Goal: Task Accomplishment & Management: Use online tool/utility

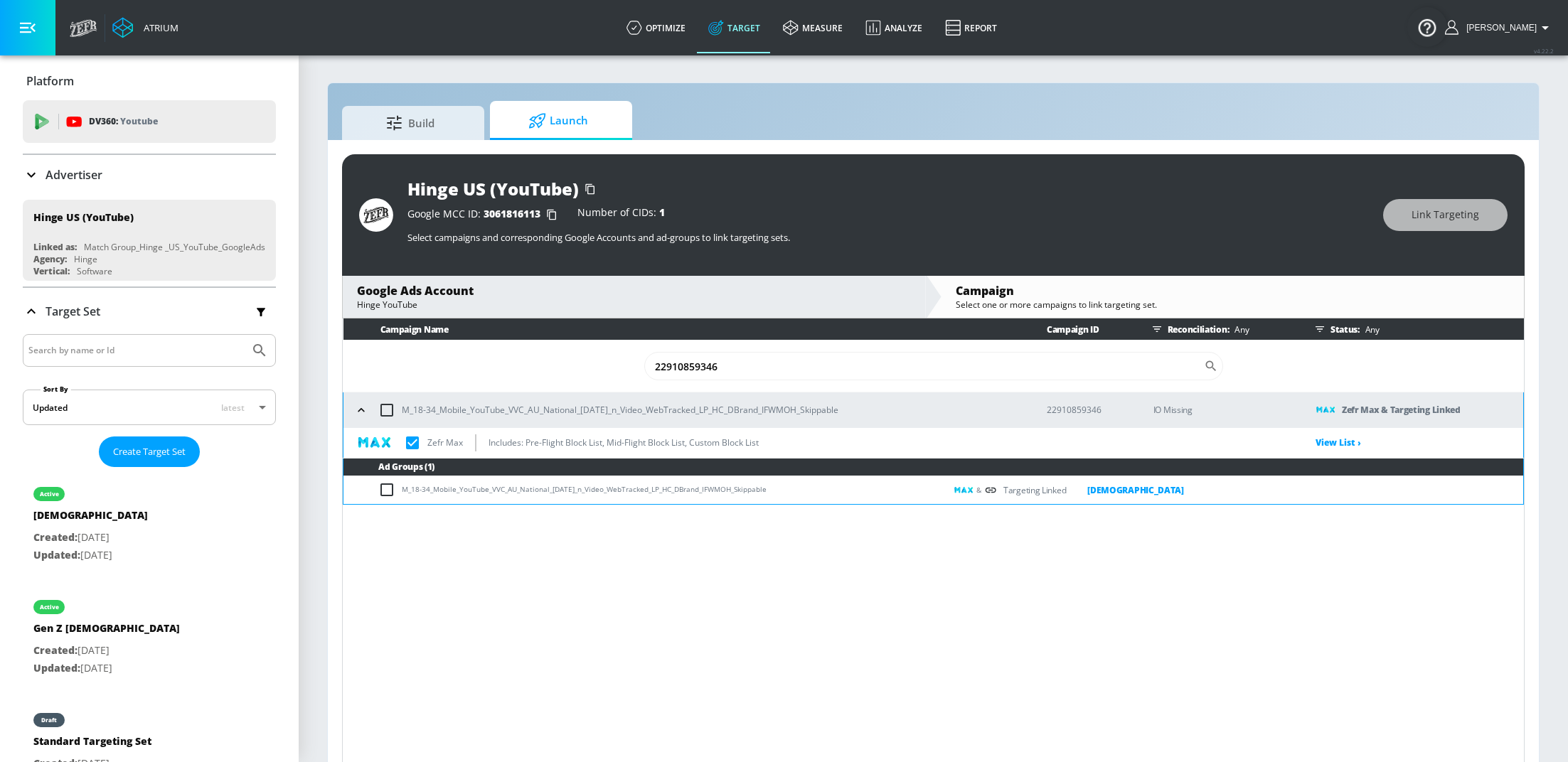
click at [102, 184] on div "Advertiser" at bounding box center [149, 175] width 253 height 39
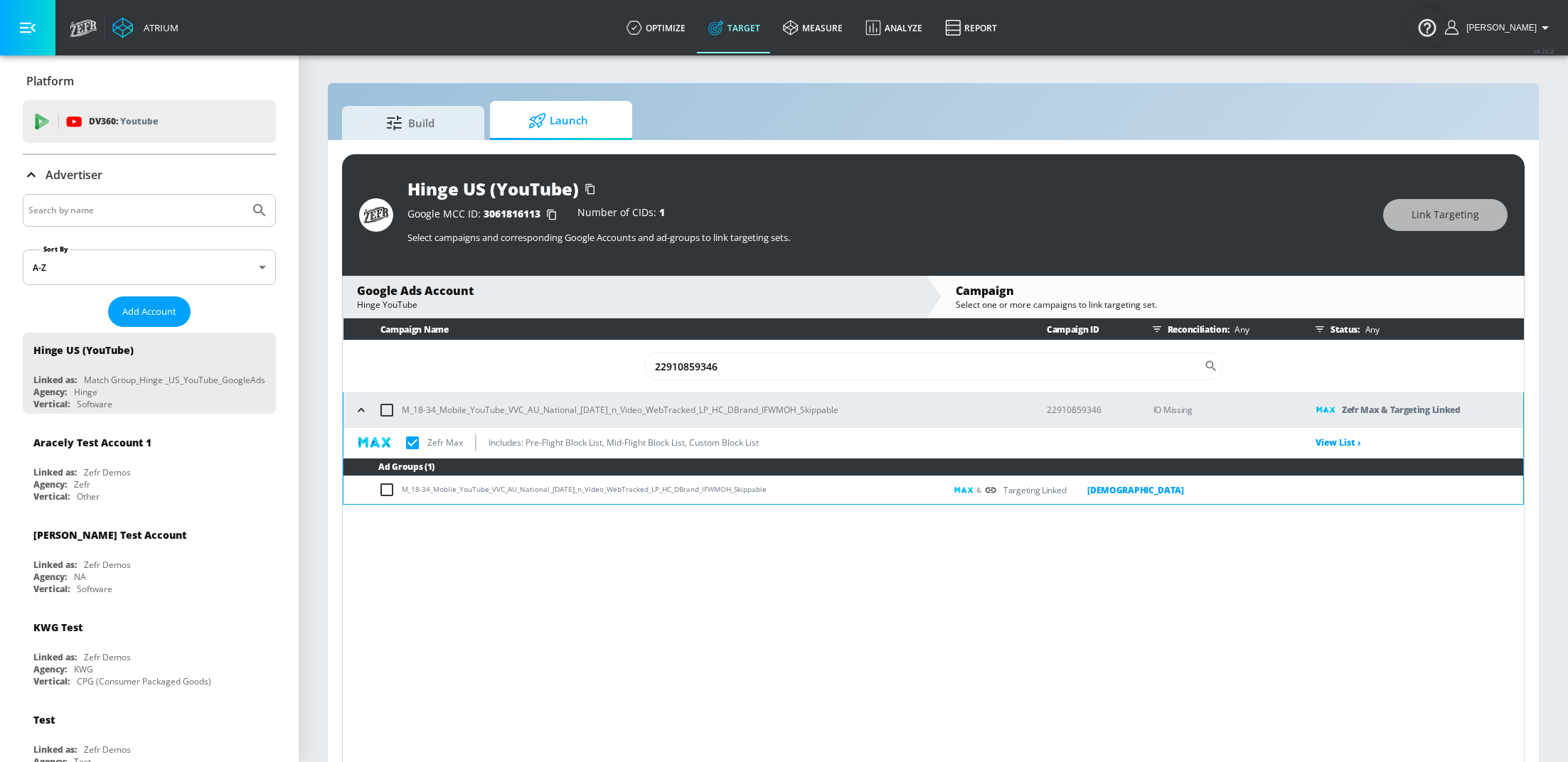
click at [114, 216] on input "Search by name" at bounding box center [136, 210] width 215 height 19
type input "wbth"
click at [244, 194] on button "Submit Search" at bounding box center [260, 210] width 32 height 32
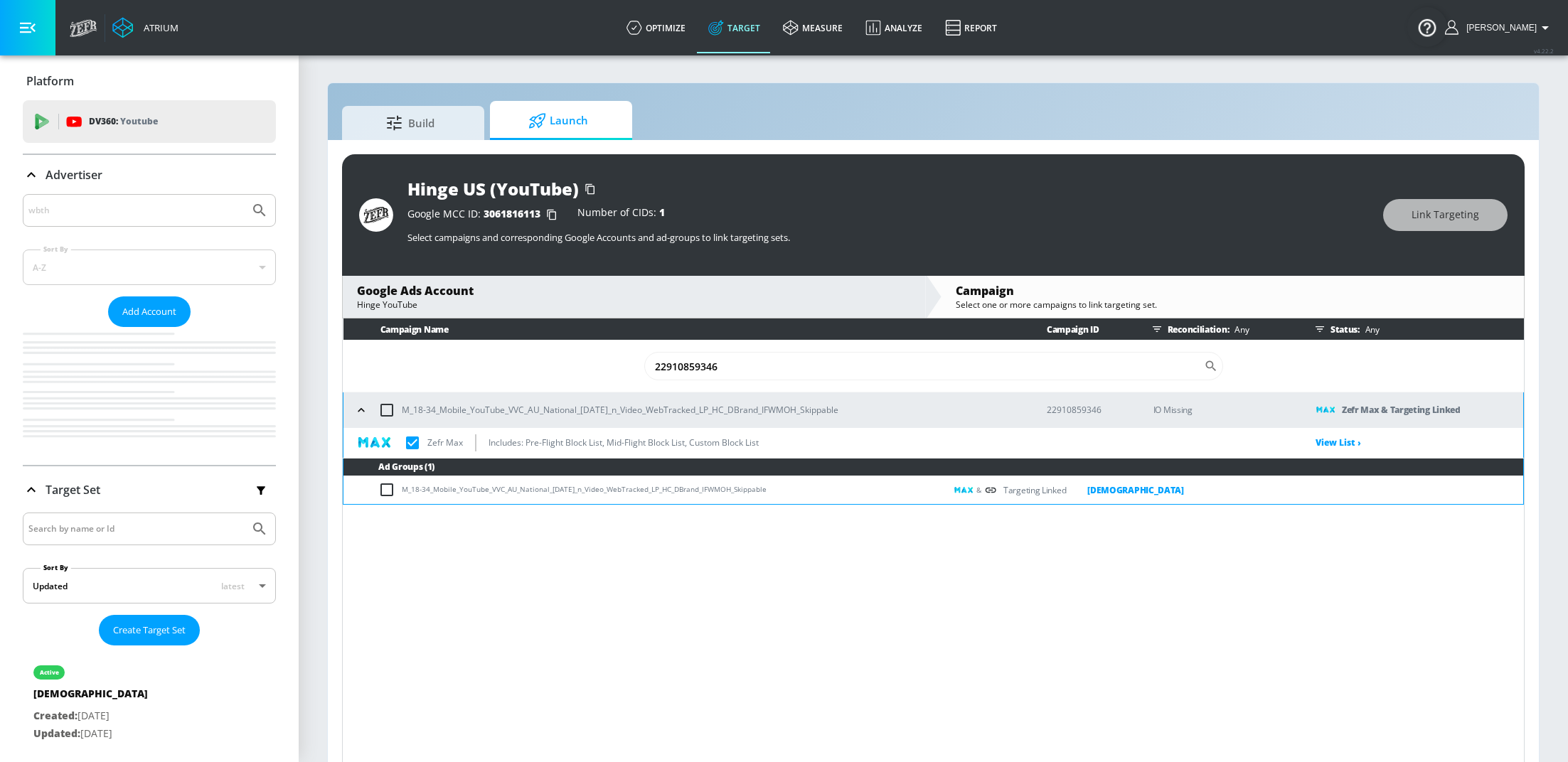
checkbox input "true"
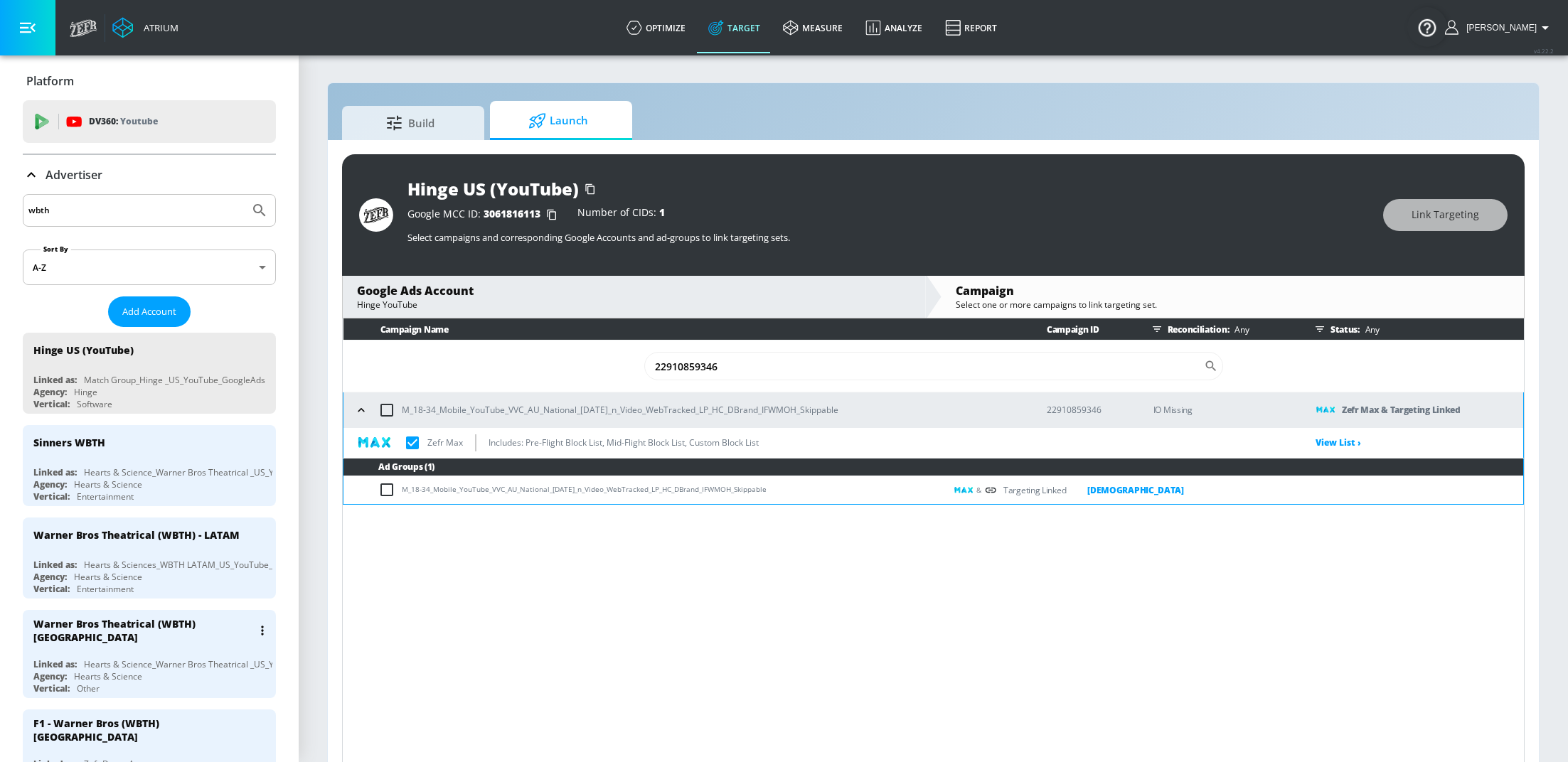
click at [134, 637] on div "Warner Bros Theatrical (WBTH) [GEOGRAPHIC_DATA]" at bounding box center [153, 631] width 239 height 41
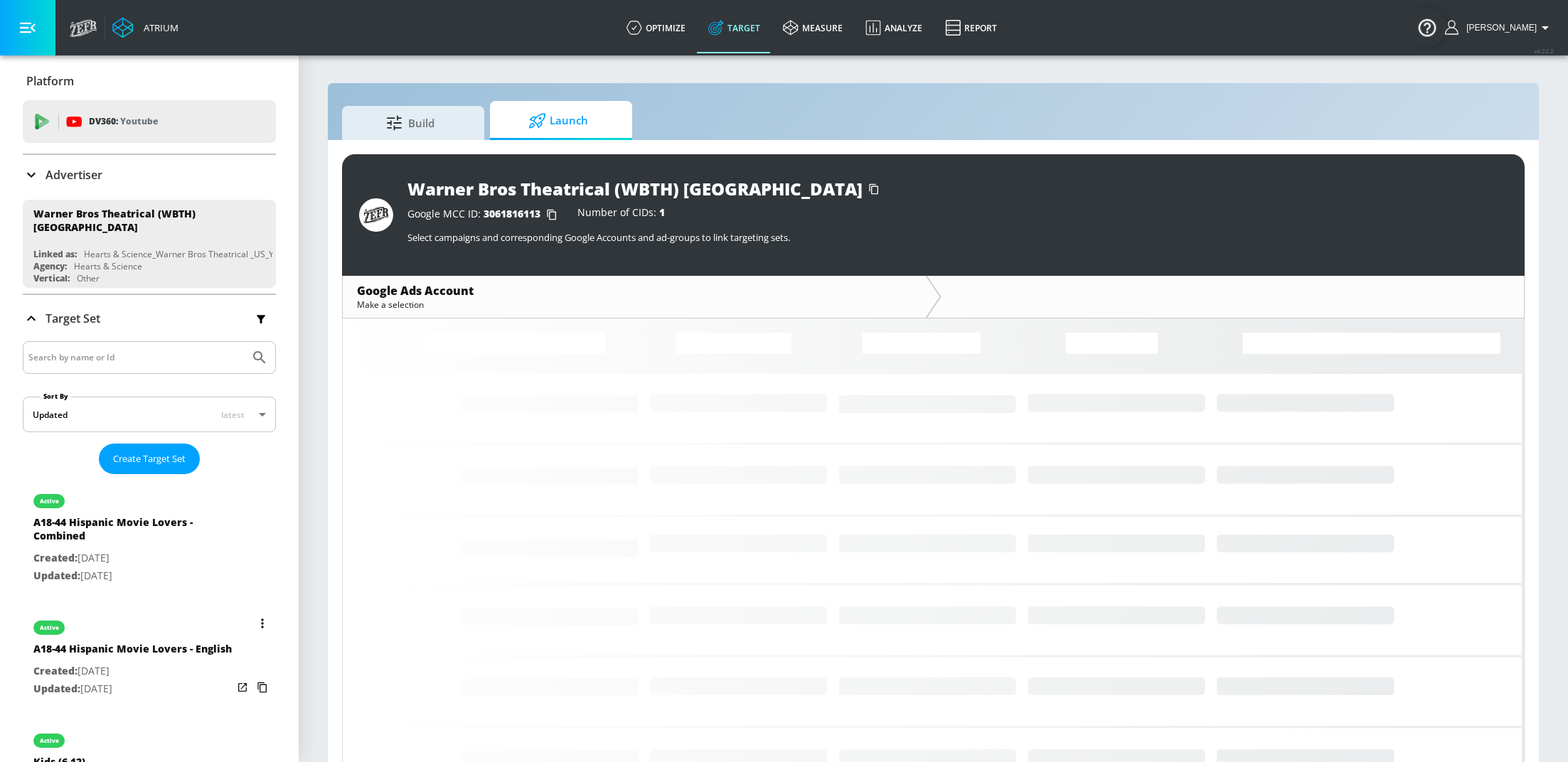
click at [101, 681] on p "Updated: [DATE]" at bounding box center [132, 689] width 198 height 18
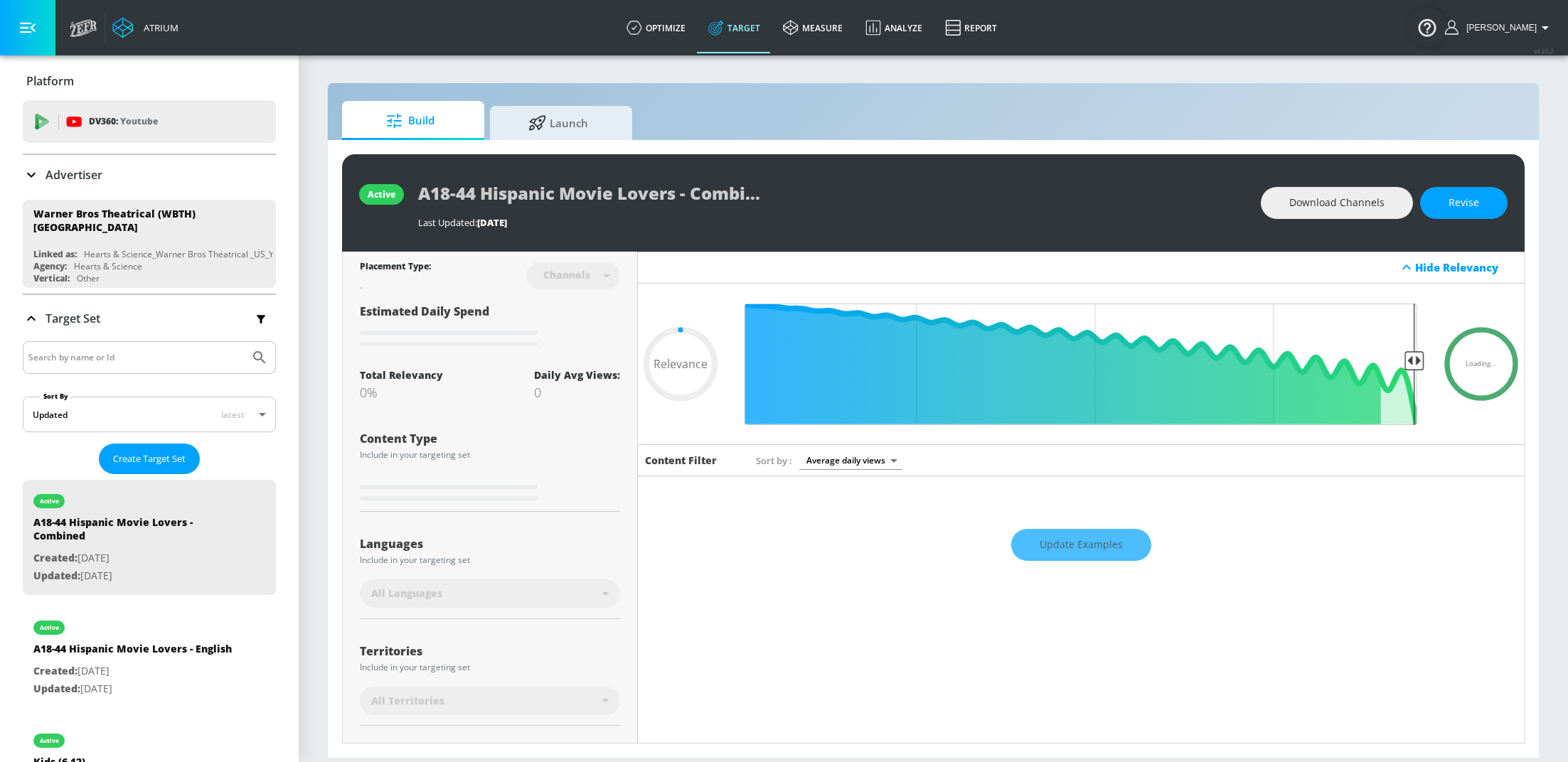
type input "0.6"
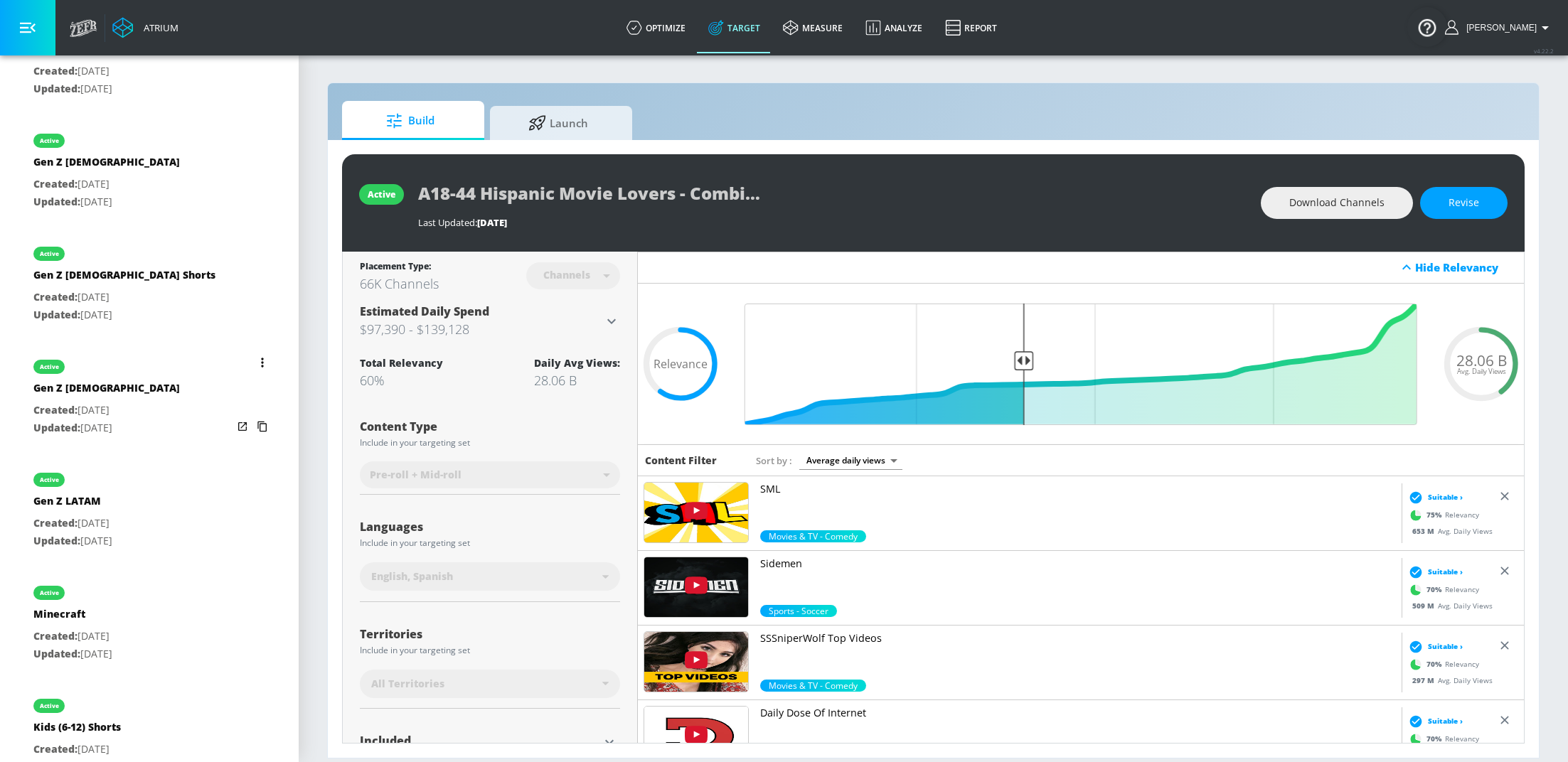
scroll to position [960, 0]
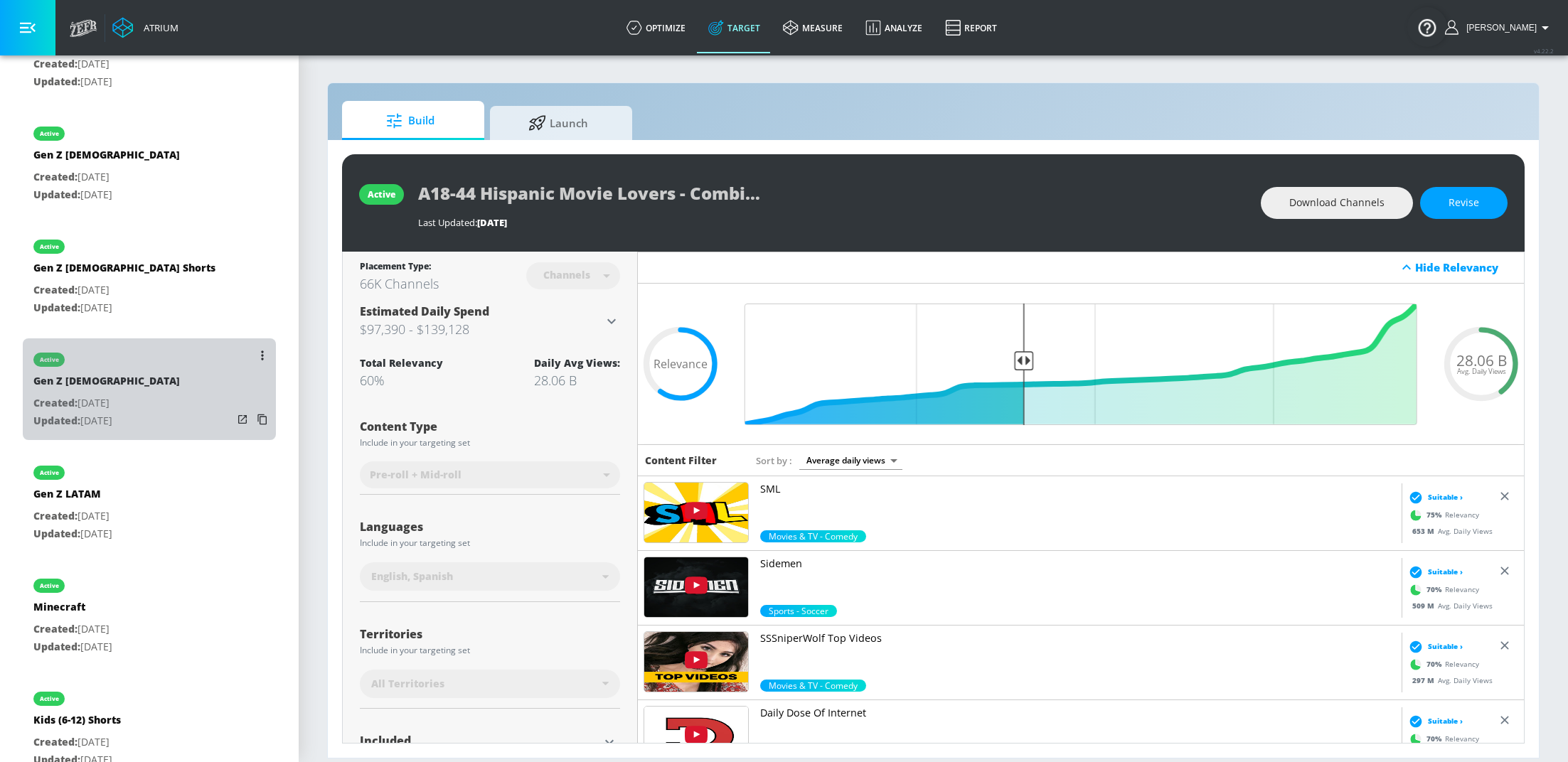
click at [163, 422] on div "active Gen Z [DEMOGRAPHIC_DATA] Created: [DATE] Updated: [DATE]" at bounding box center [149, 389] width 253 height 102
type input "Gen Z [DEMOGRAPHIC_DATA]"
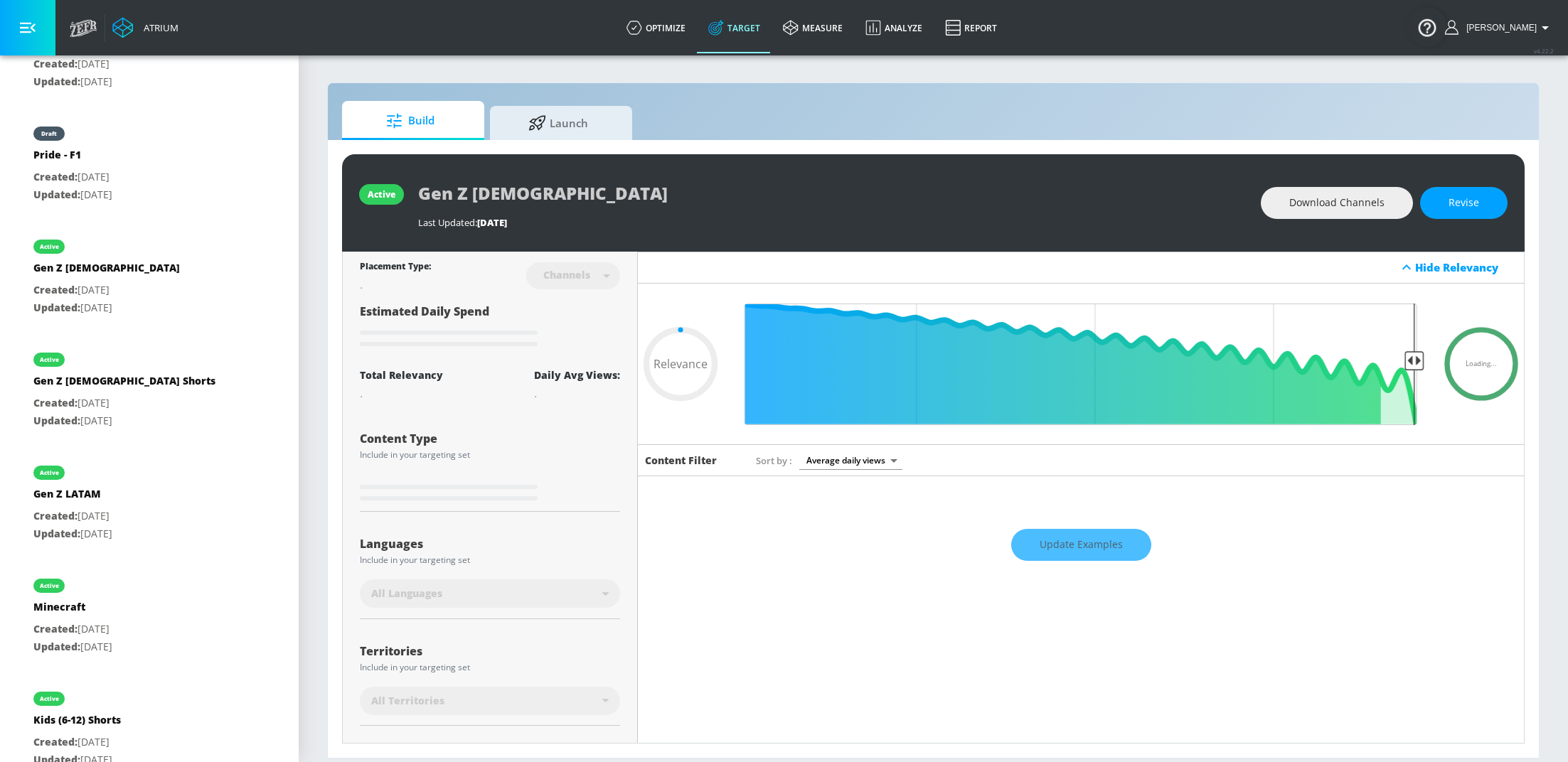
scroll to position [141, 0]
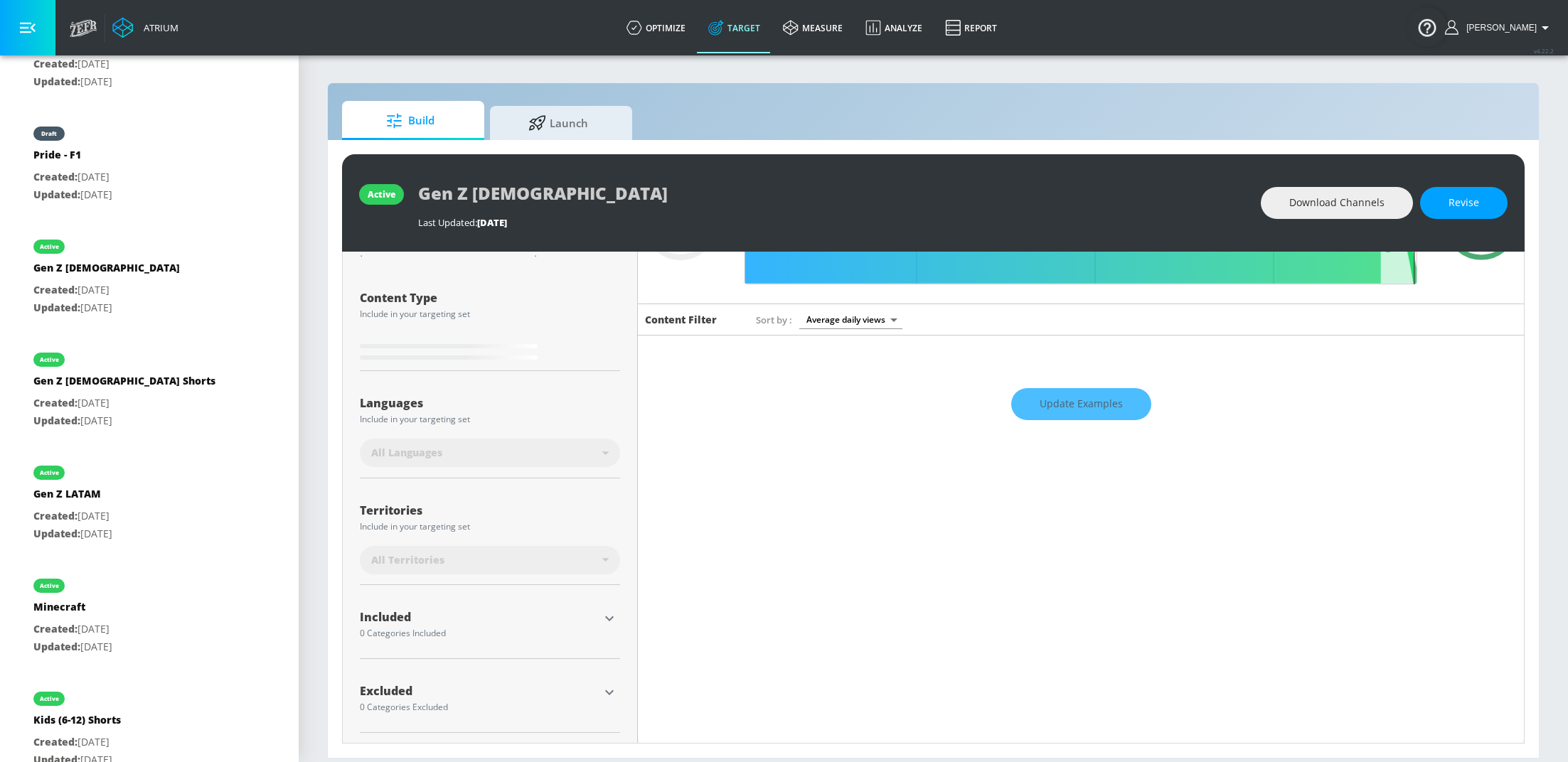
type input "0.6"
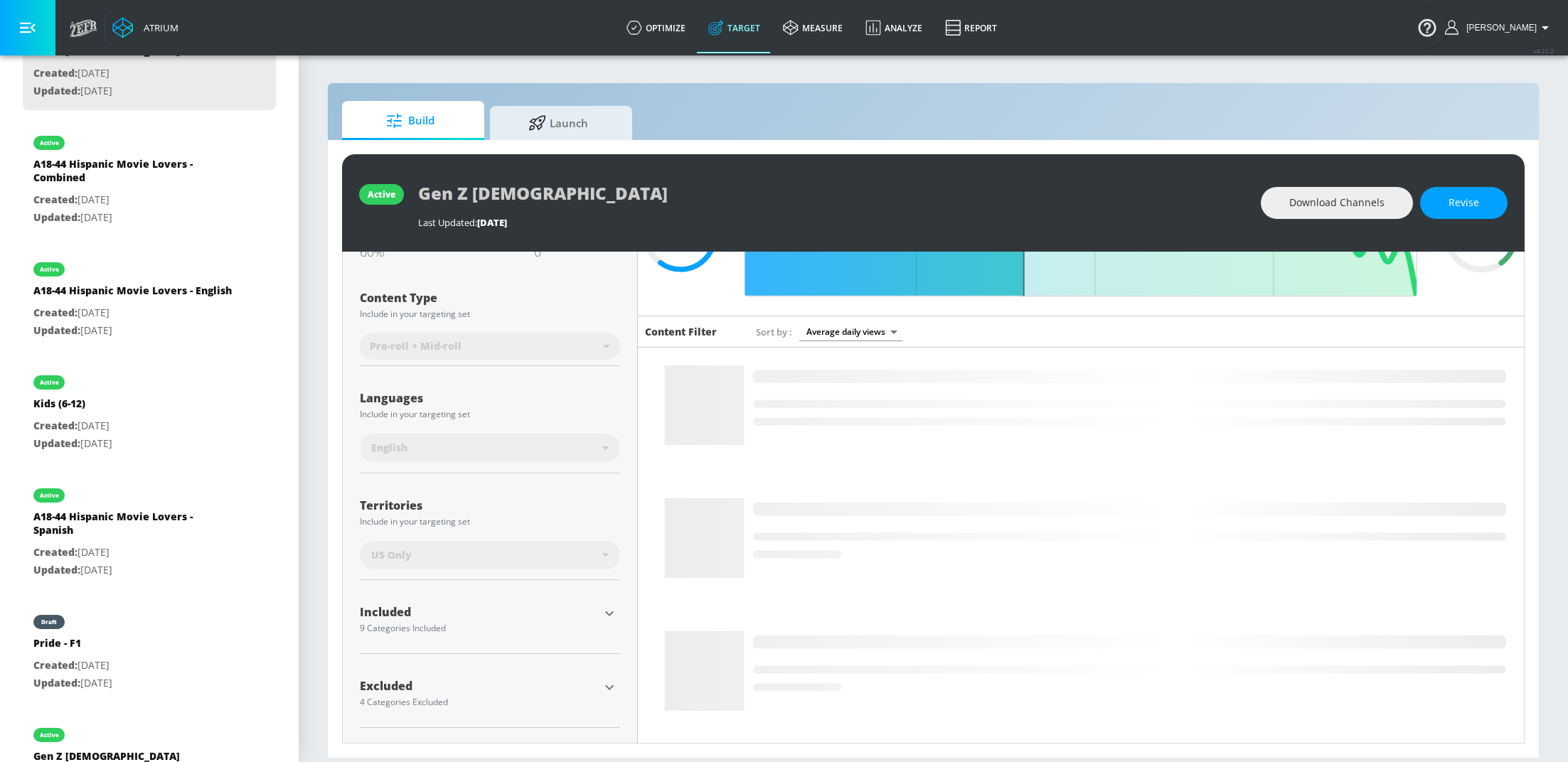
scroll to position [469, 0]
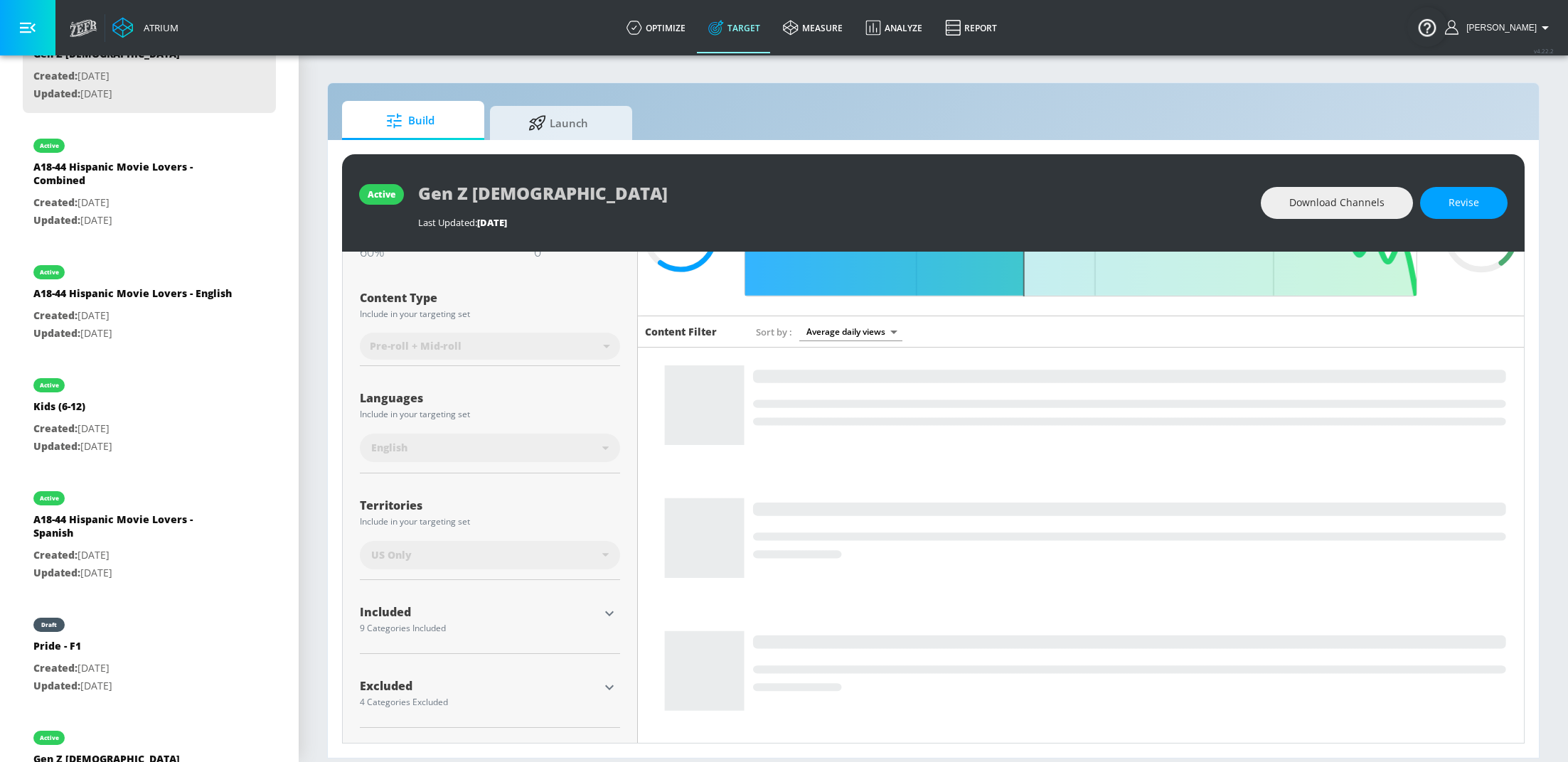
click at [613, 612] on icon "button" at bounding box center [609, 613] width 17 height 17
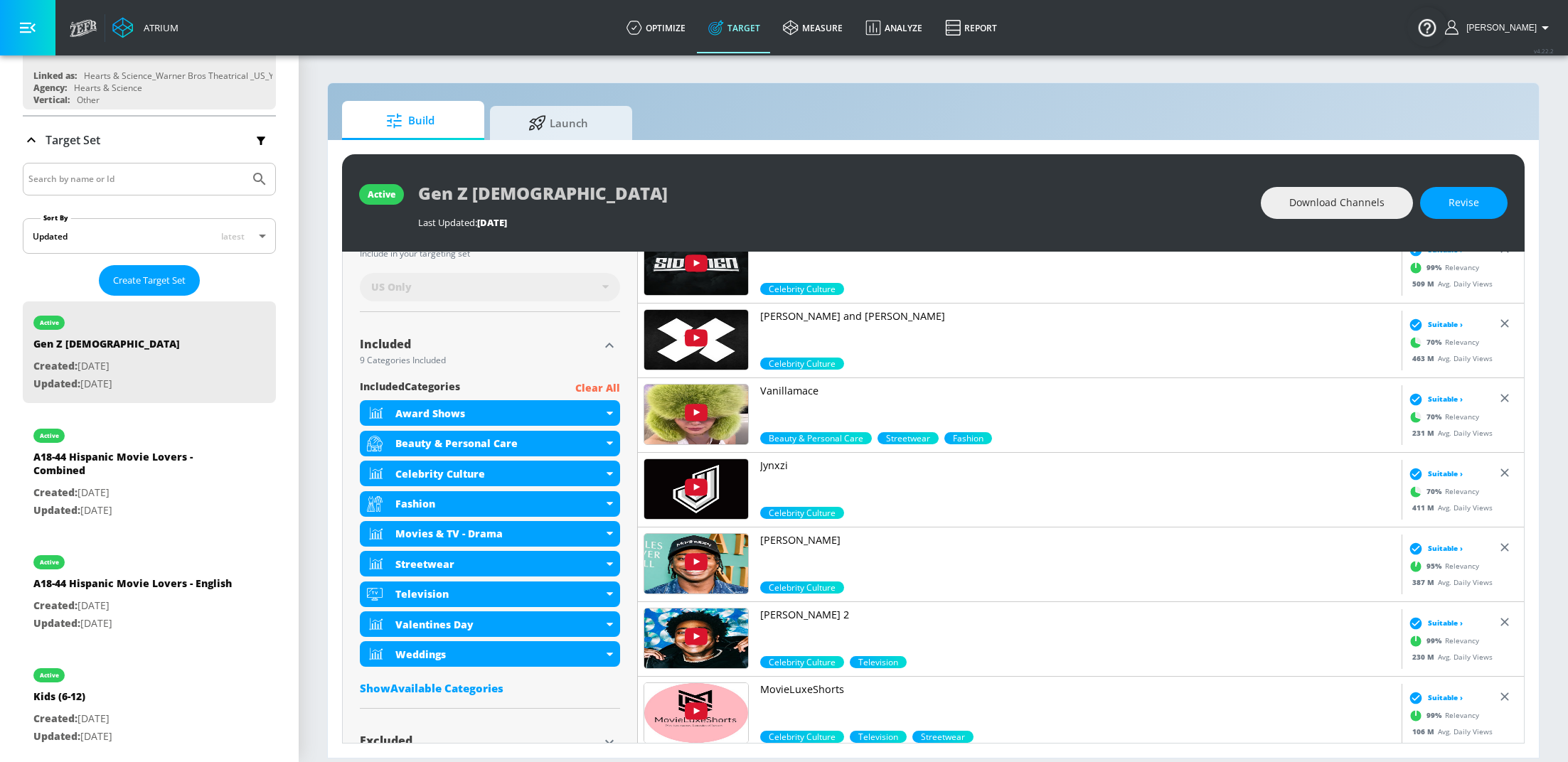
scroll to position [177, 0]
click at [151, 276] on span "Create Target Set" at bounding box center [149, 282] width 72 height 17
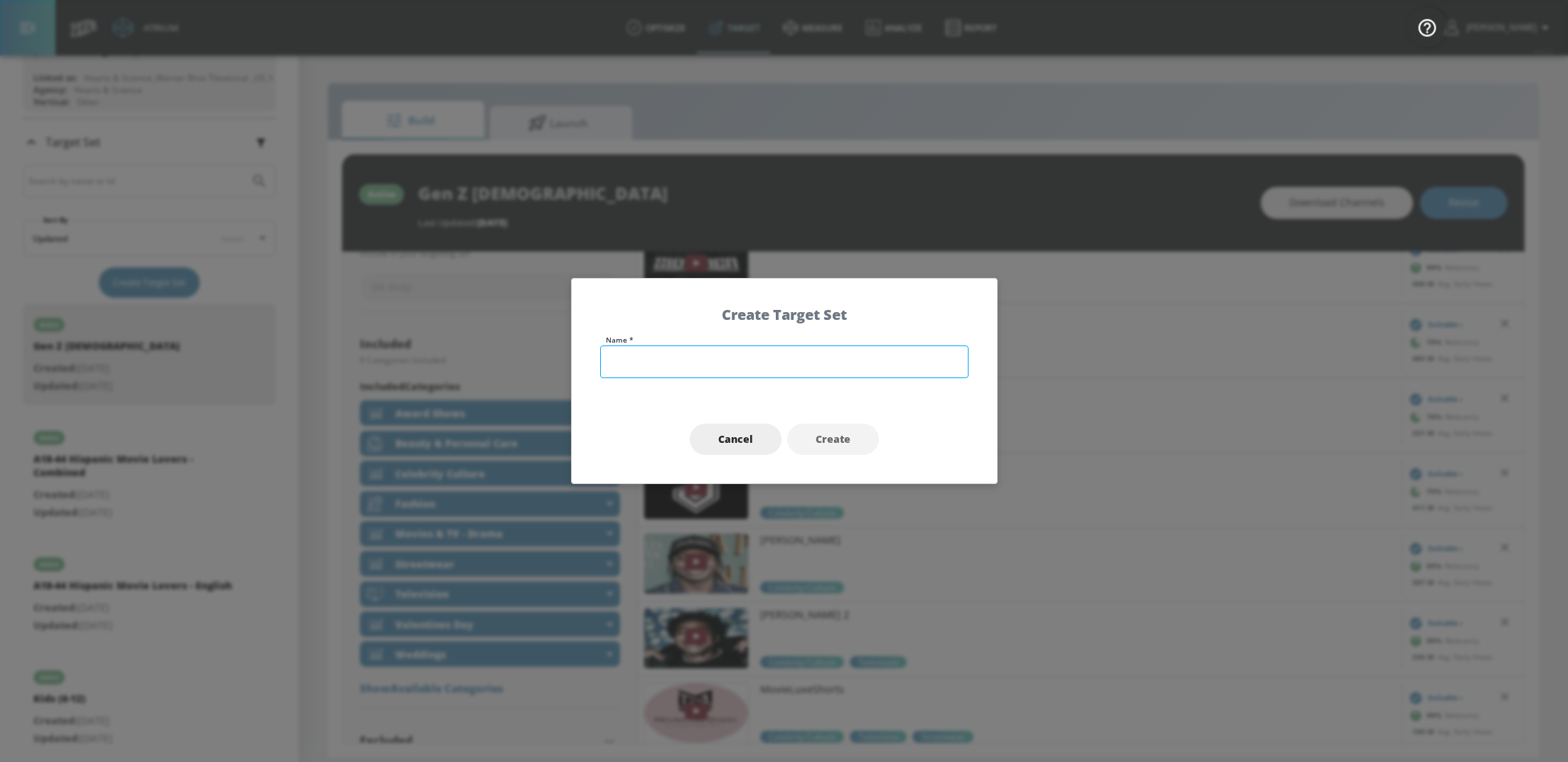
click at [633, 370] on input "text" at bounding box center [784, 361] width 368 height 33
type input "Teens"
click at [818, 438] on span "Create" at bounding box center [832, 440] width 35 height 18
type input "Teens"
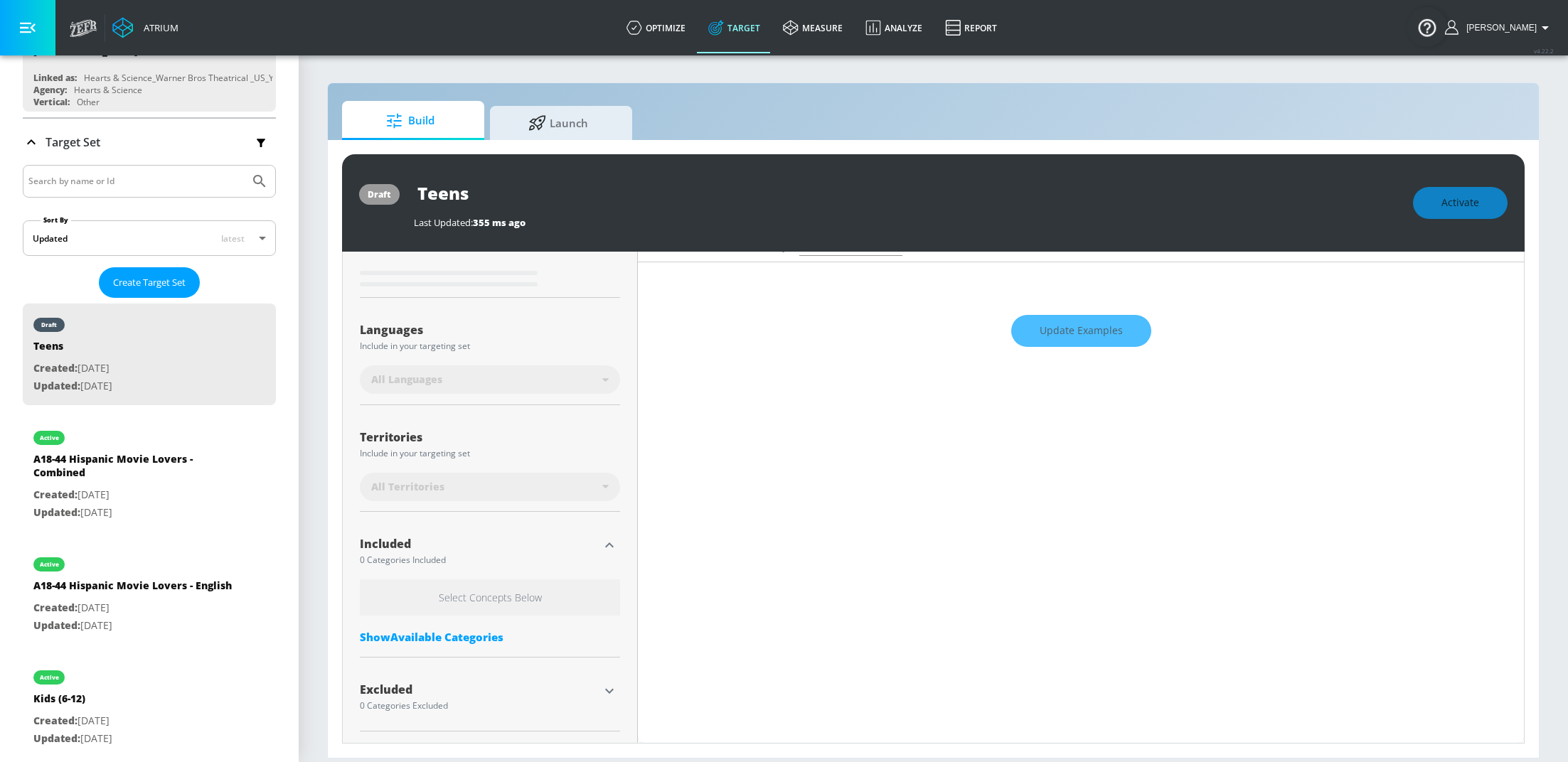
scroll to position [212, 0]
type input "0.6"
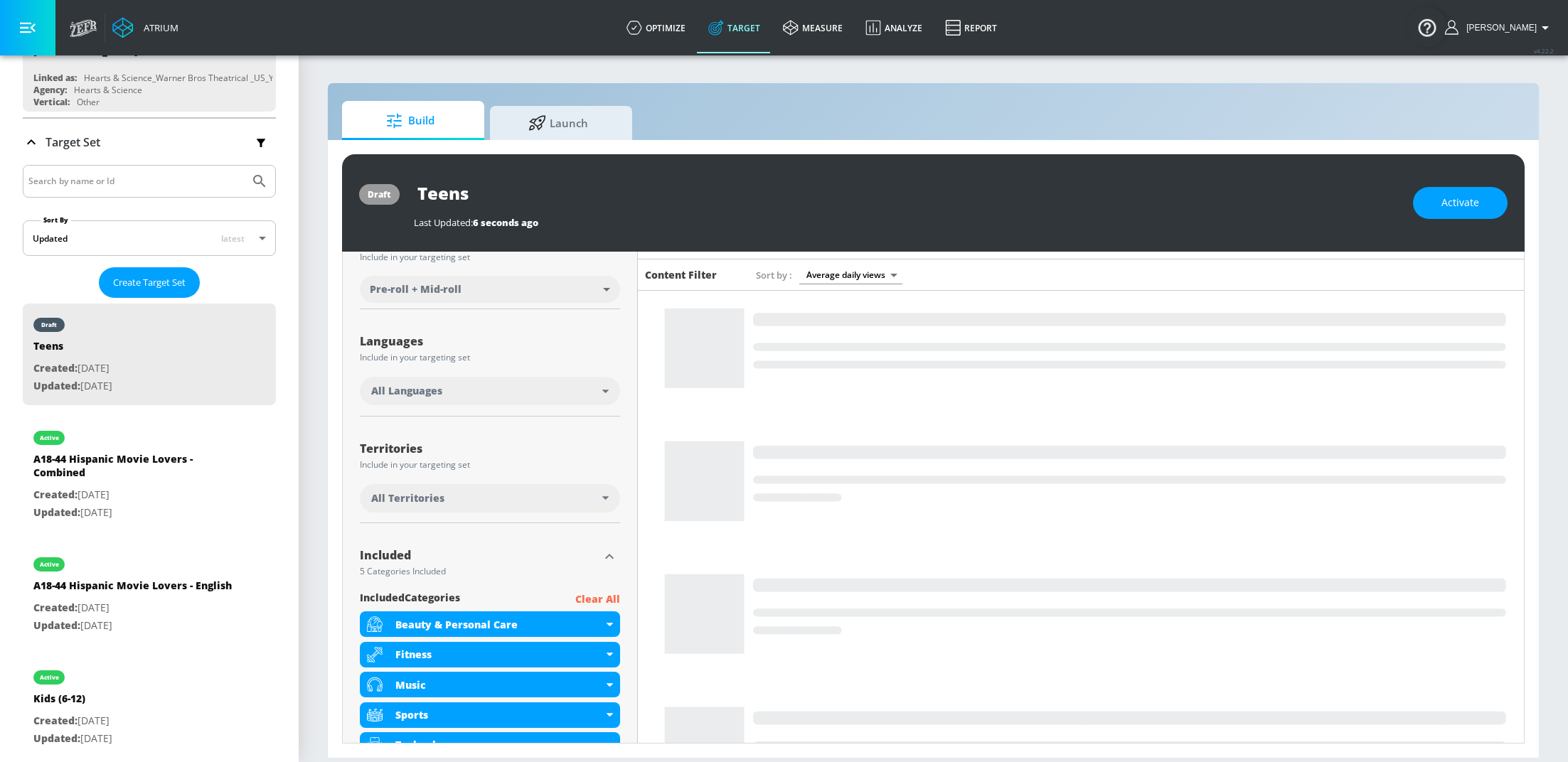
scroll to position [184, 0]
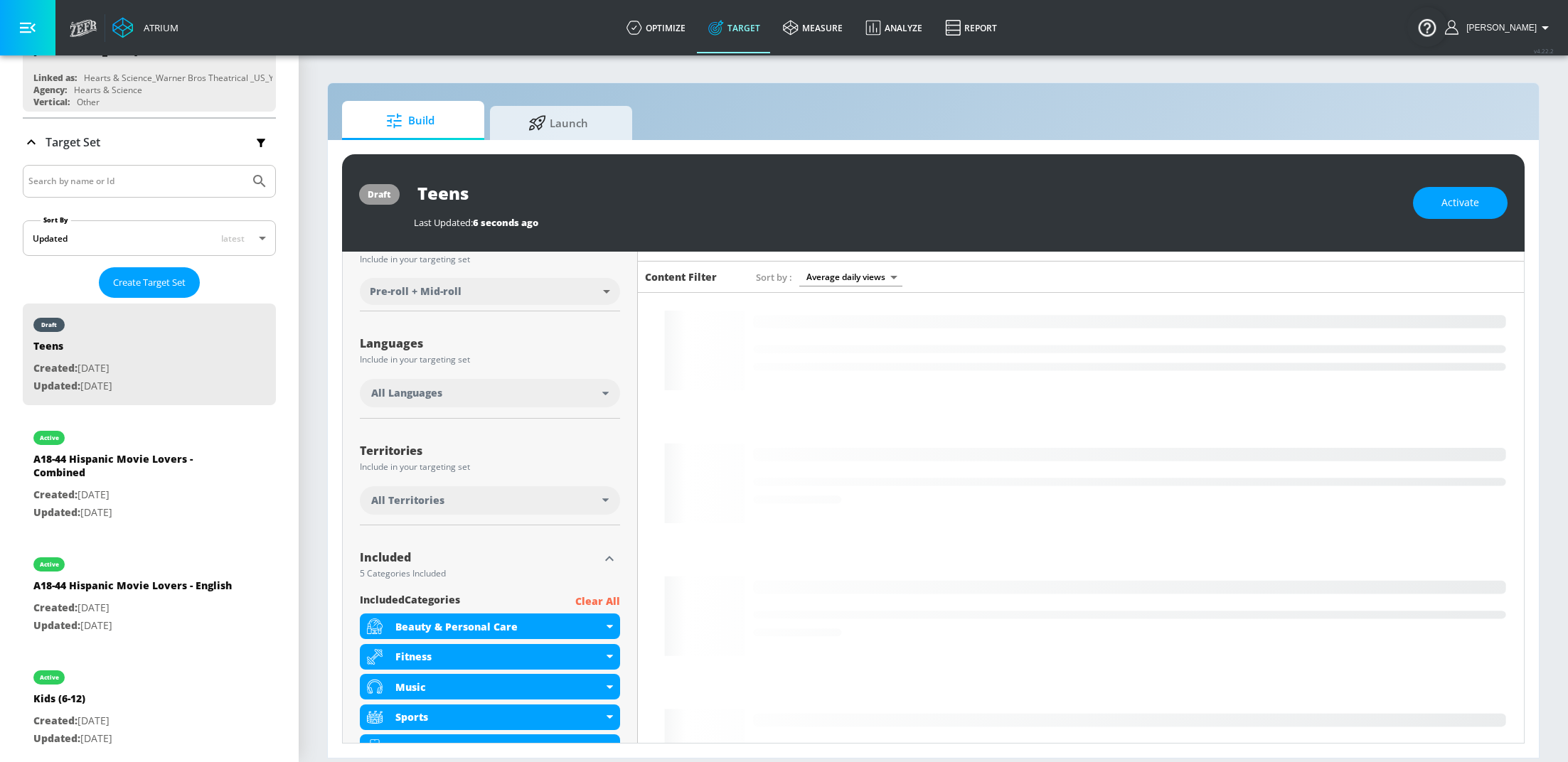
click at [552, 399] on div "All Languages" at bounding box center [486, 393] width 231 height 14
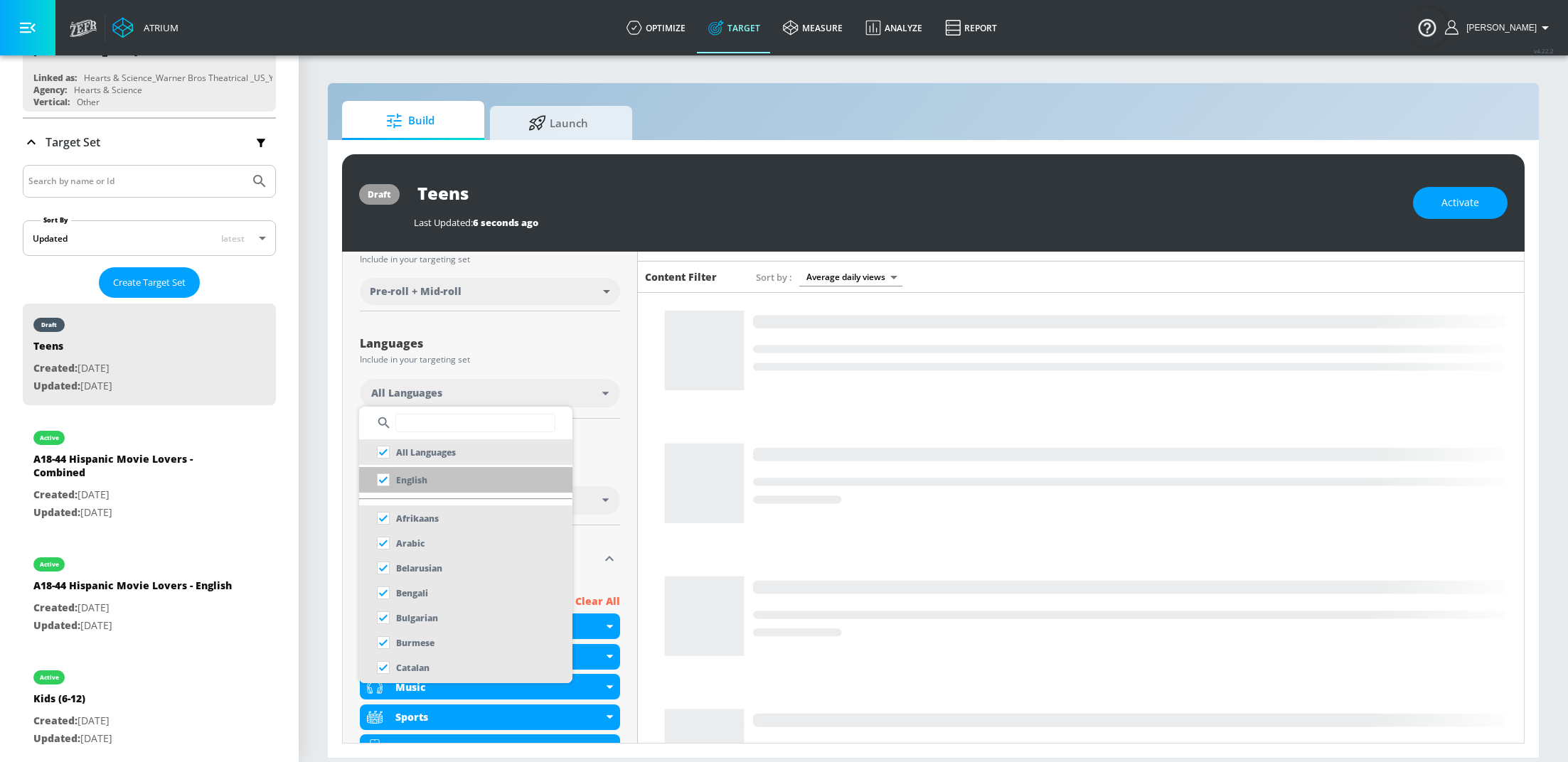
click at [385, 481] on input "checkbox" at bounding box center [383, 480] width 26 height 26
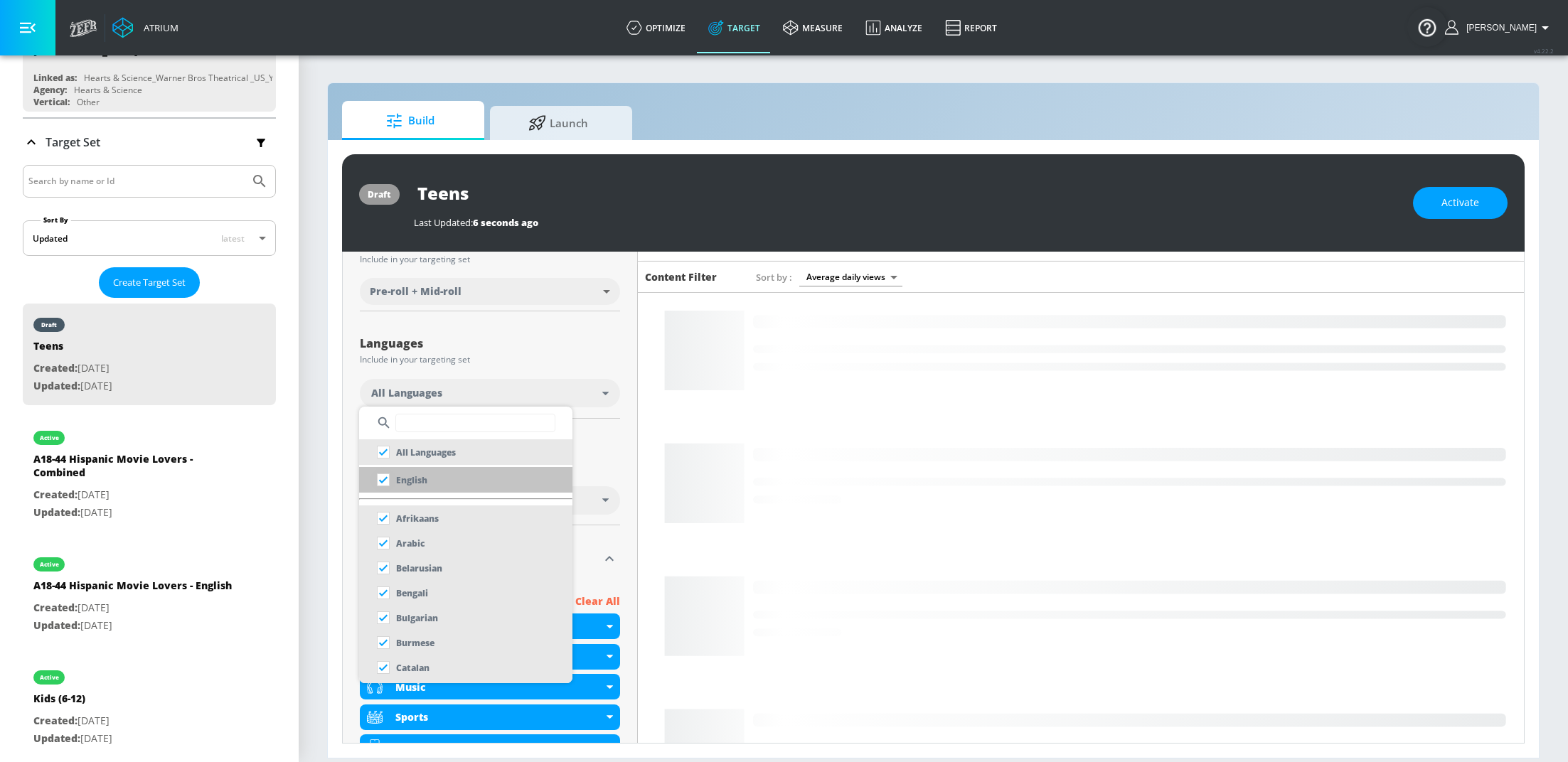
checkbox input "true"
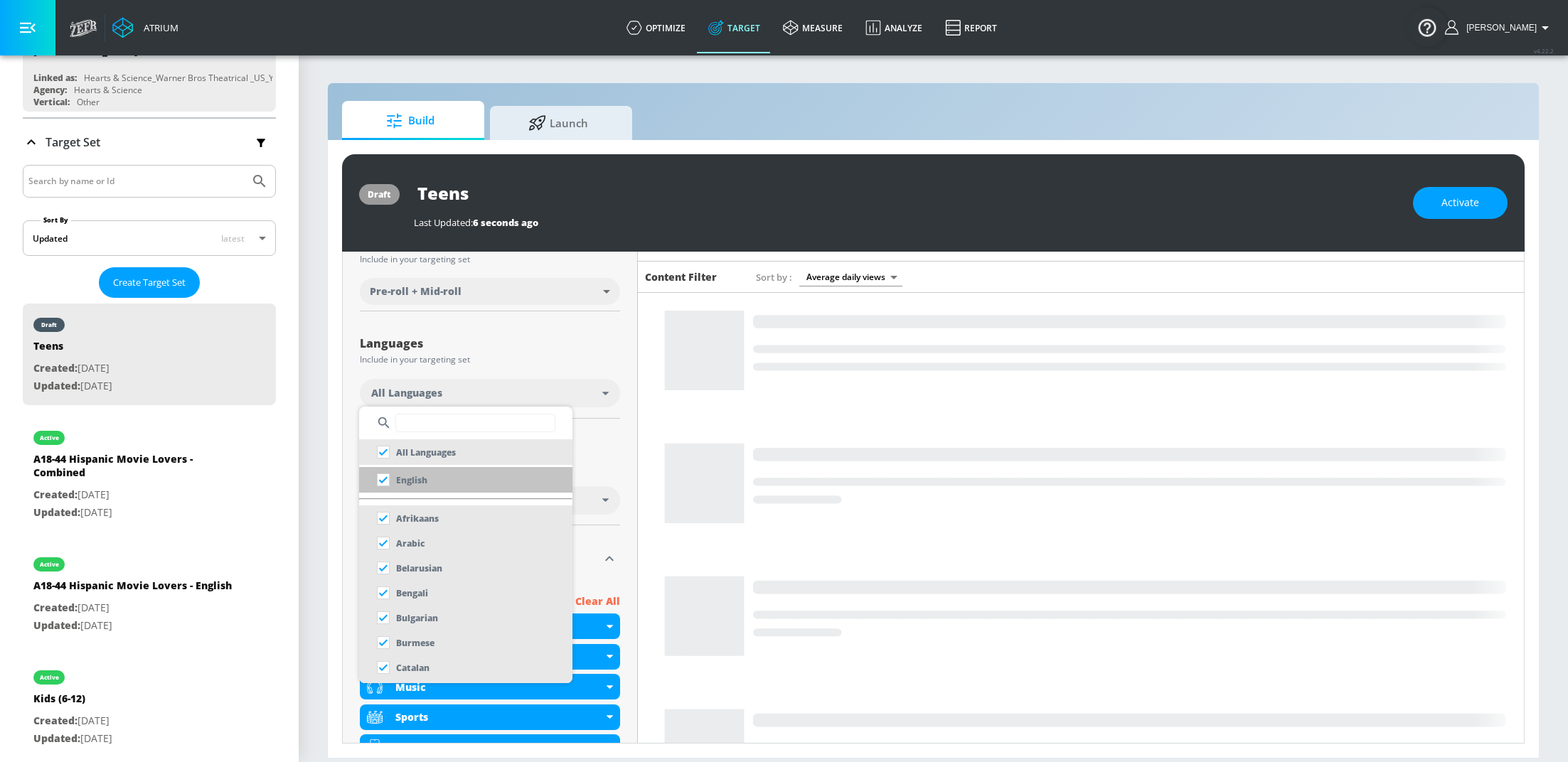
checkbox input "false"
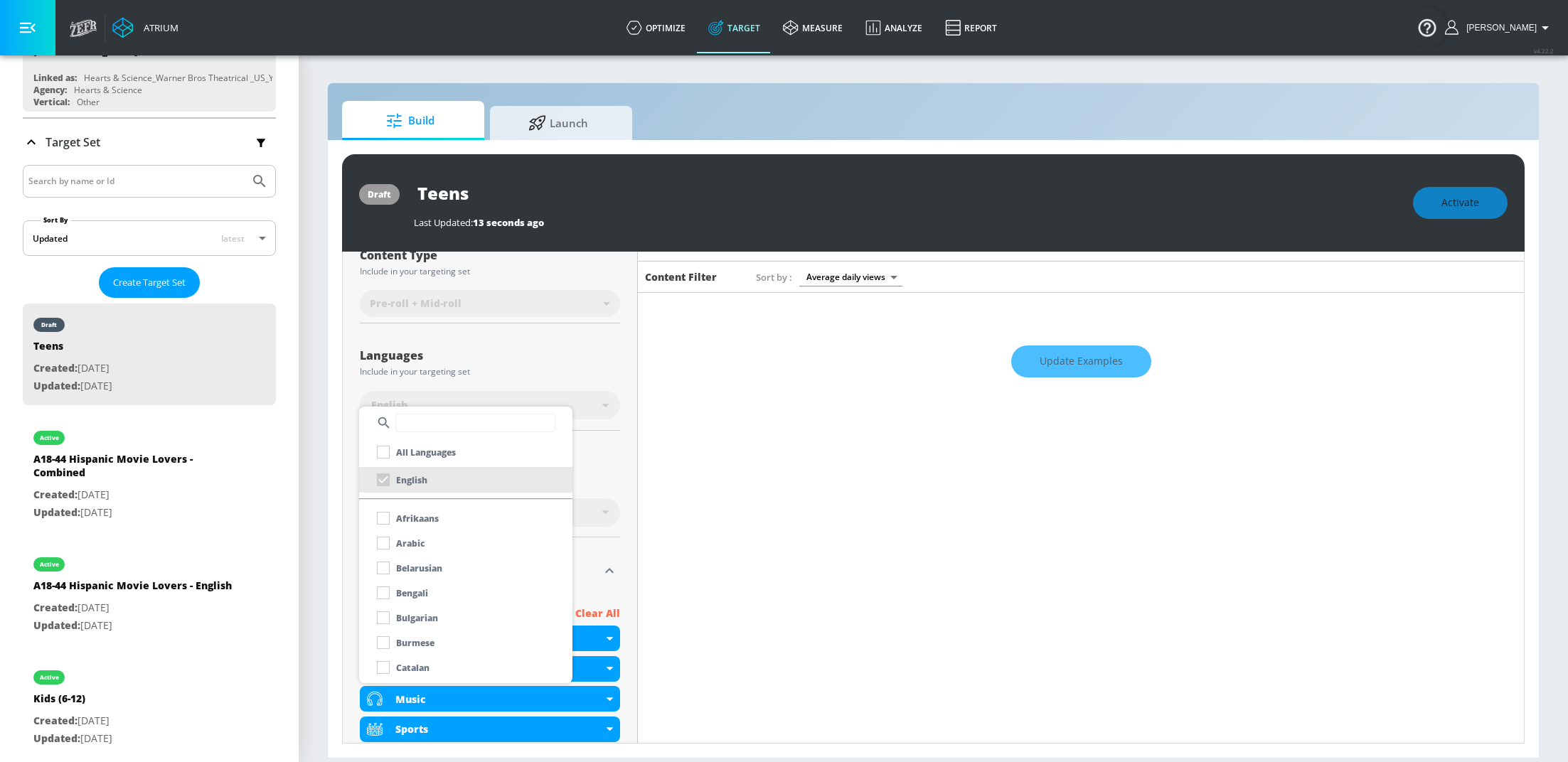
scroll to position [195, 0]
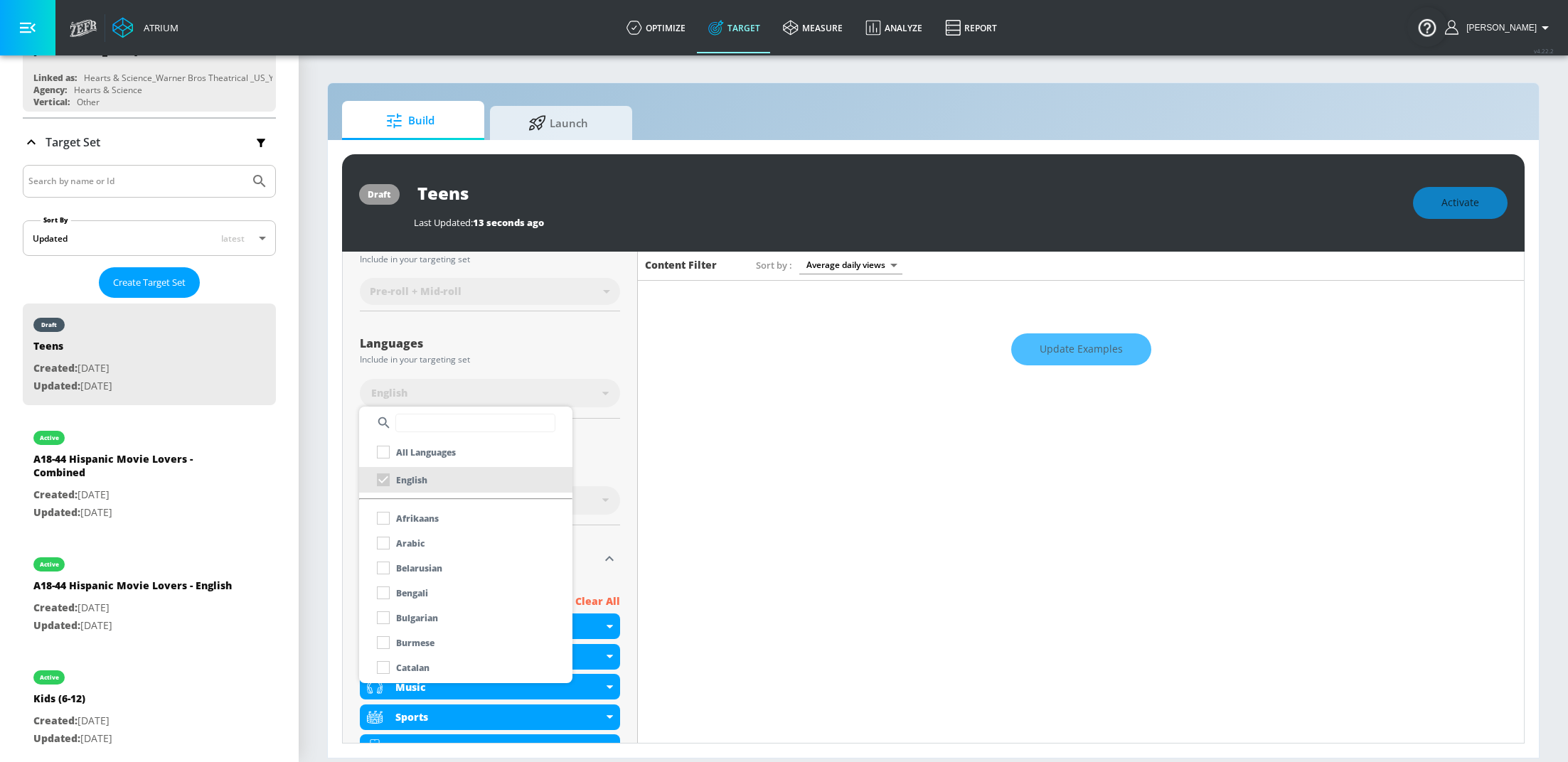
click at [623, 422] on div at bounding box center [784, 381] width 1568 height 762
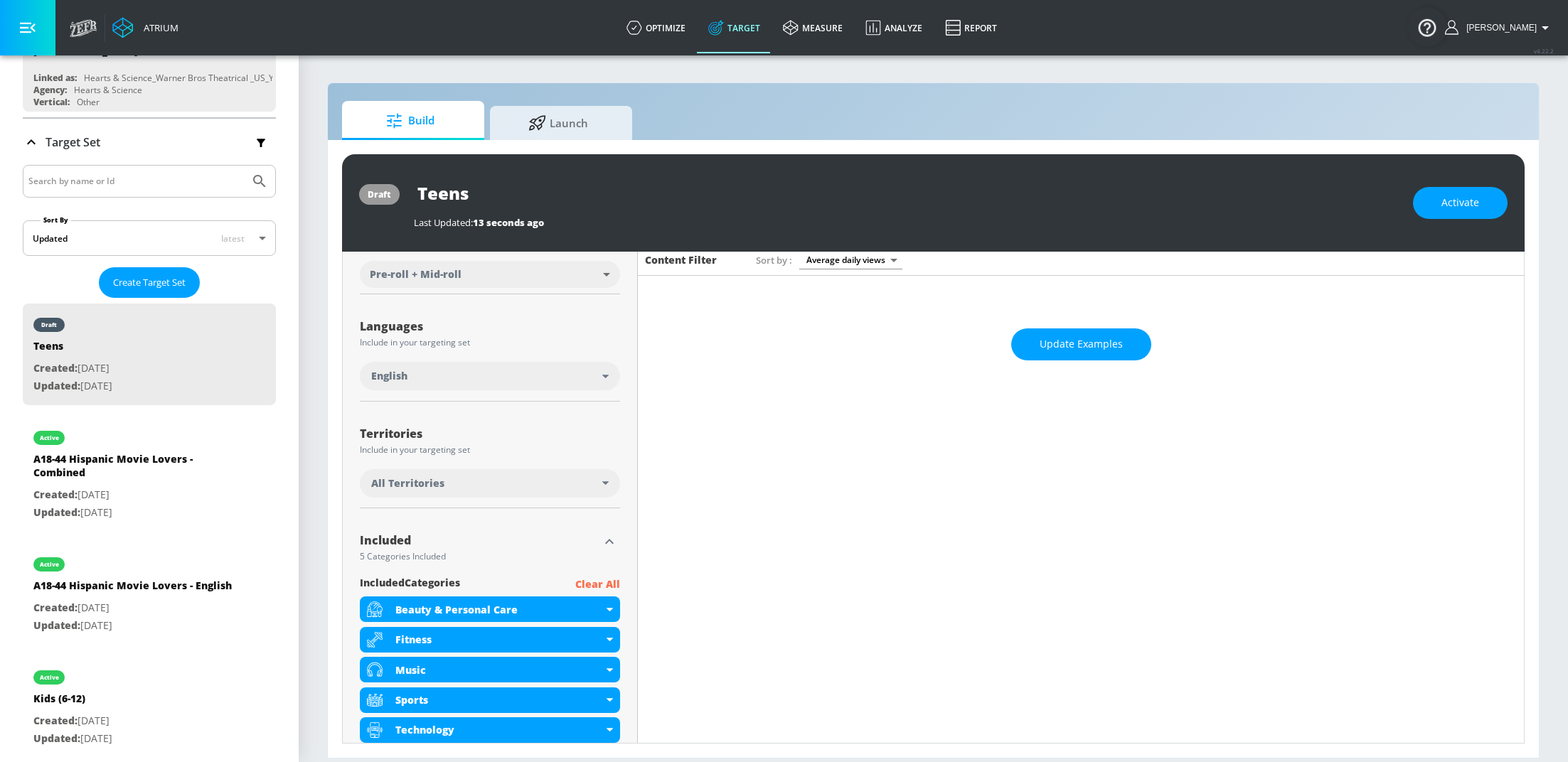
scroll to position [307, 0]
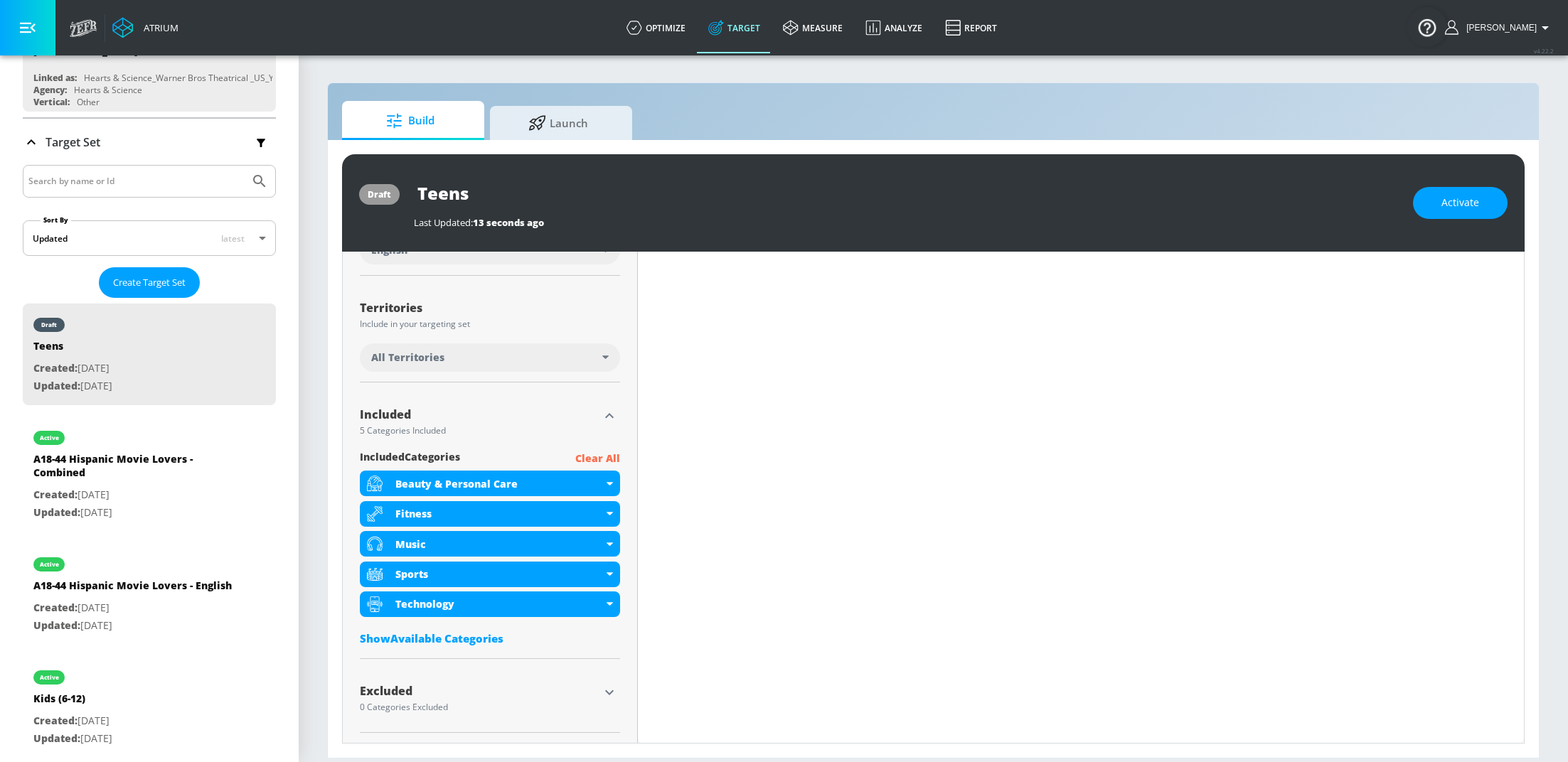
click at [602, 454] on p "Clear All" at bounding box center [597, 459] width 44 height 18
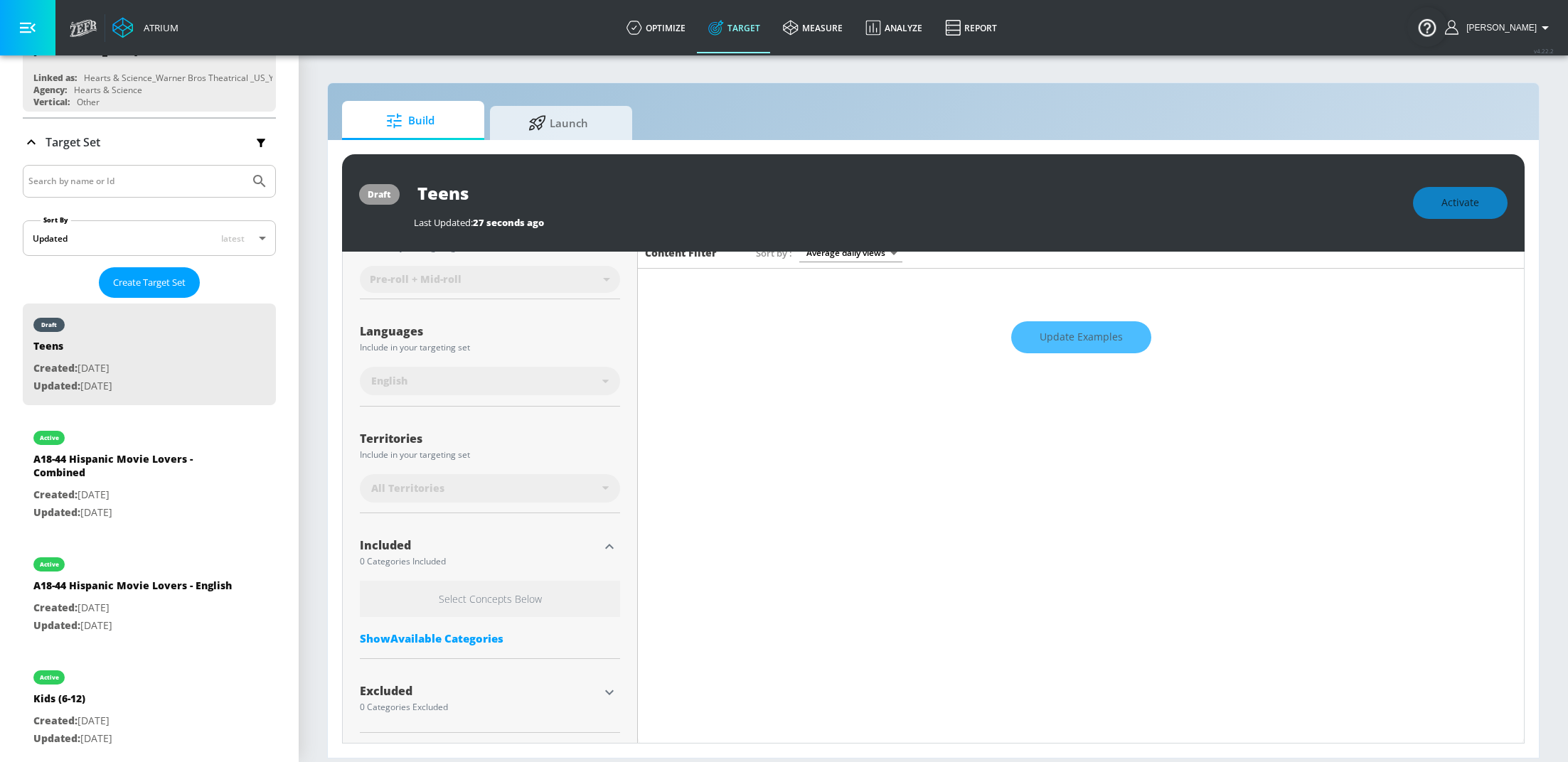
click at [436, 643] on div "Show Available Categories" at bounding box center [490, 639] width 261 height 14
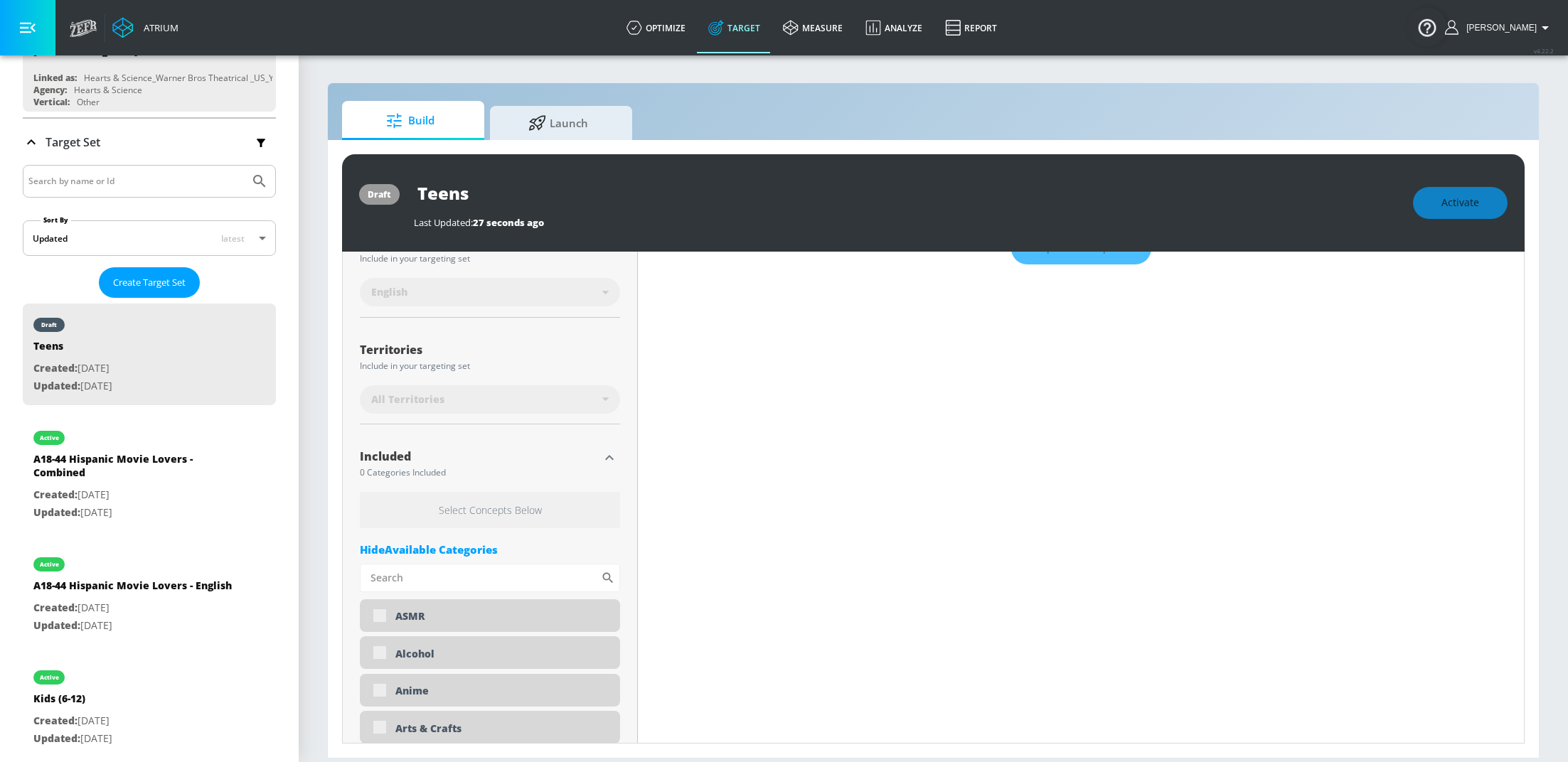
scroll to position [306, 0]
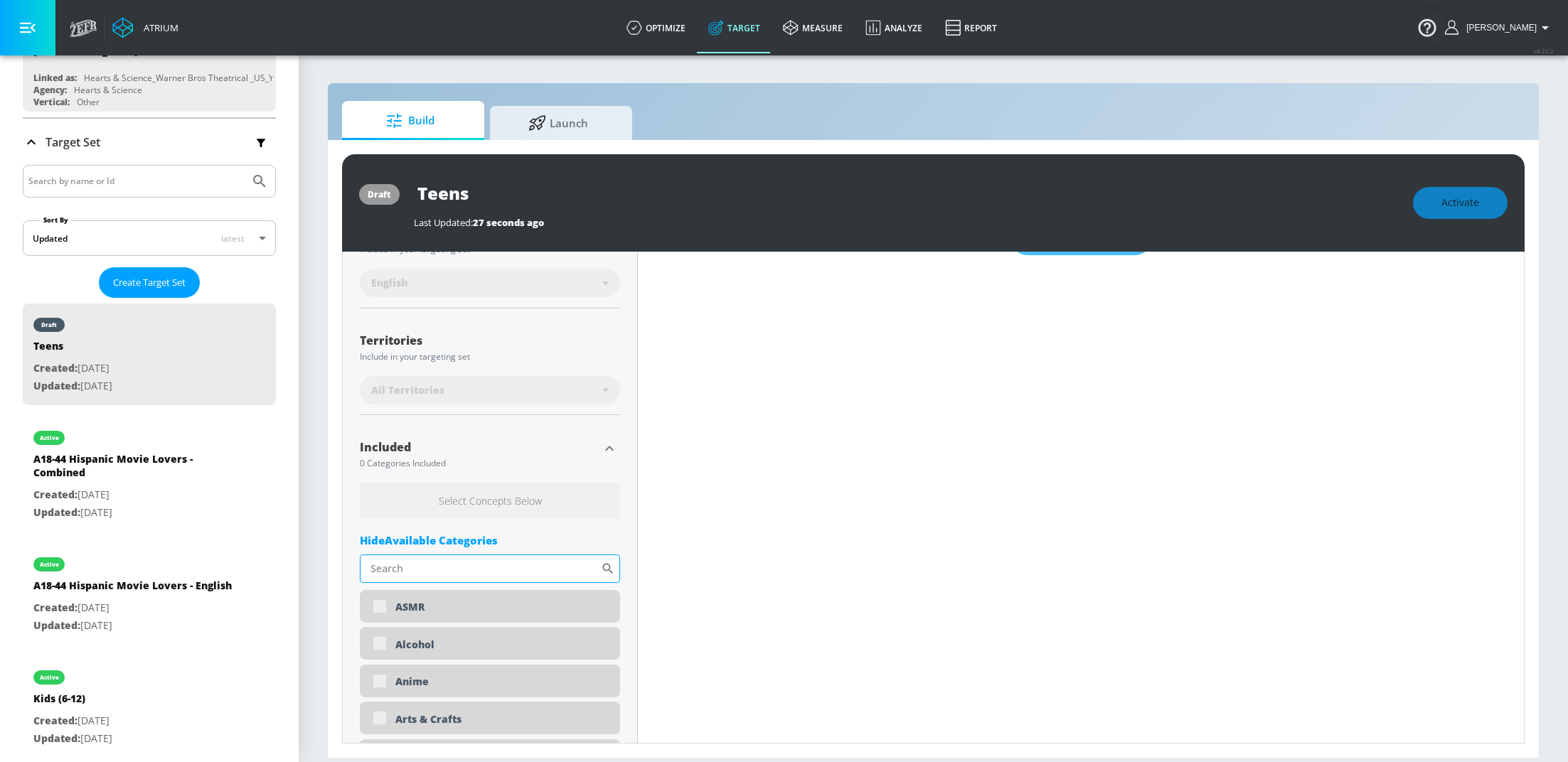
click at [436, 560] on input "Sort By" at bounding box center [481, 569] width 241 height 29
type input "watched"
click at [381, 607] on div "Watched By Teens" at bounding box center [490, 607] width 261 height 35
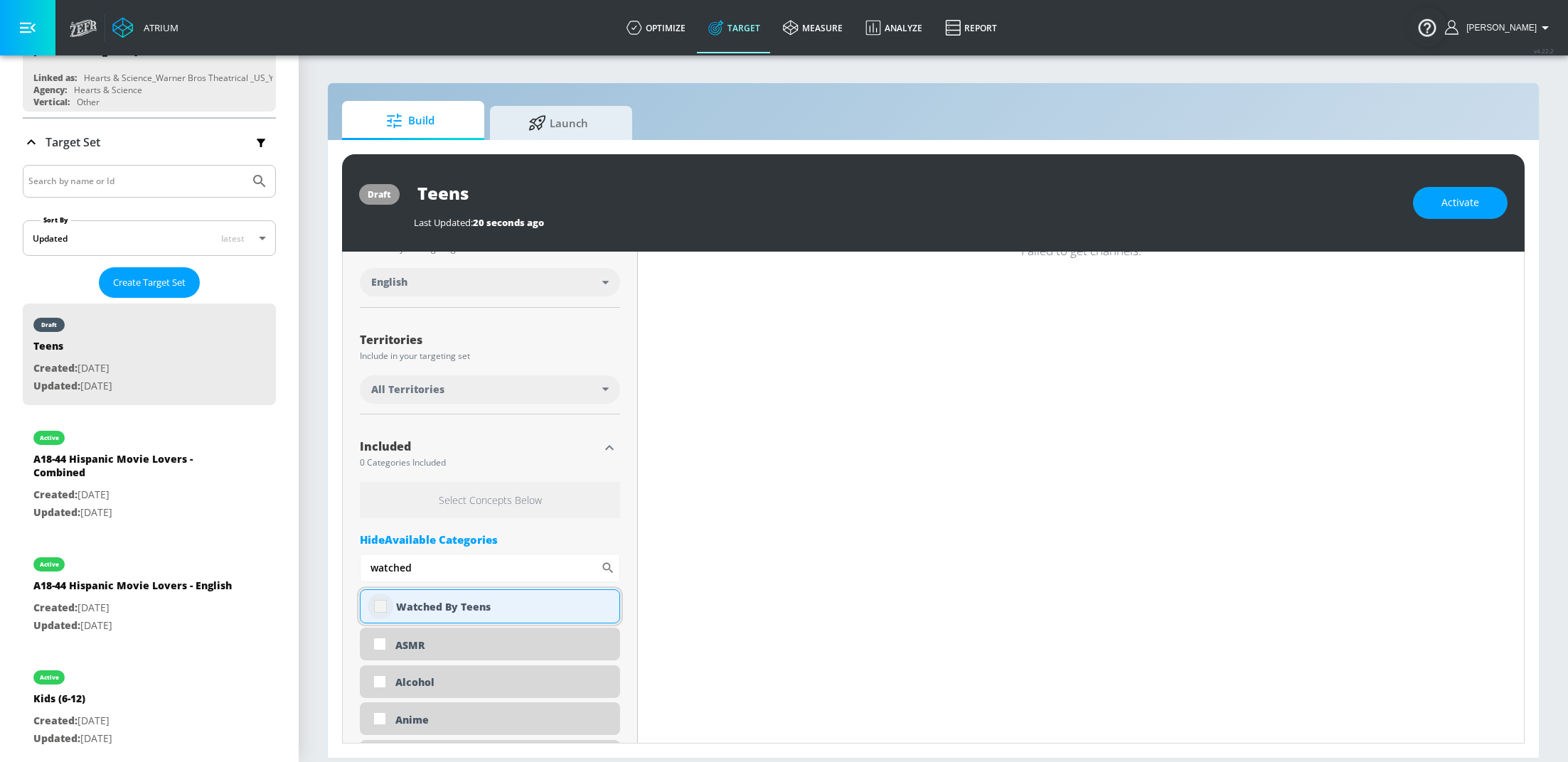
click at [380, 604] on input "checkbox" at bounding box center [380, 607] width 26 height 26
checkbox input "true"
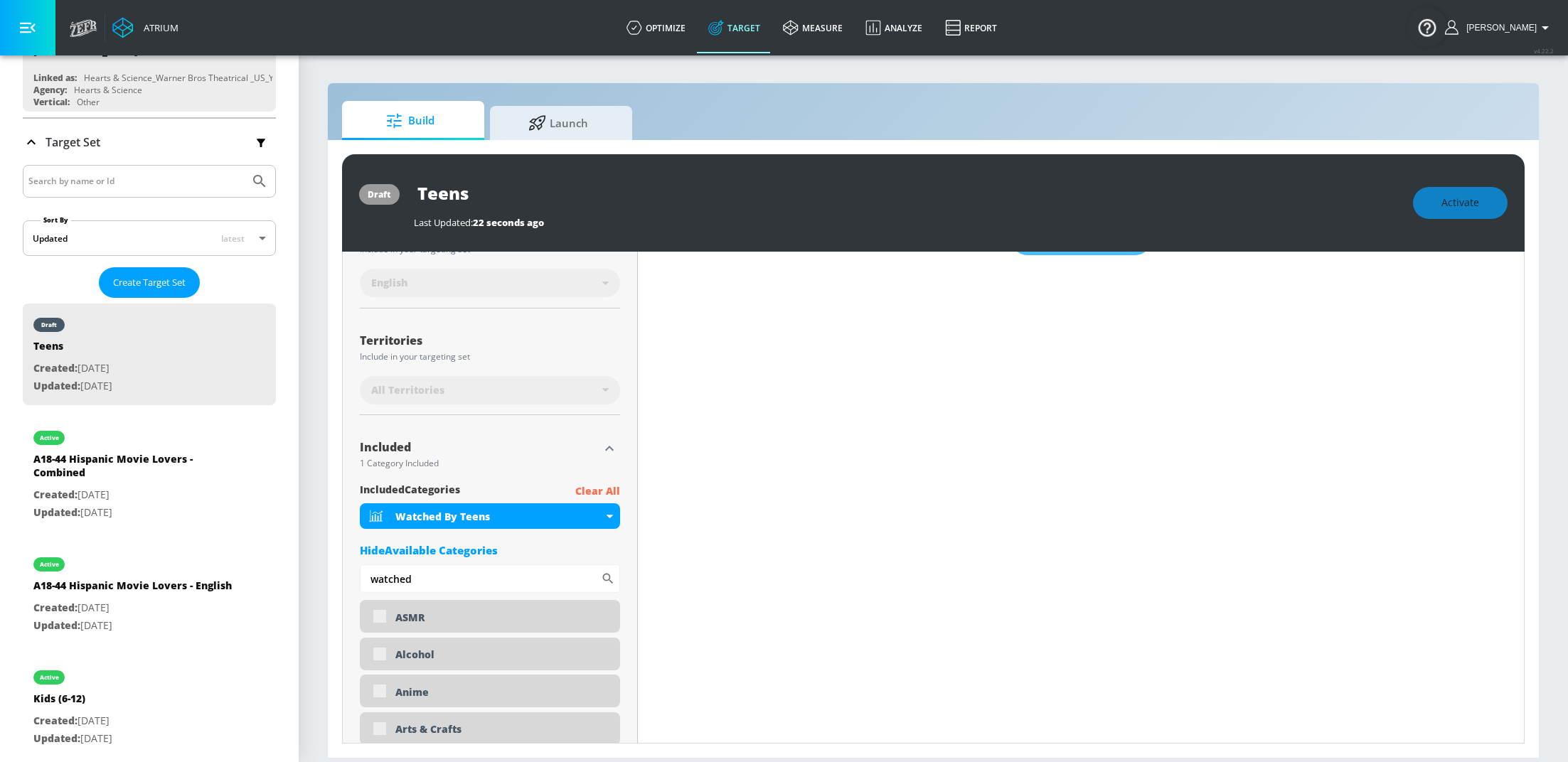
drag, startPoint x: 426, startPoint y: 581, endPoint x: 301, endPoint y: 565, distance: 126.0
click at [301, 565] on section "Build Launch draft Teens Last Updated: 22 seconds ago Activate Placement Type: …" at bounding box center [933, 409] width 1269 height 709
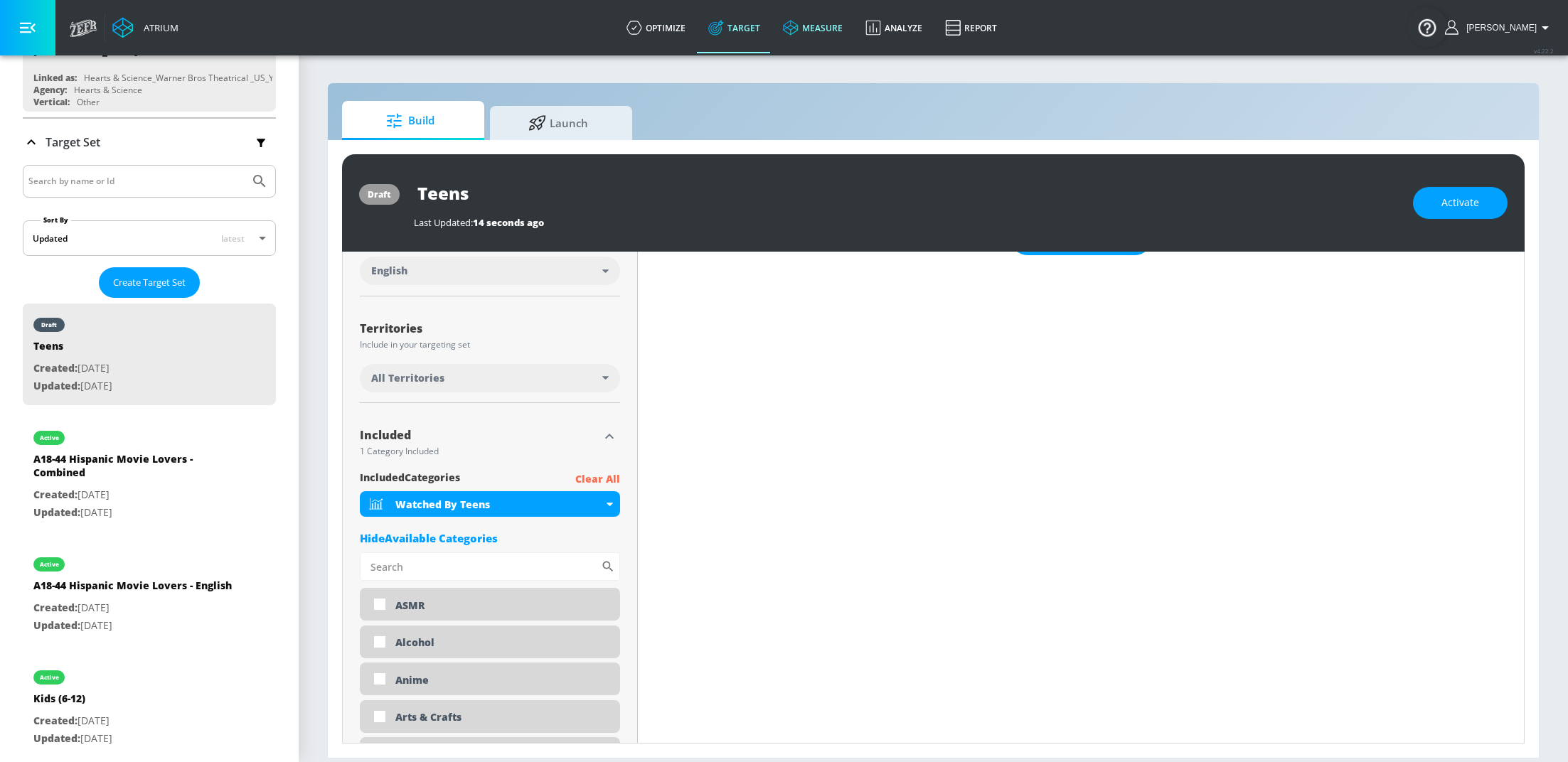
scroll to position [294, 0]
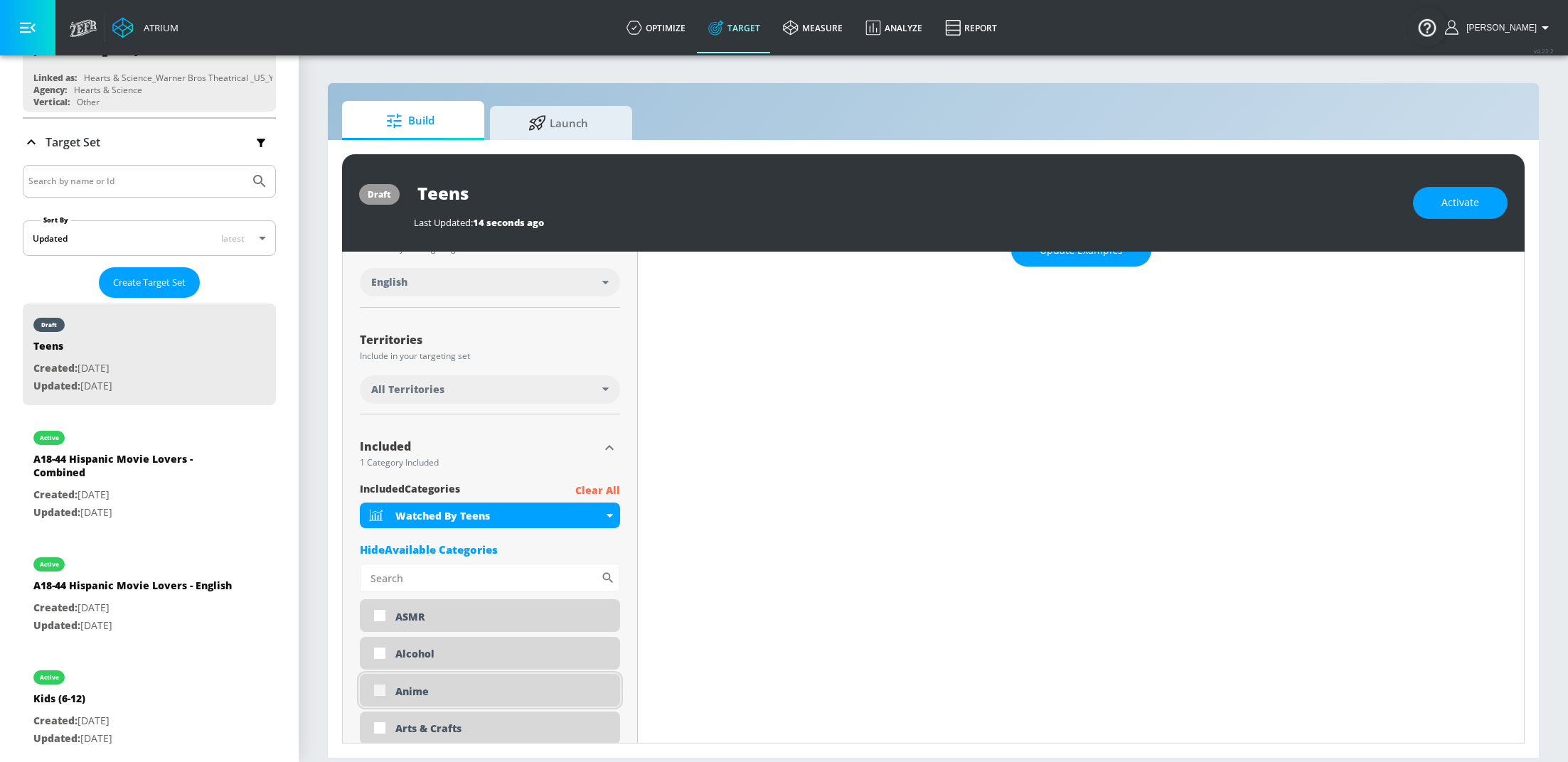
click at [379, 696] on input "checkbox" at bounding box center [380, 691] width 26 height 26
checkbox input "true"
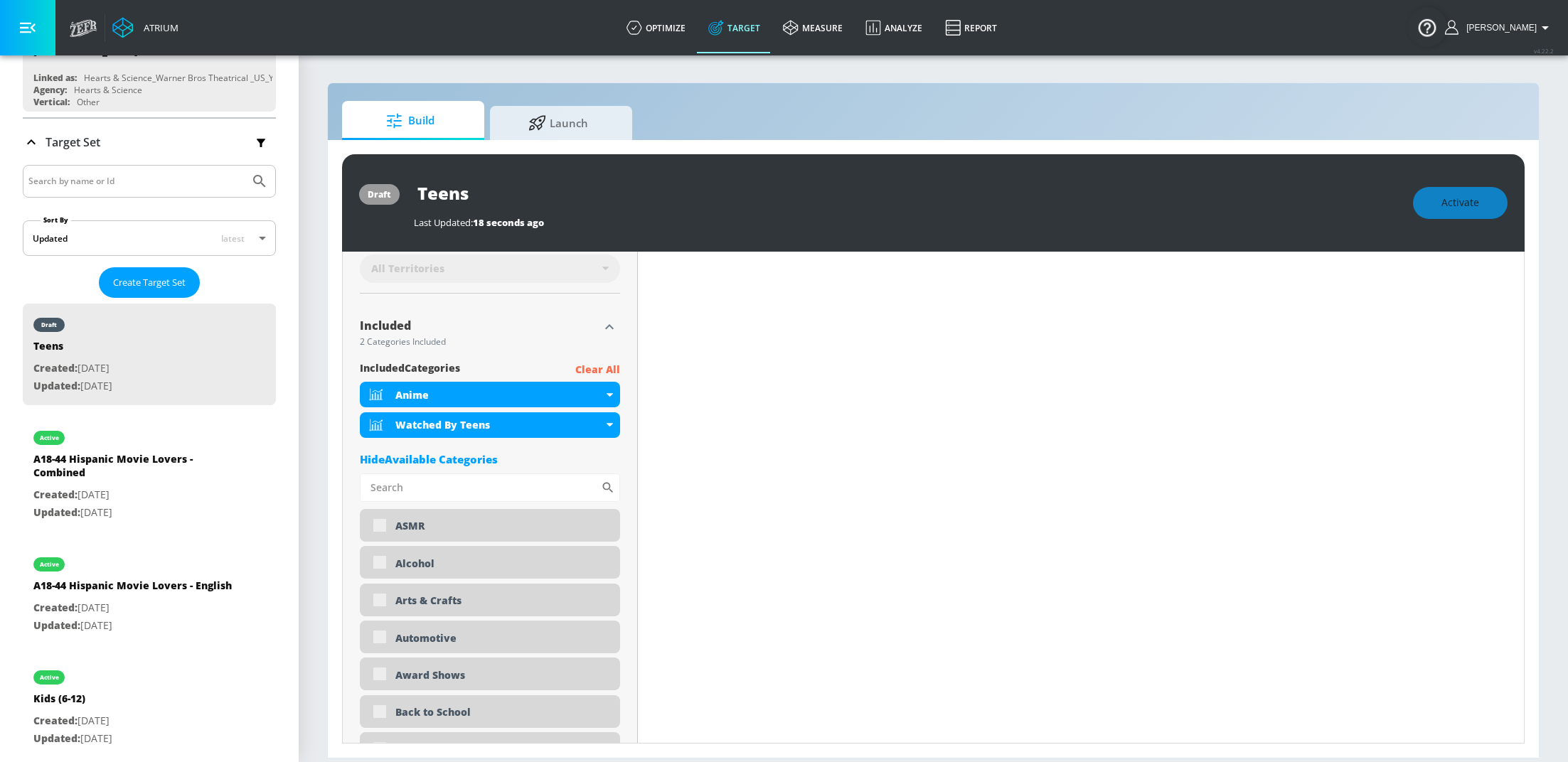
scroll to position [433, 0]
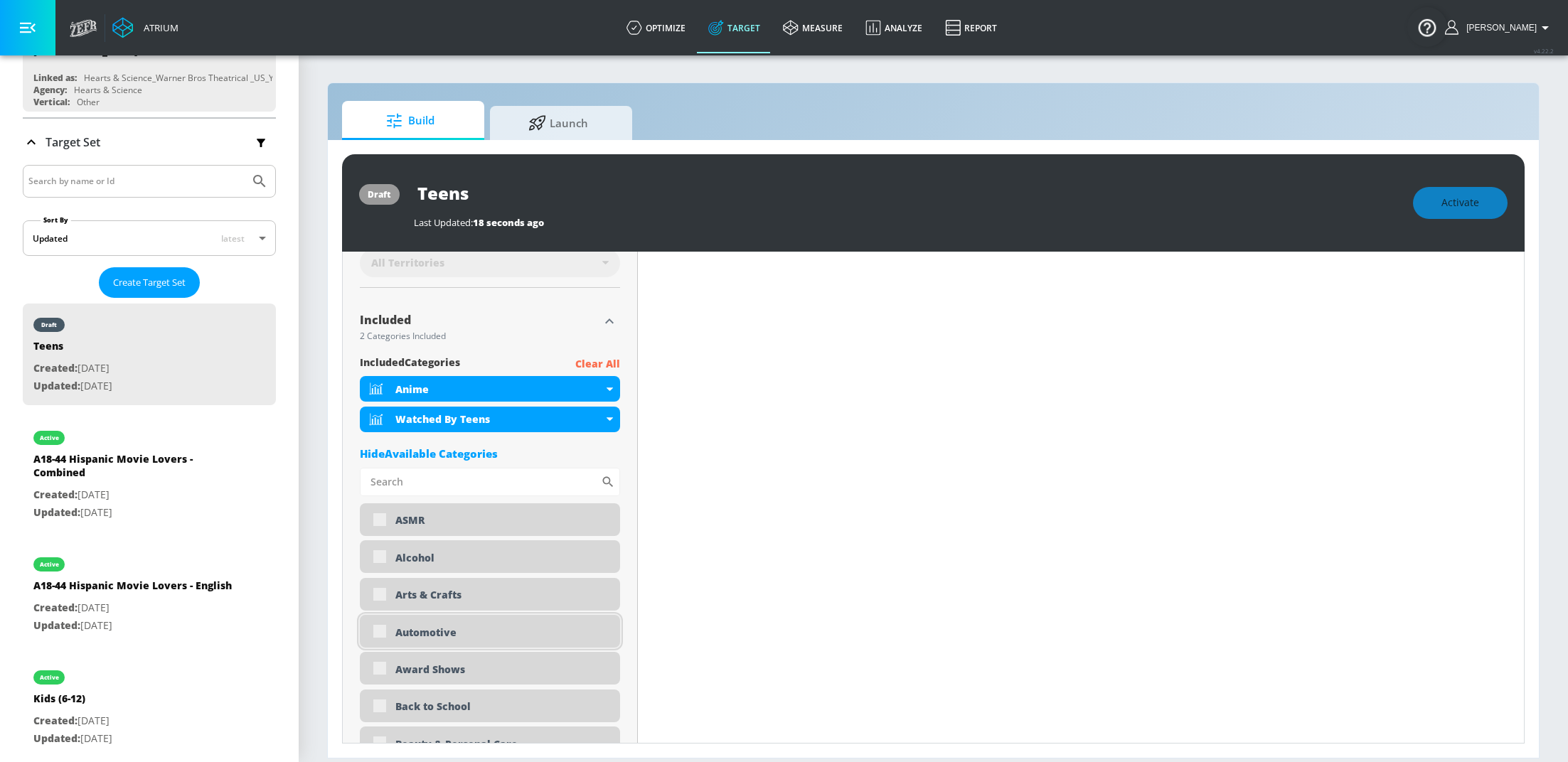
click at [382, 635] on div "Automotive" at bounding box center [490, 631] width 261 height 33
click at [379, 633] on div "Automotive" at bounding box center [490, 631] width 261 height 33
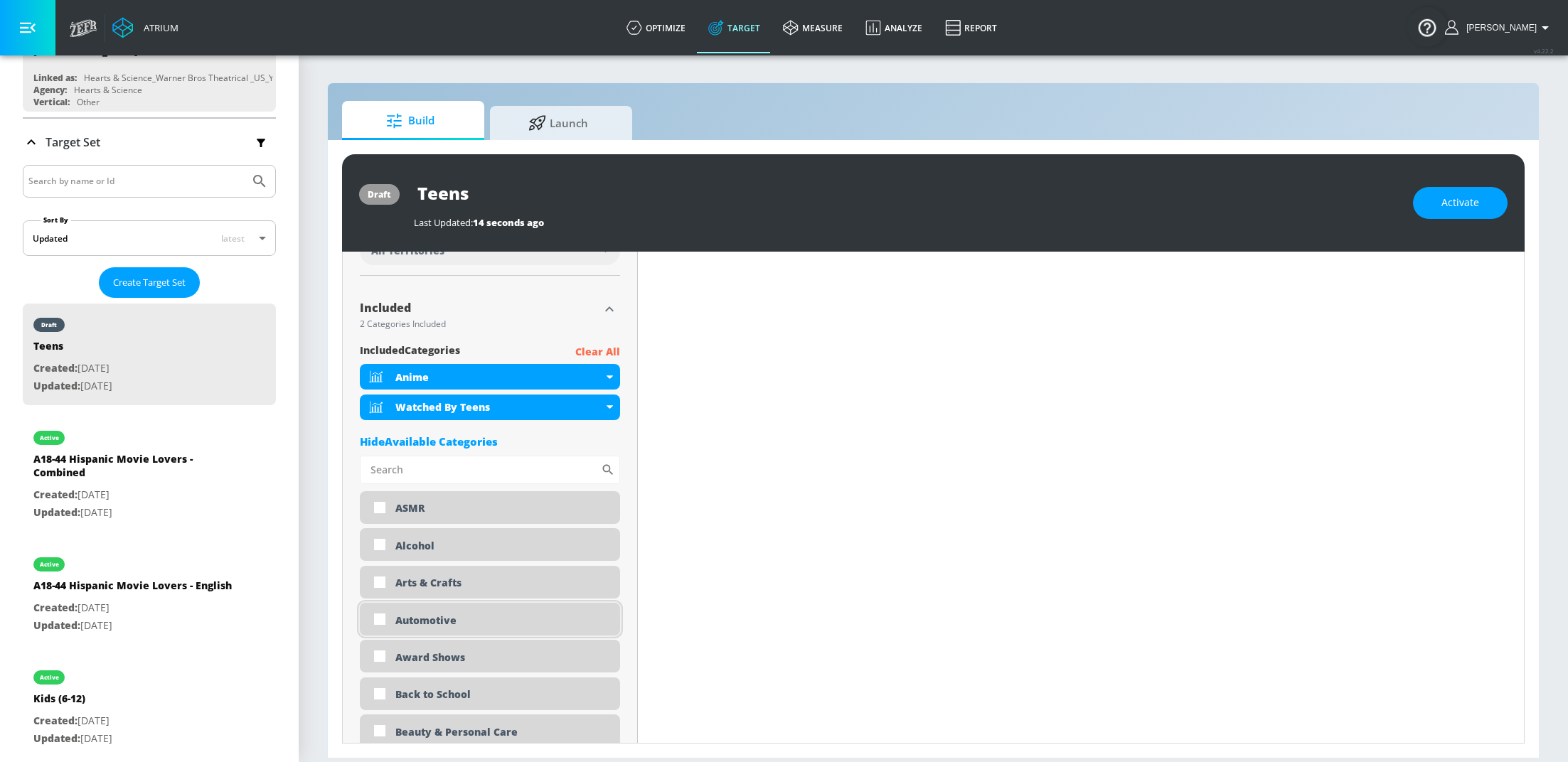
scroll to position [420, 0]
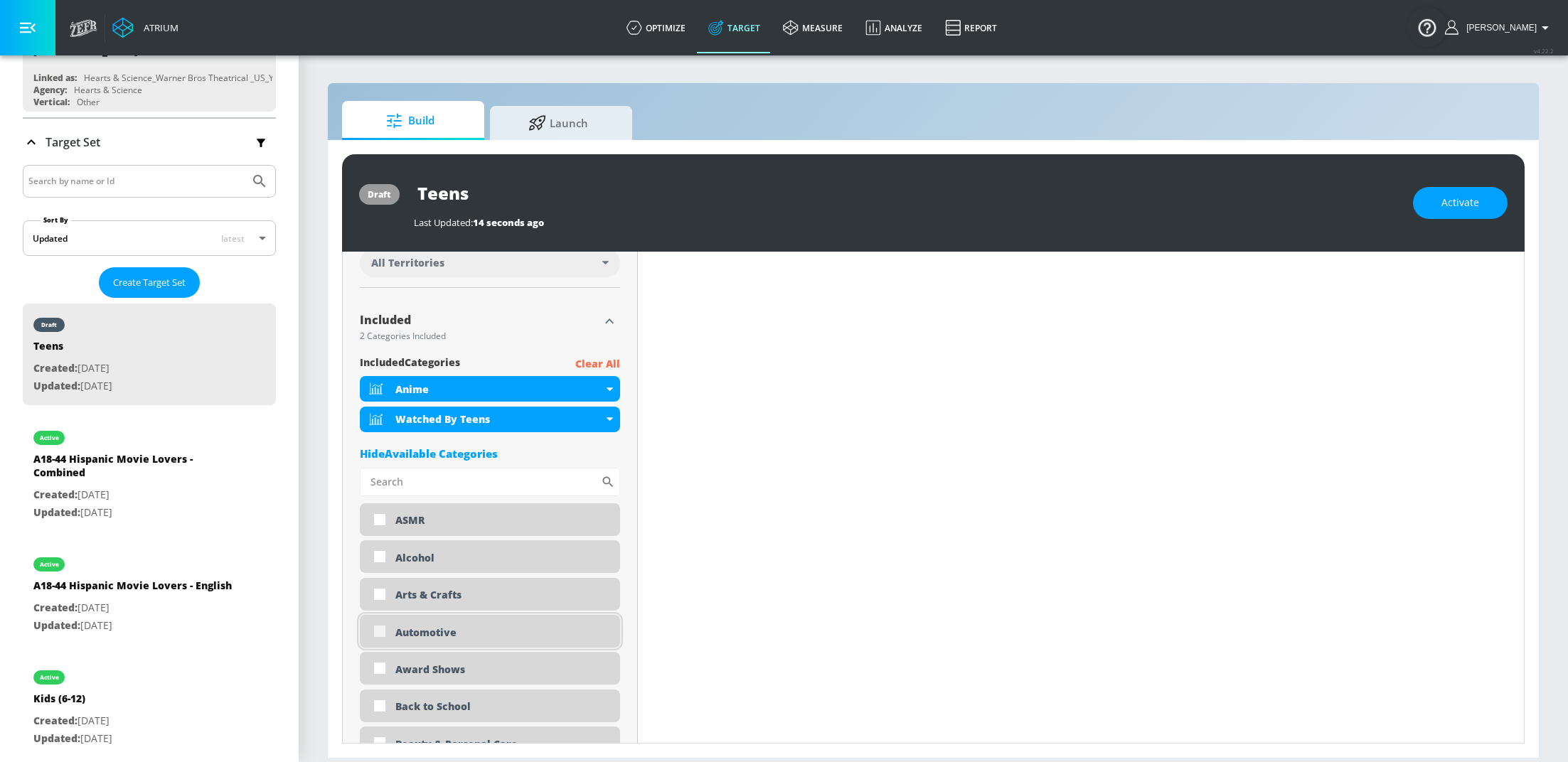
click at [379, 633] on input "checkbox" at bounding box center [380, 632] width 26 height 26
checkbox input "true"
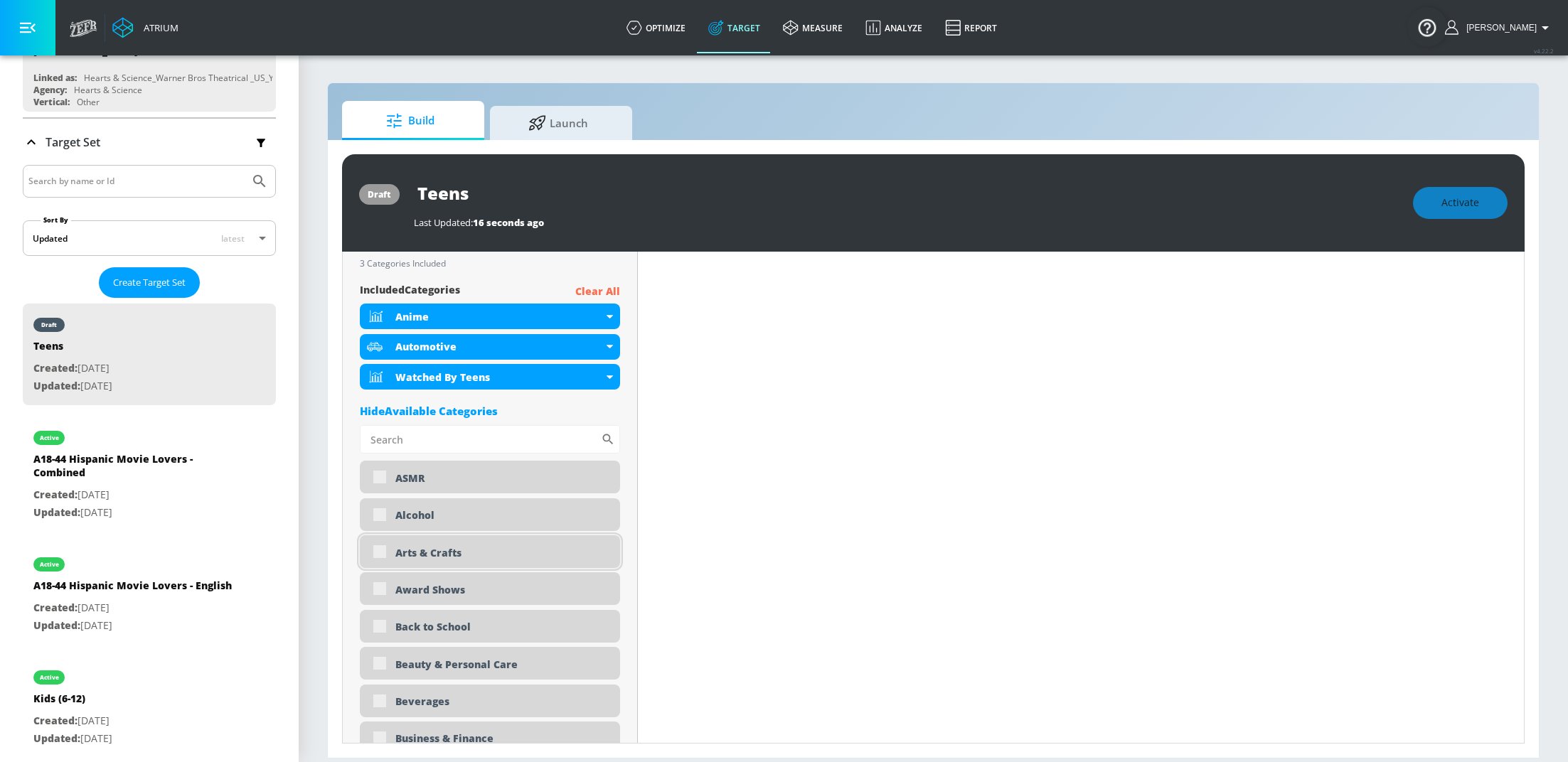
scroll to position [512, 0]
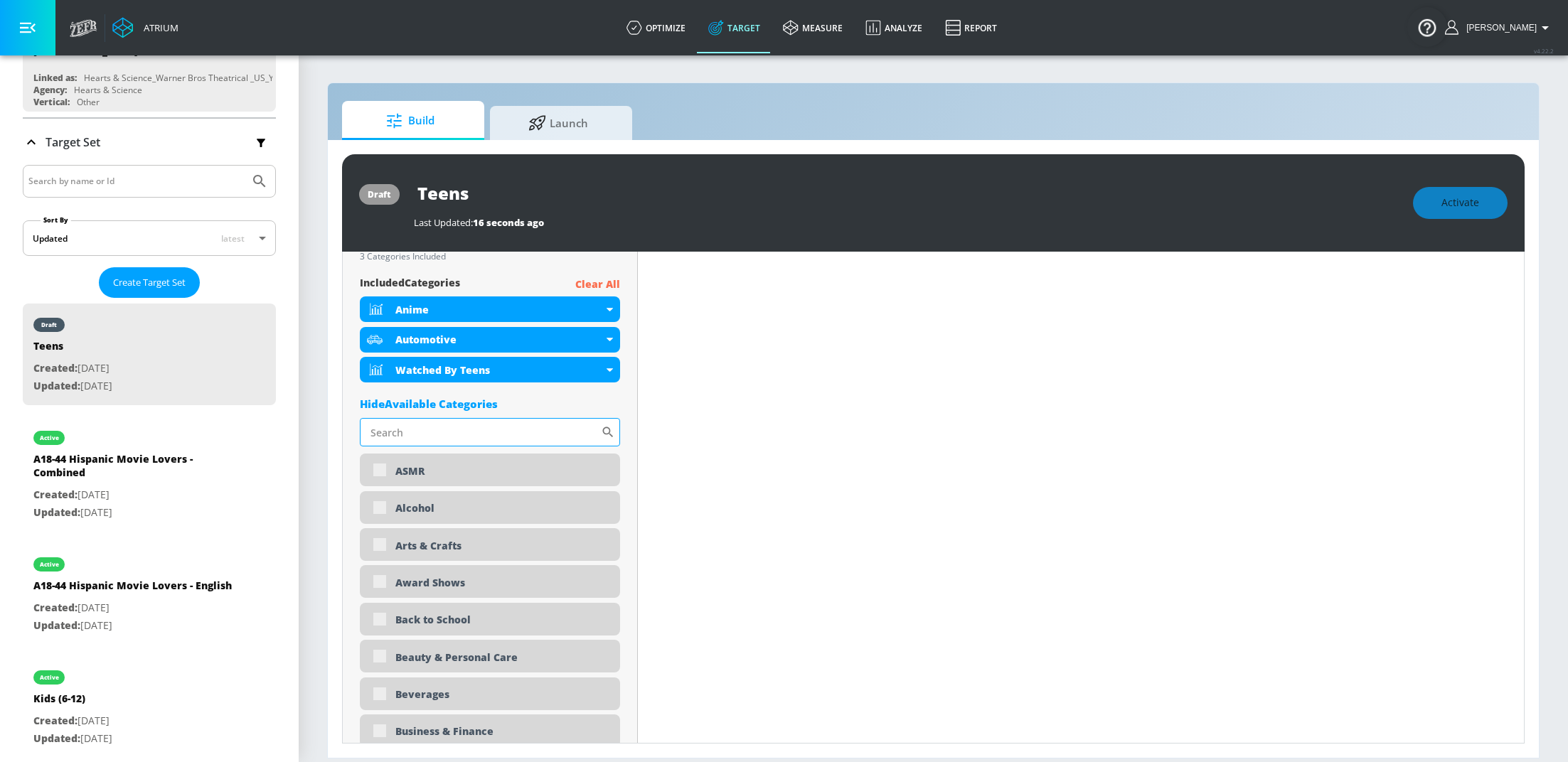
click at [426, 436] on input "Sort By" at bounding box center [481, 432] width 241 height 29
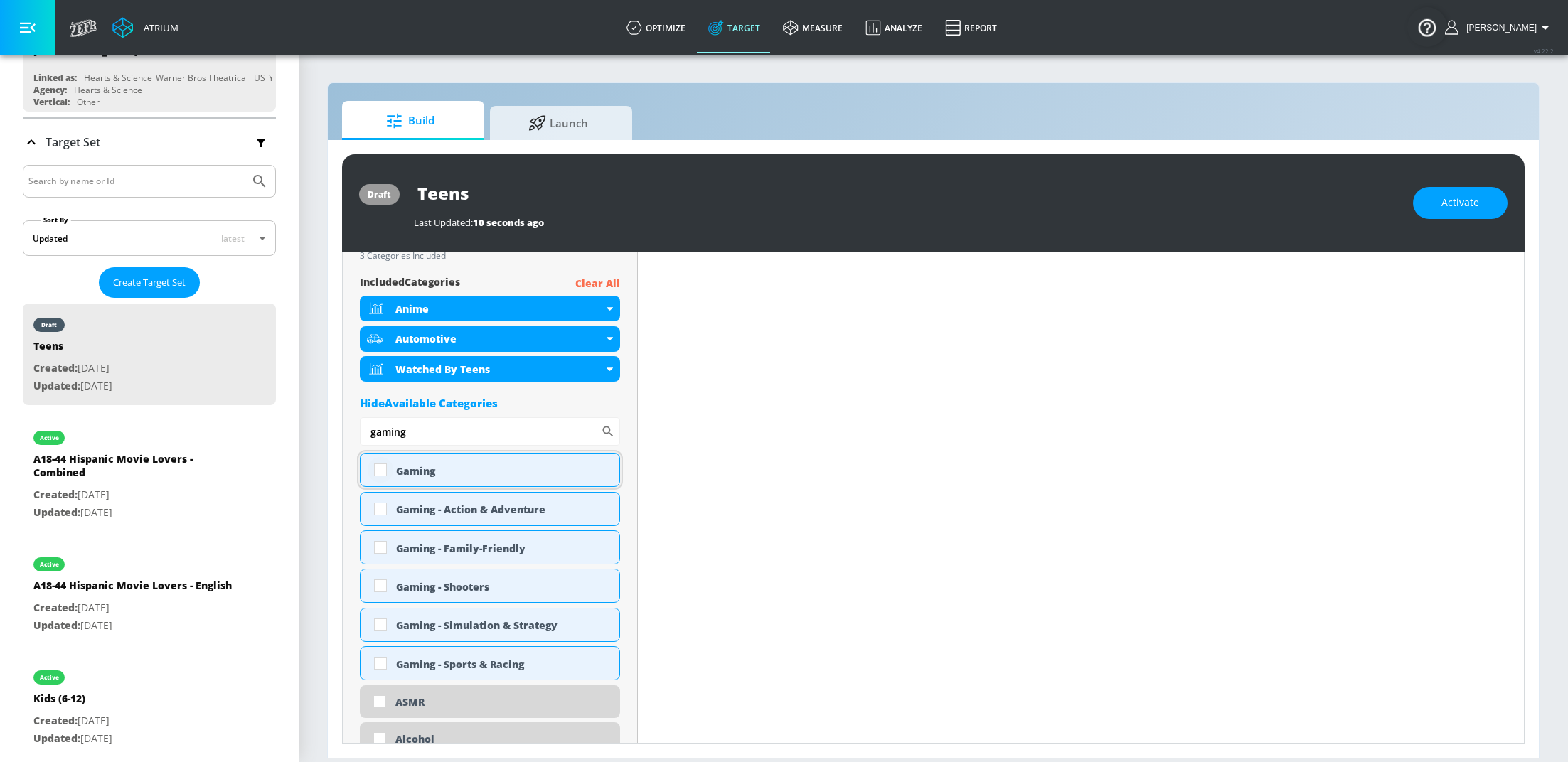
type input "gaming"
click at [380, 469] on input "checkbox" at bounding box center [380, 470] width 26 height 26
checkbox input "true"
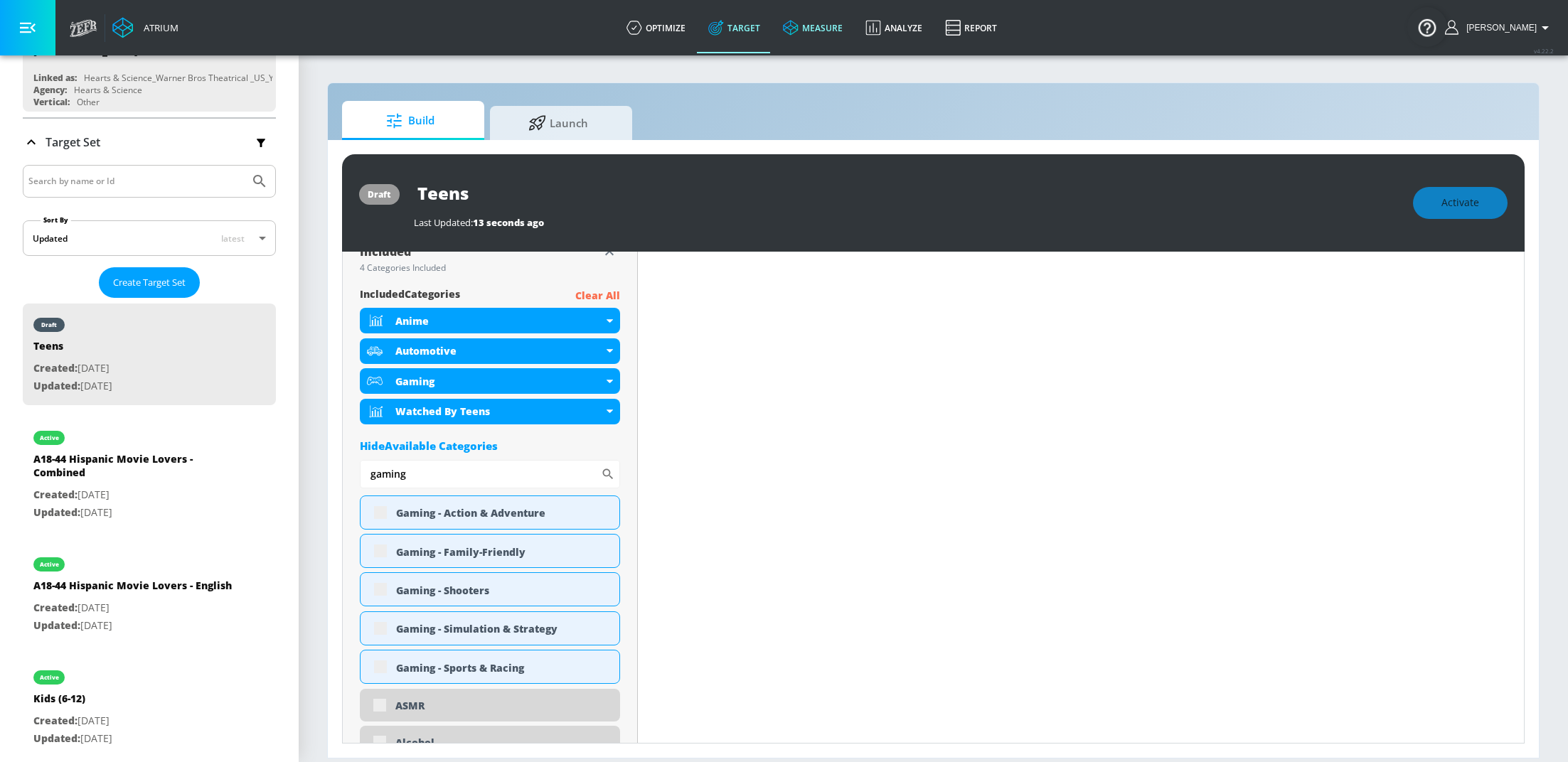
scroll to position [512, 0]
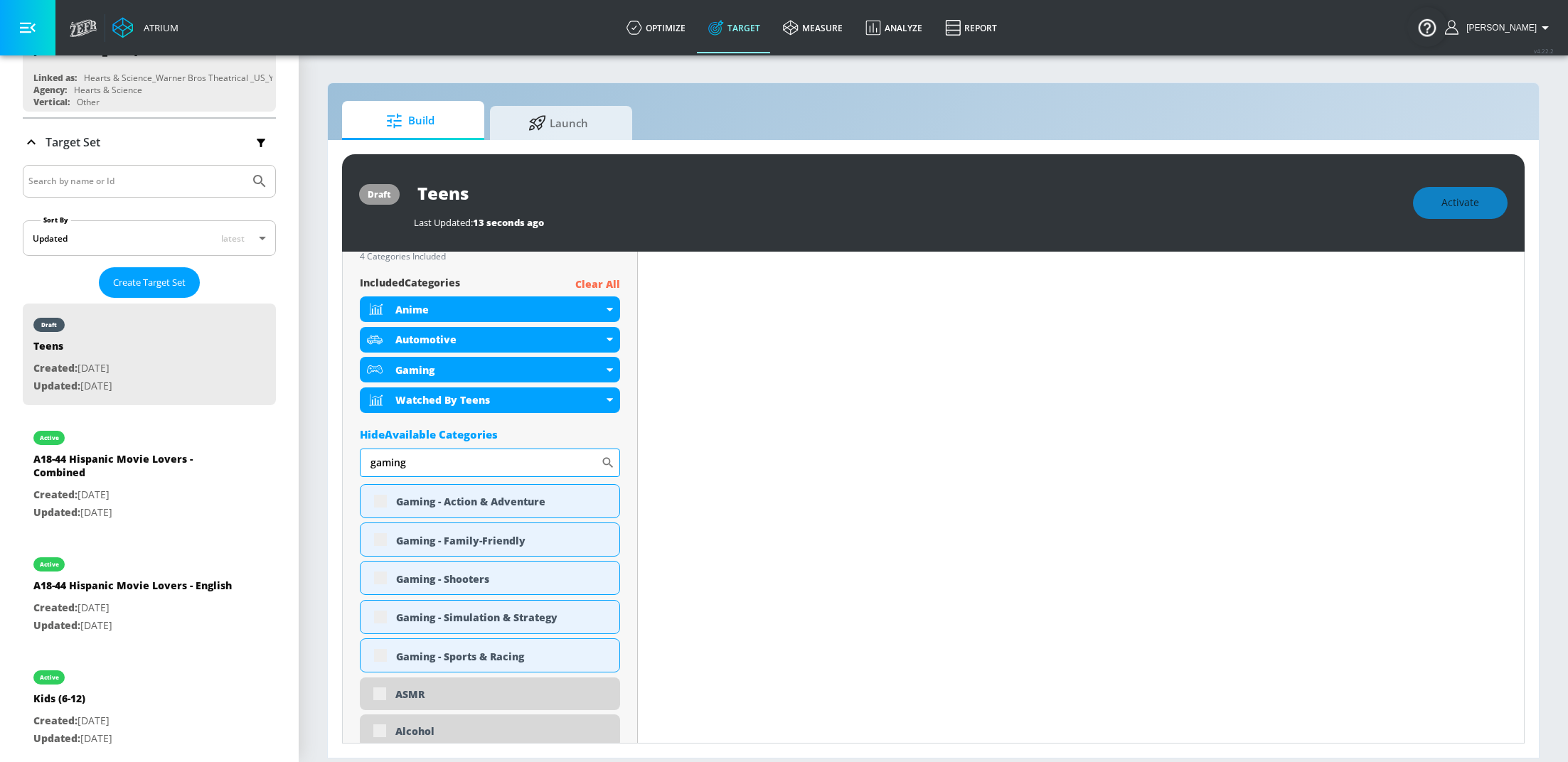
click at [426, 461] on input "gaming" at bounding box center [481, 463] width 241 height 29
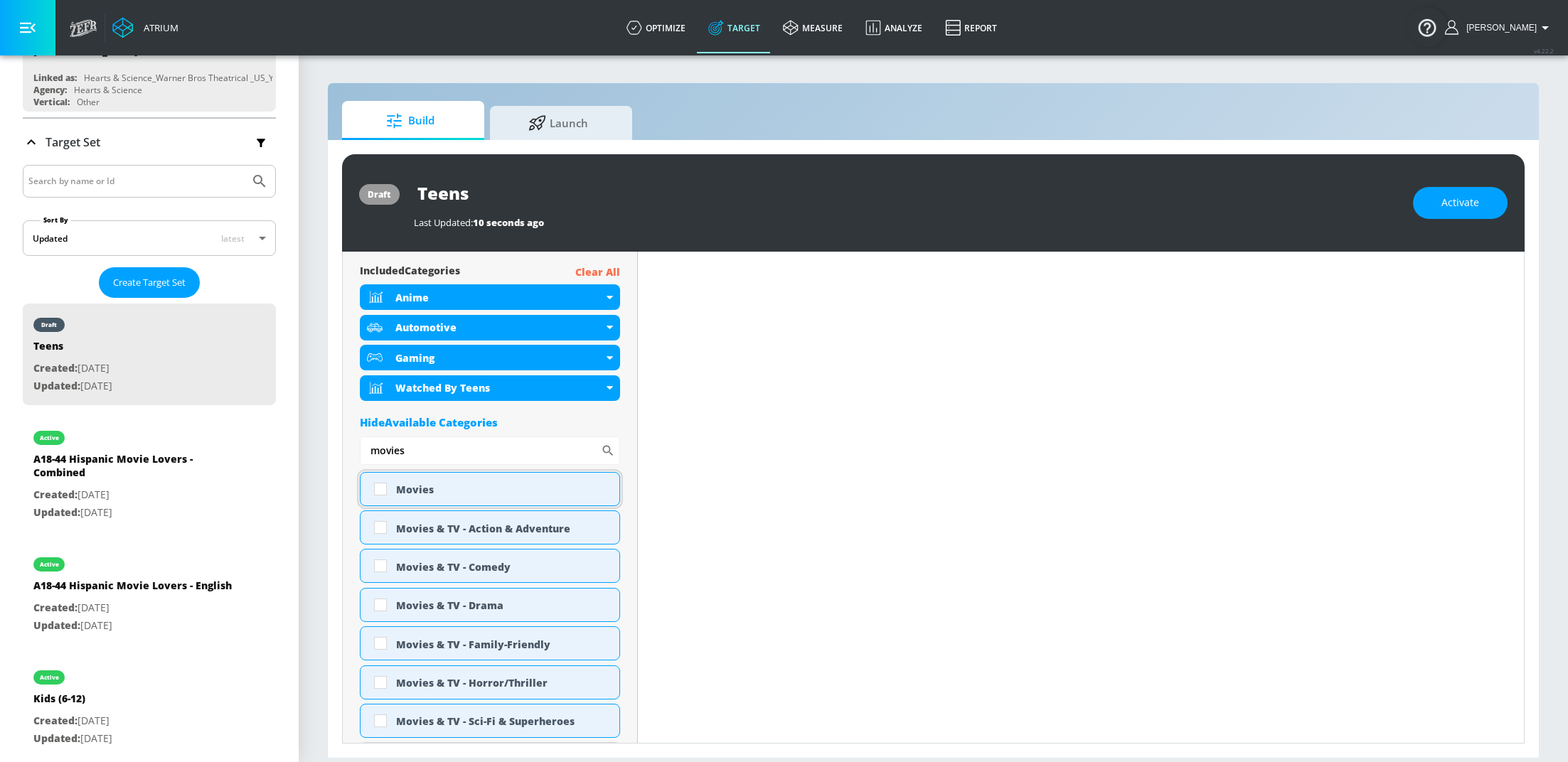
scroll to position [501, 0]
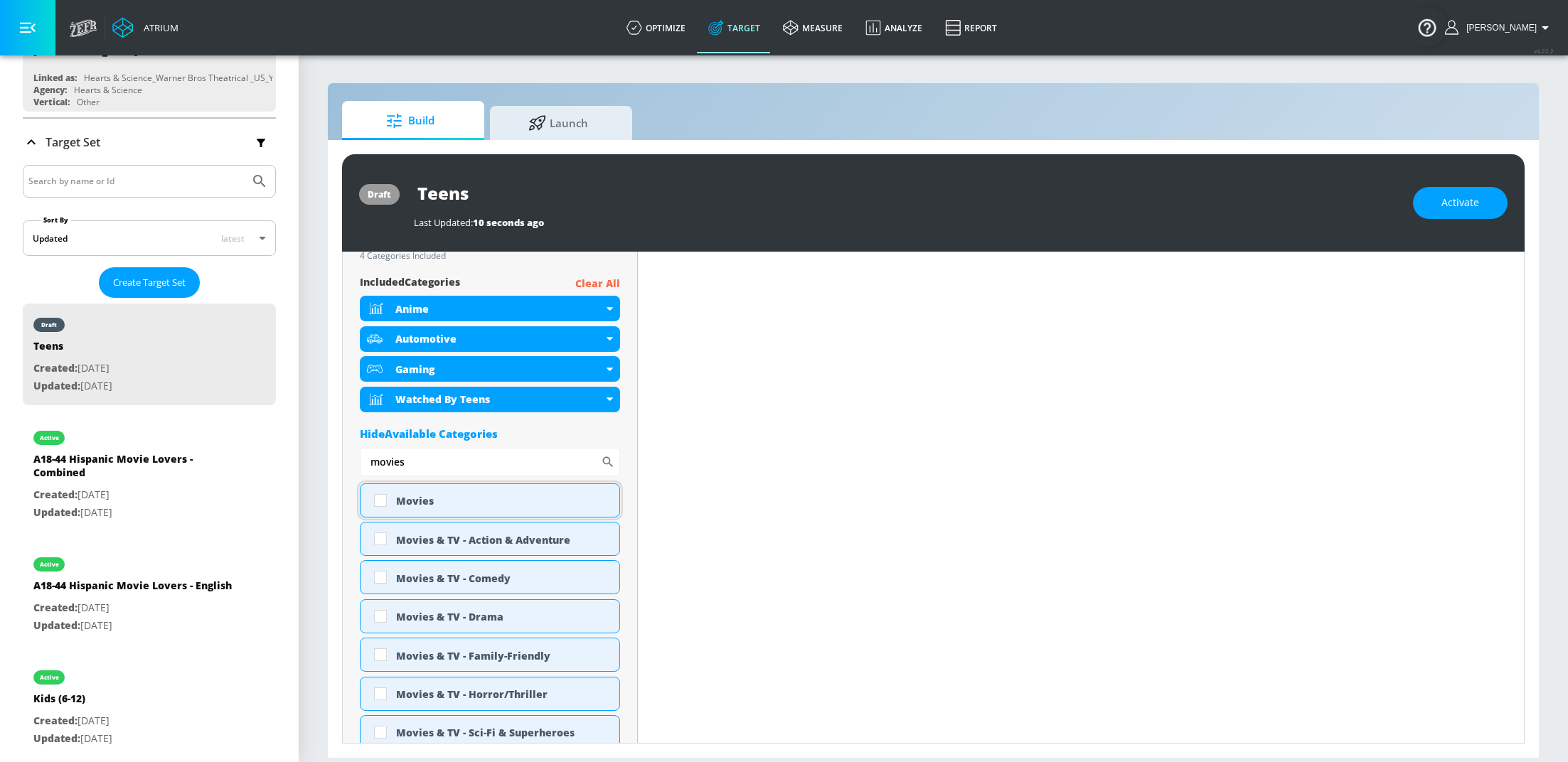
type input "movies"
click at [382, 499] on input "checkbox" at bounding box center [380, 500] width 26 height 26
checkbox input "true"
click at [434, 464] on input "movies" at bounding box center [481, 462] width 241 height 29
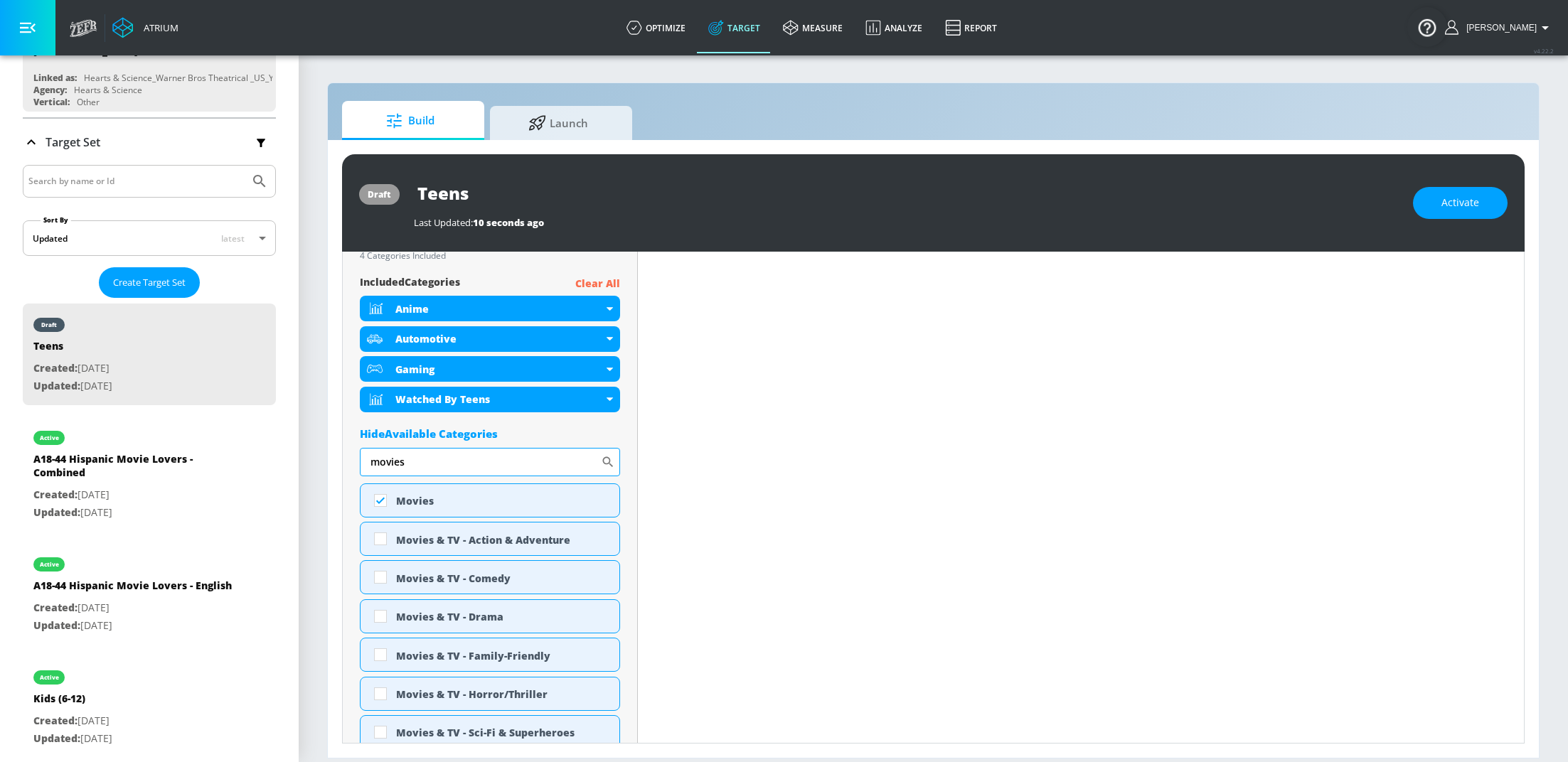
click at [434, 464] on input "movies" at bounding box center [481, 462] width 241 height 29
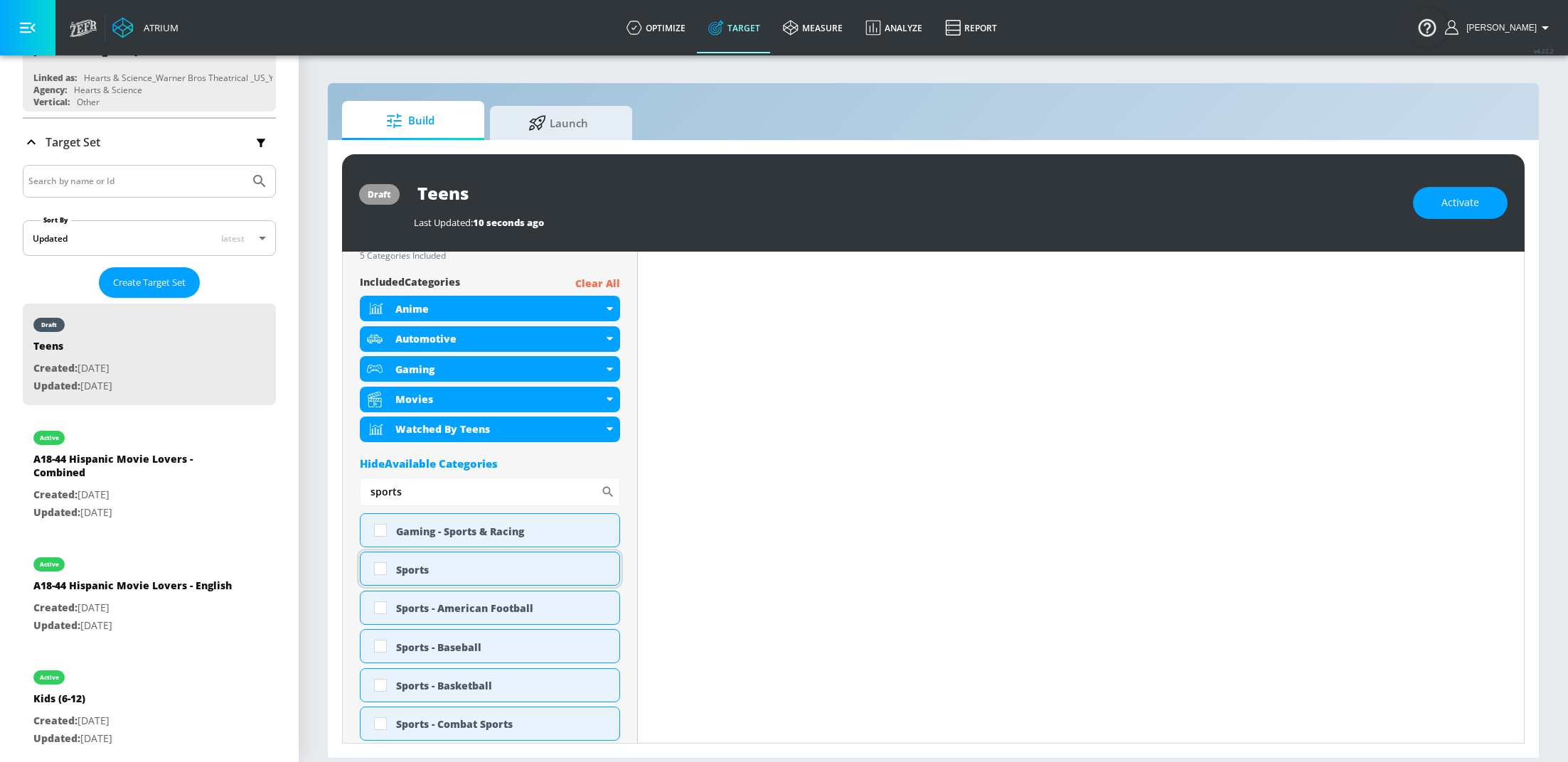
type input "sports"
click at [379, 568] on input "checkbox" at bounding box center [380, 569] width 26 height 26
checkbox input "true"
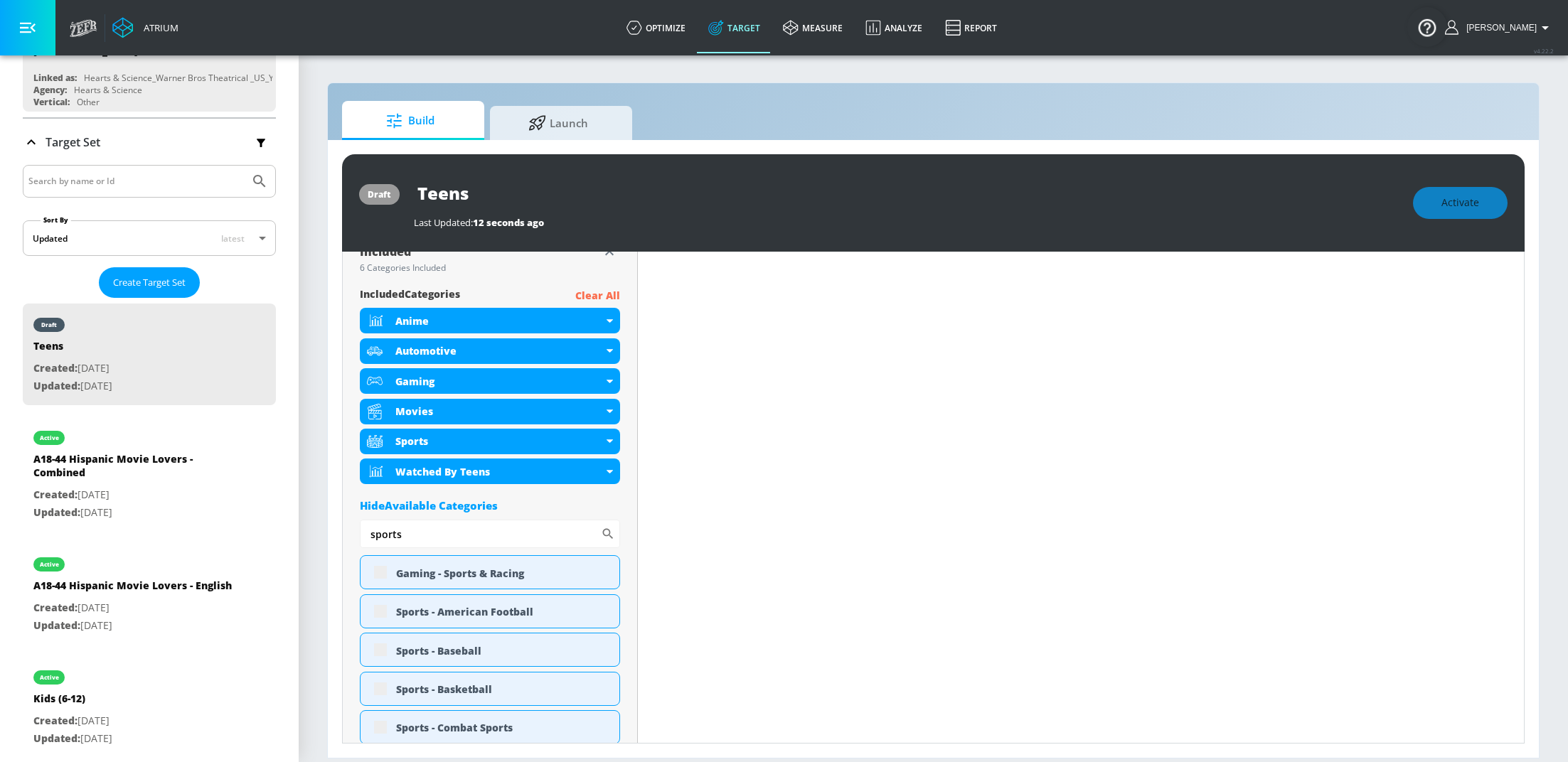
scroll to position [512, 0]
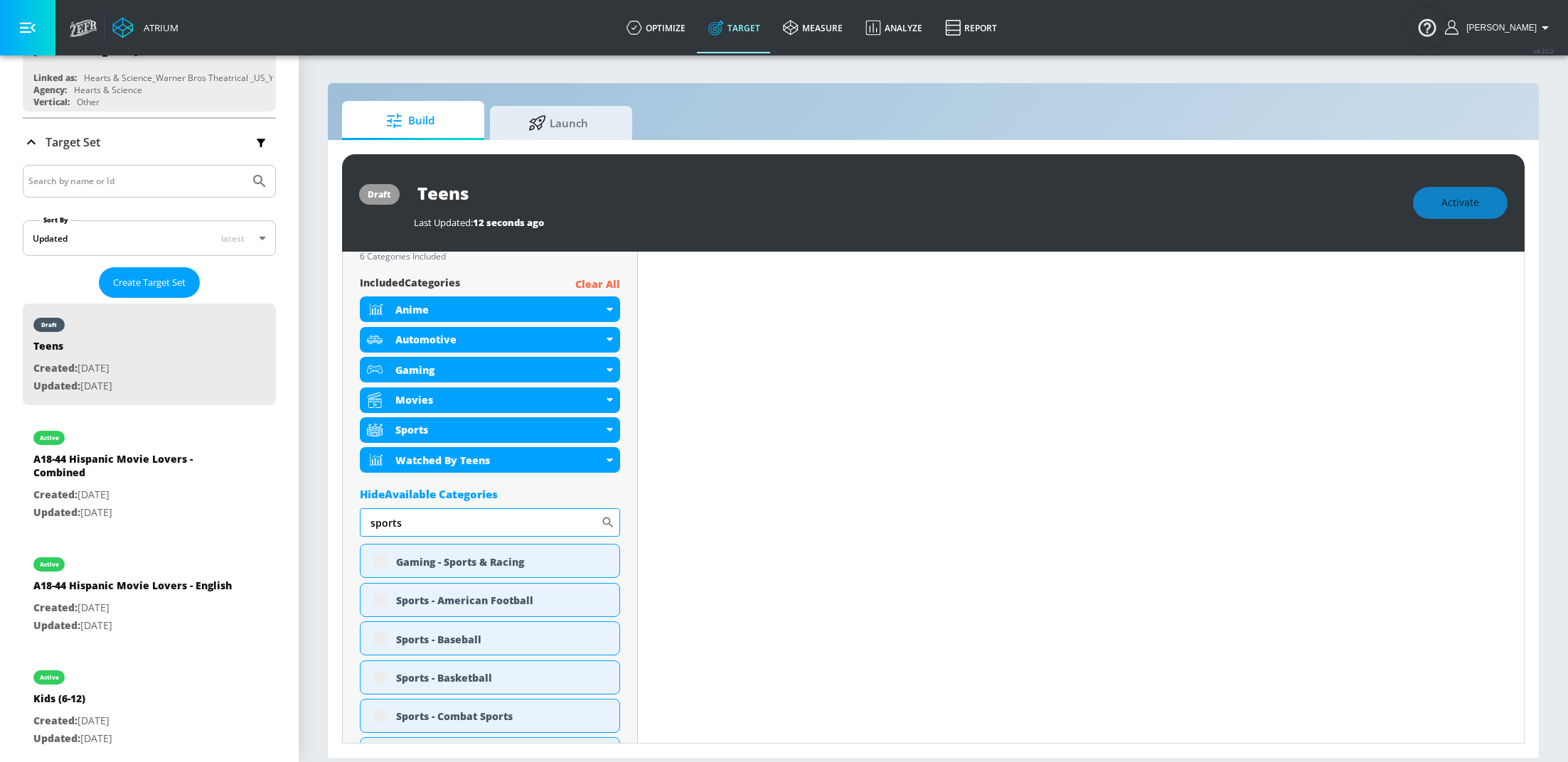
click at [418, 519] on input "sports" at bounding box center [481, 522] width 241 height 29
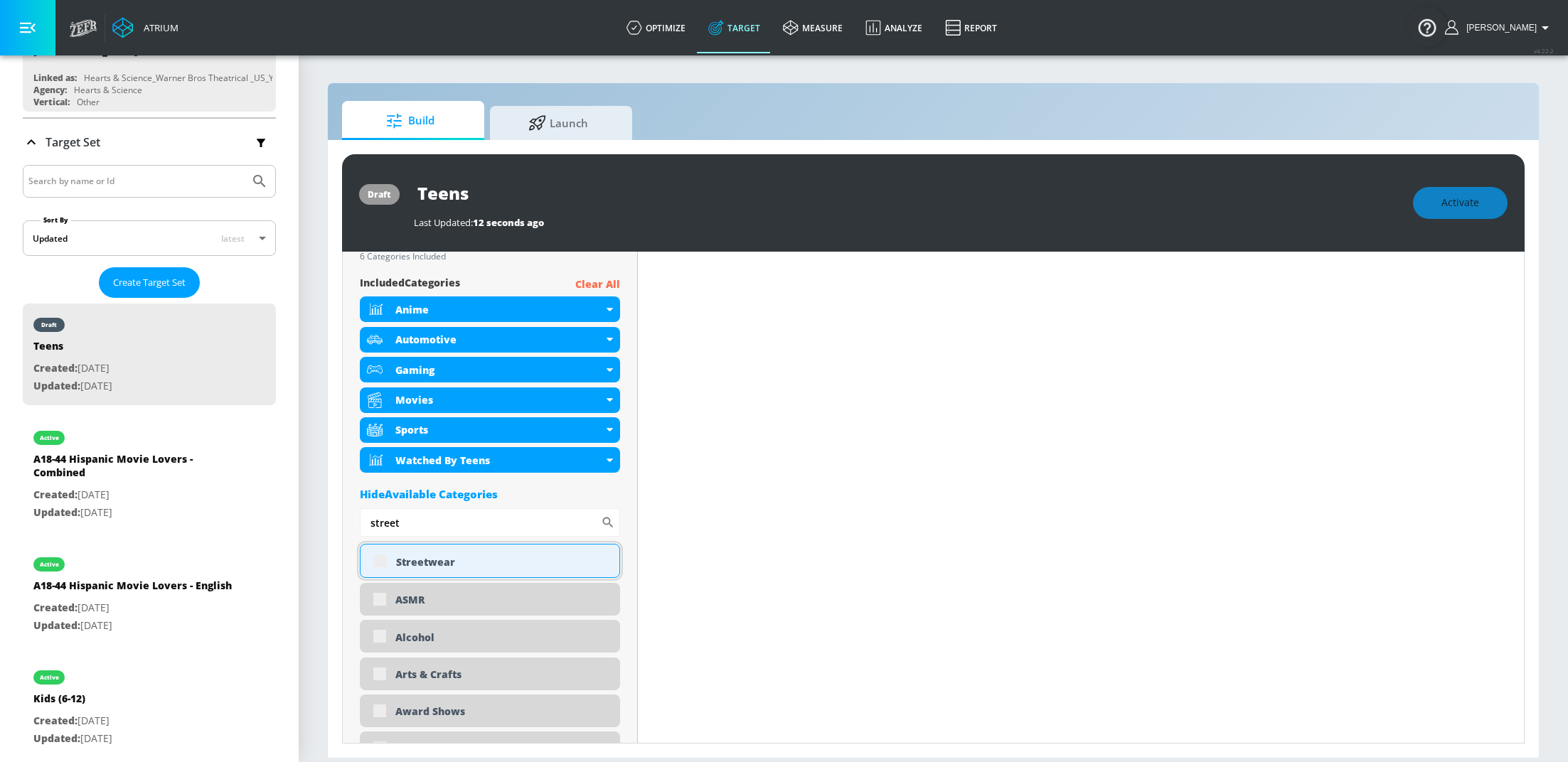
type input "street"
click at [380, 561] on div "Streetwear" at bounding box center [490, 561] width 261 height 35
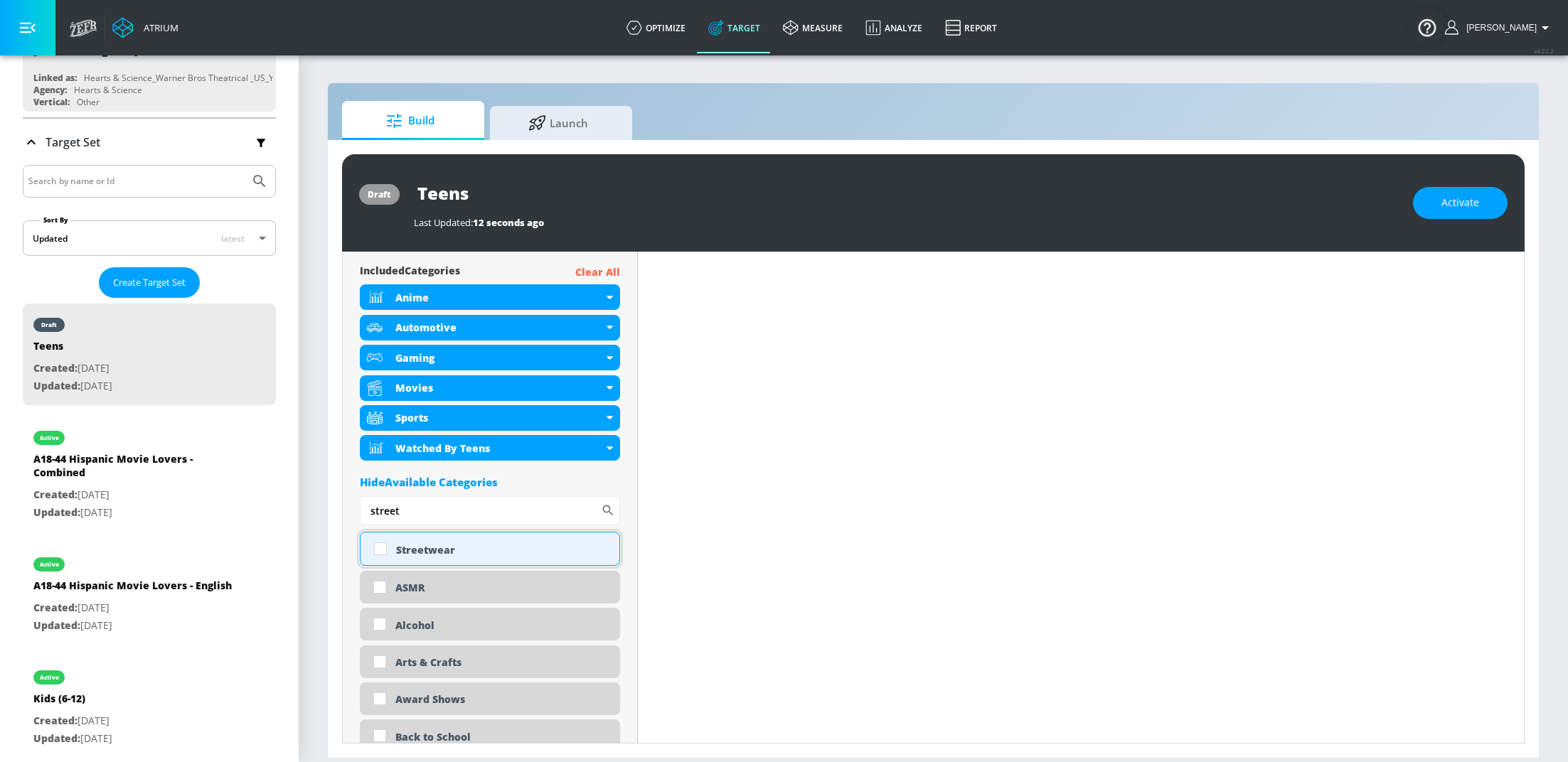
scroll to position [501, 0]
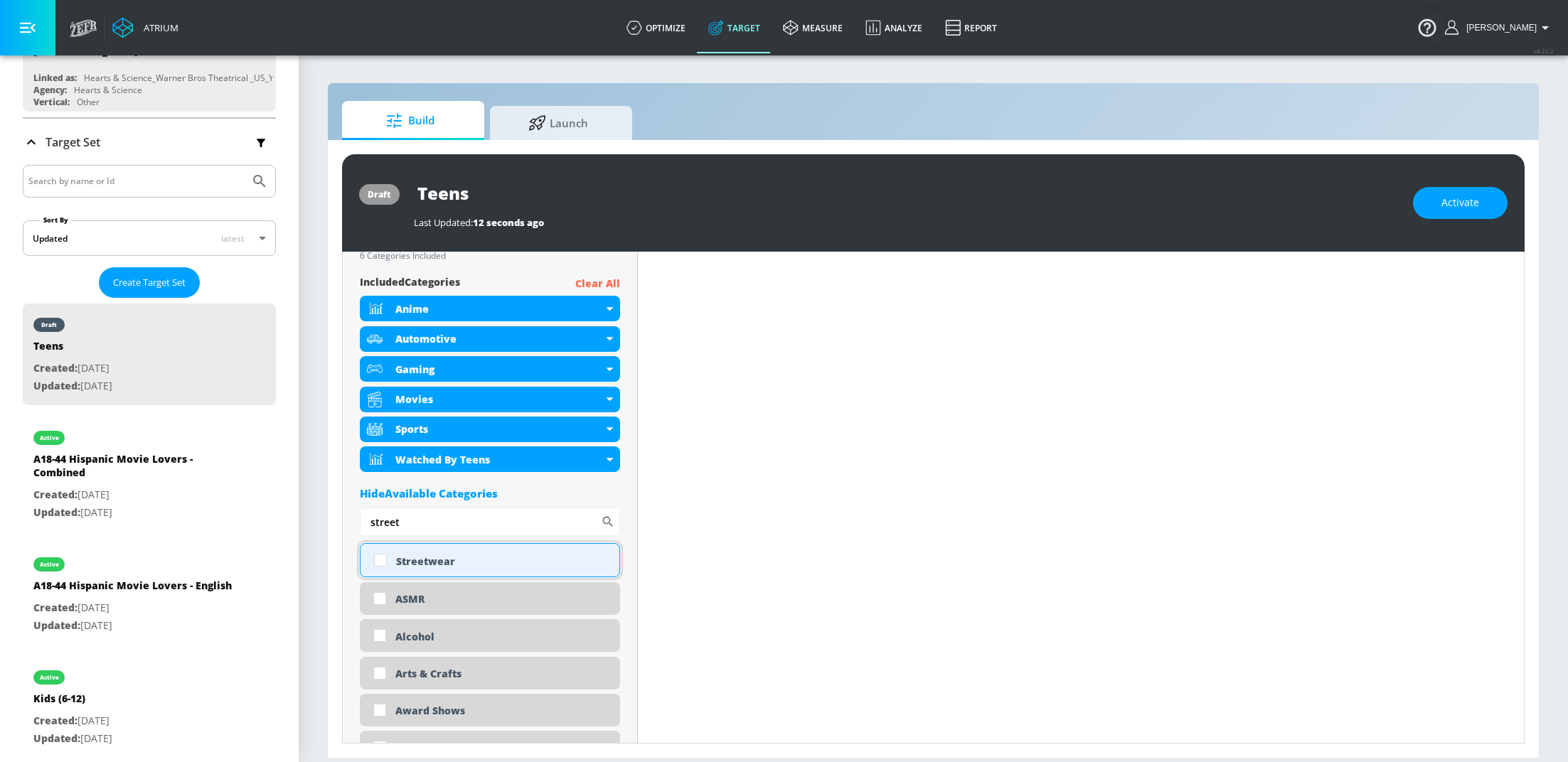
click at [378, 564] on input "checkbox" at bounding box center [380, 561] width 26 height 26
checkbox input "true"
click at [412, 524] on input "street" at bounding box center [481, 521] width 241 height 29
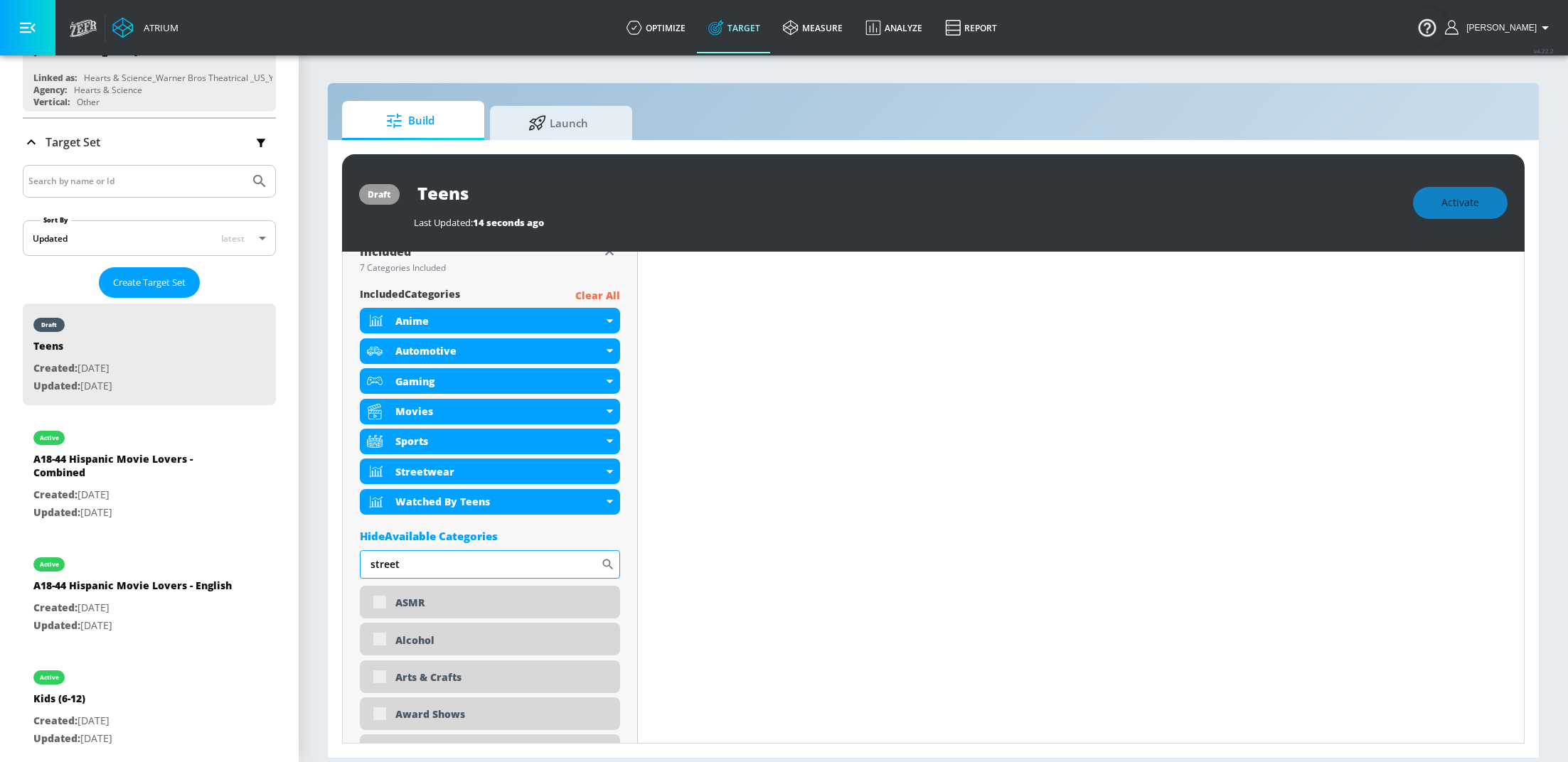
scroll to position [512, 0]
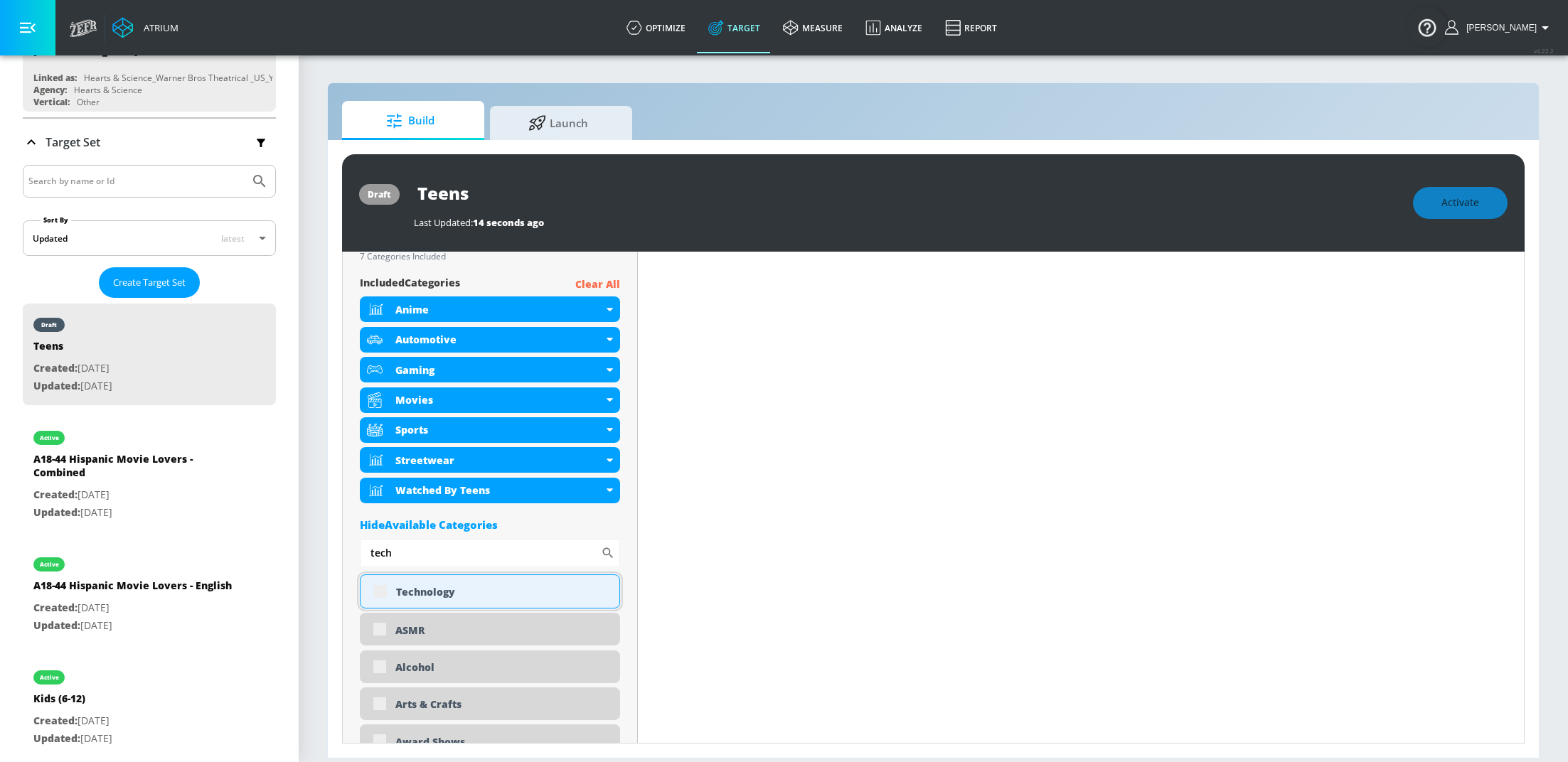
type input "tech"
click at [378, 589] on div "Technology" at bounding box center [490, 591] width 261 height 35
click at [378, 589] on input "checkbox" at bounding box center [380, 591] width 26 height 26
checkbox input "true"
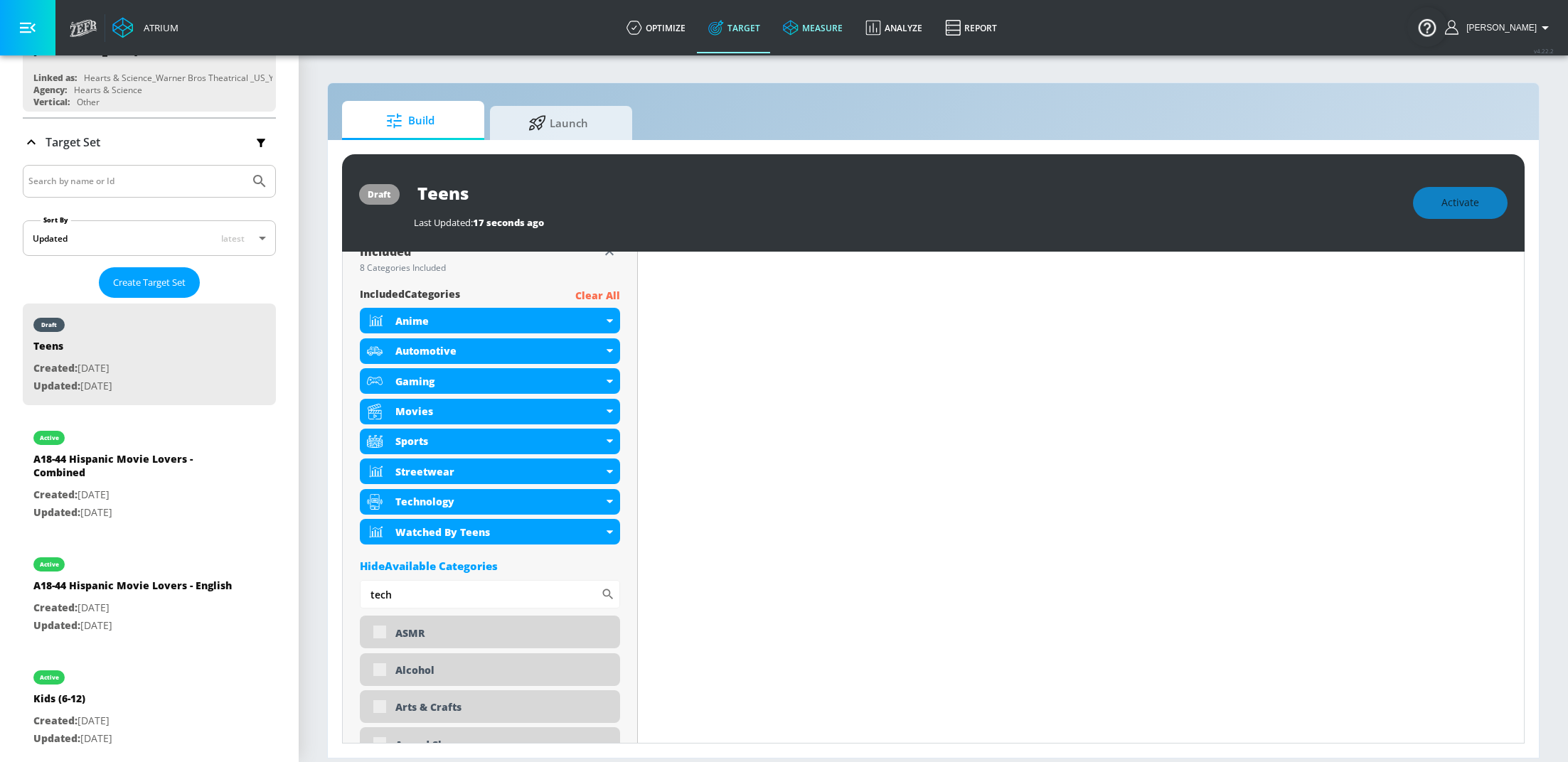
scroll to position [512, 0]
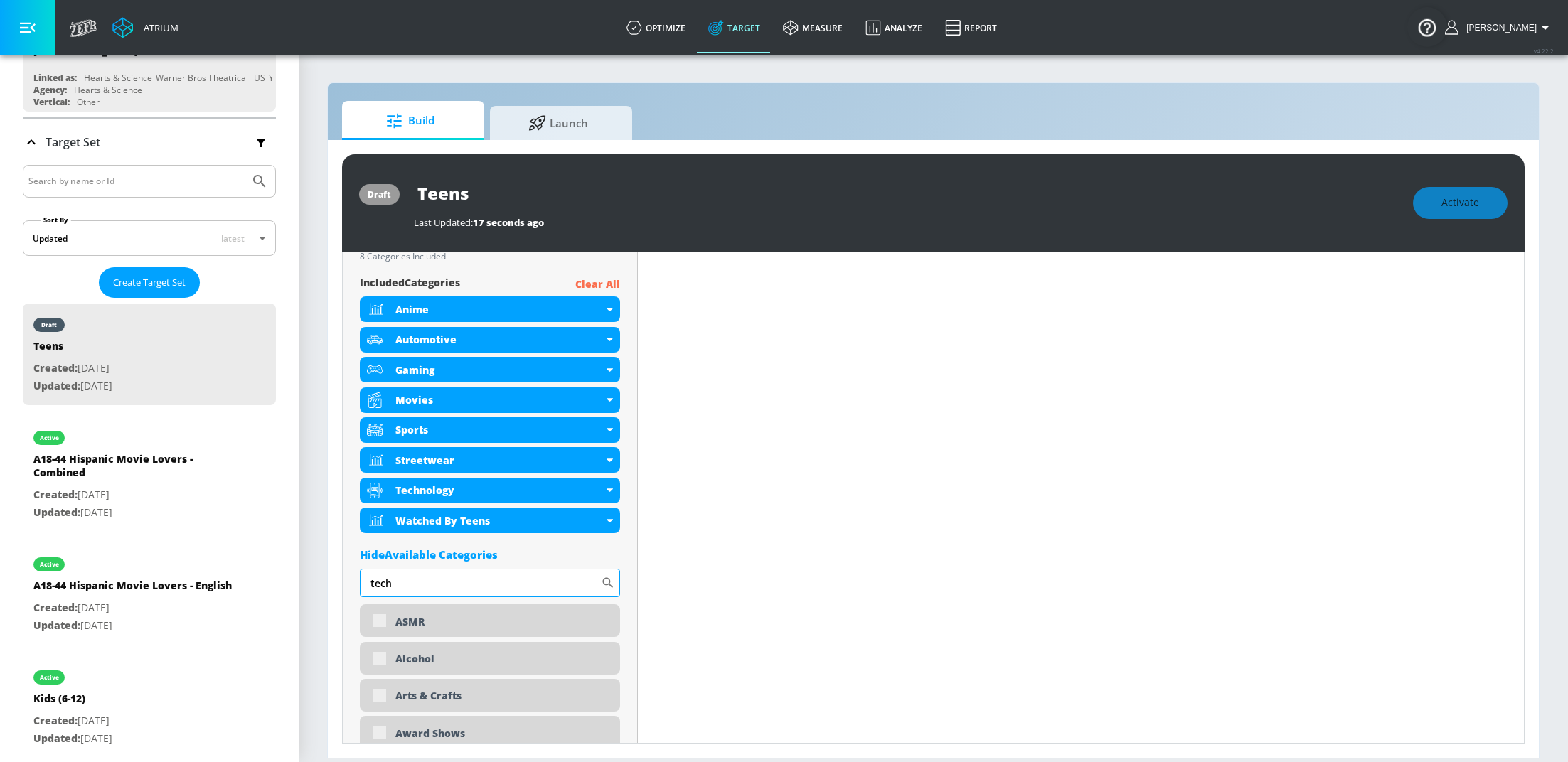
click at [427, 586] on input "tech" at bounding box center [481, 582] width 241 height 29
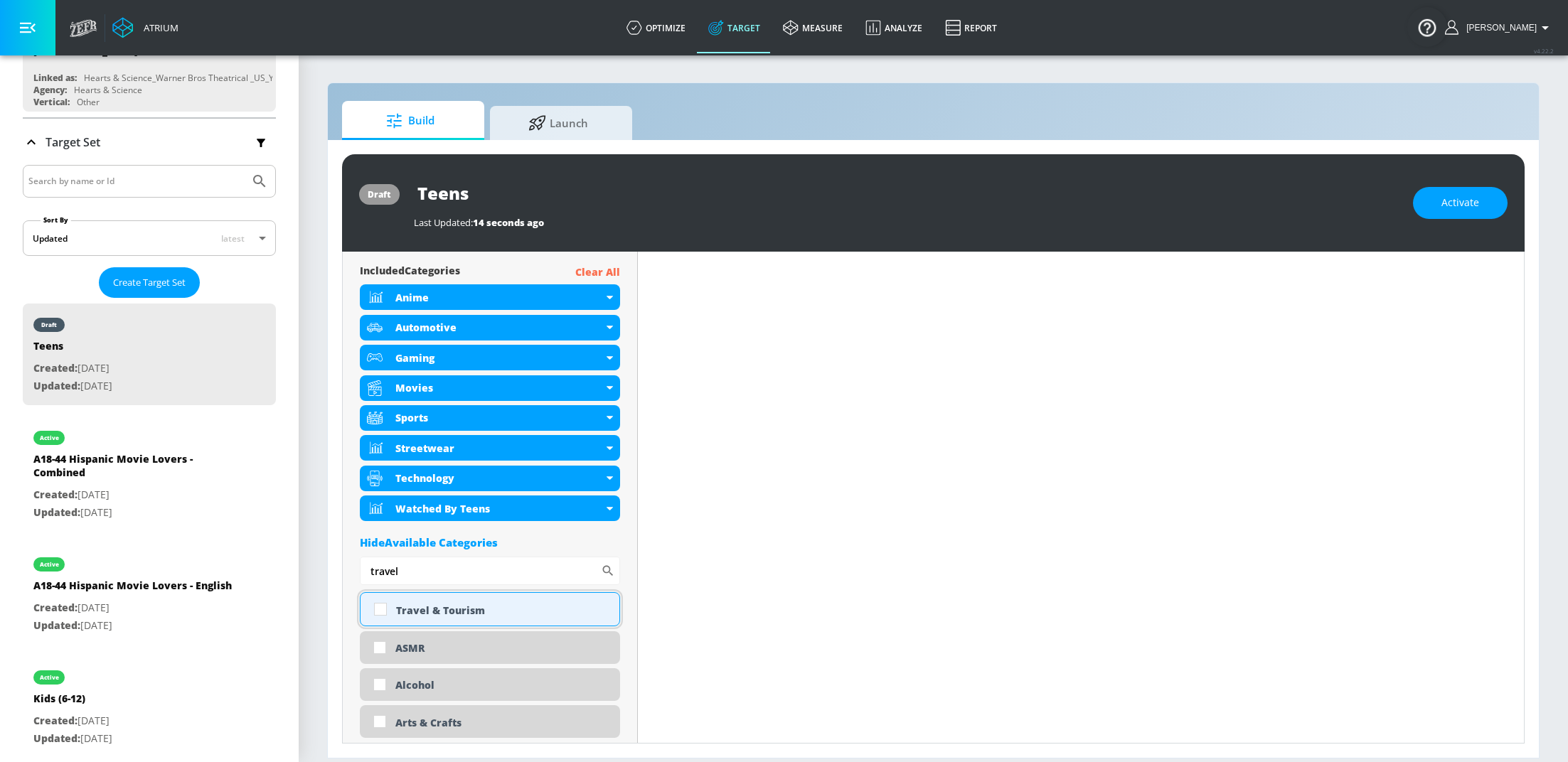
scroll to position [501, 0]
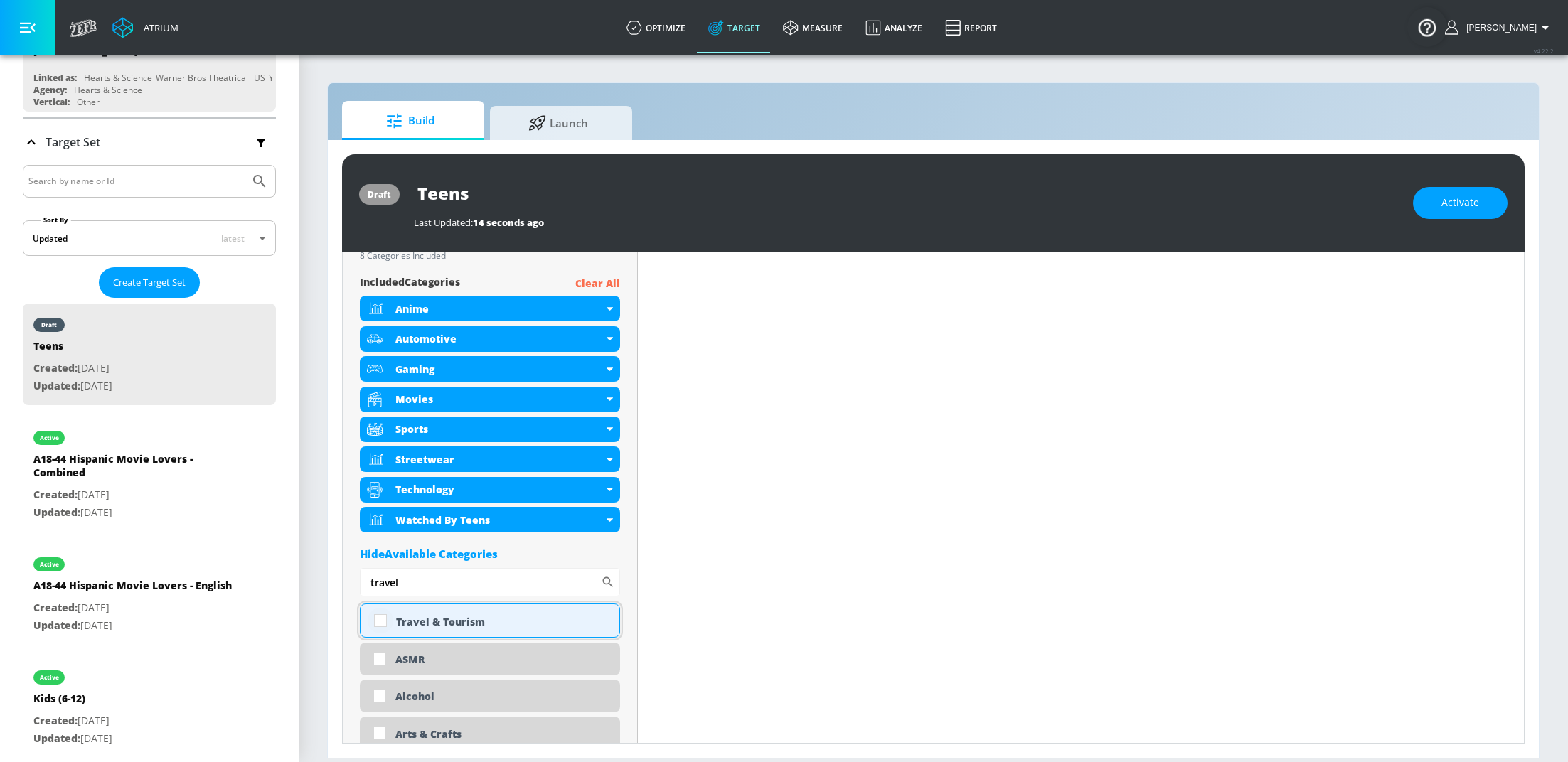
type input "travel"
click at [388, 632] on input "checkbox" at bounding box center [380, 621] width 26 height 26
checkbox input "true"
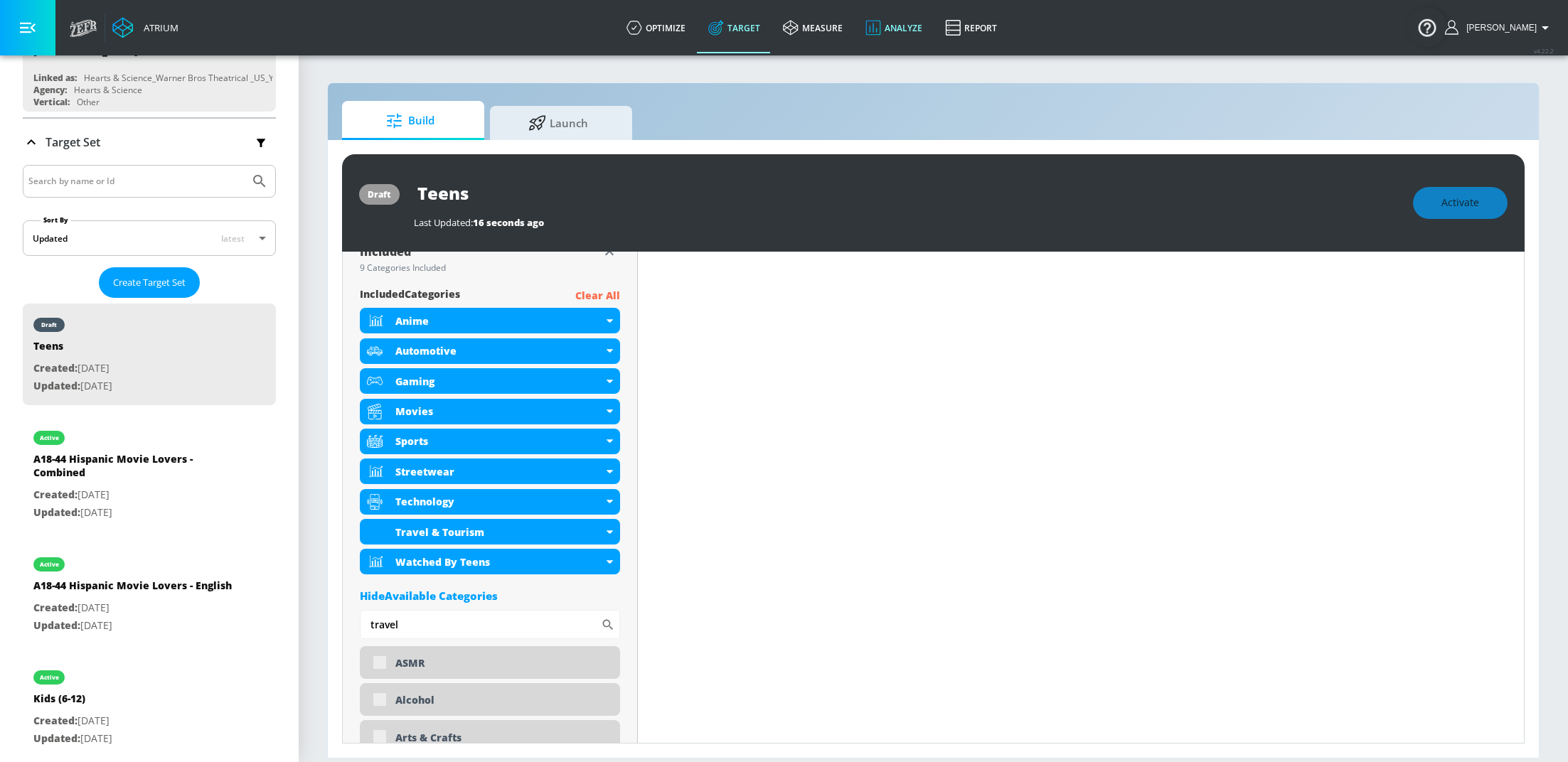
scroll to position [512, 0]
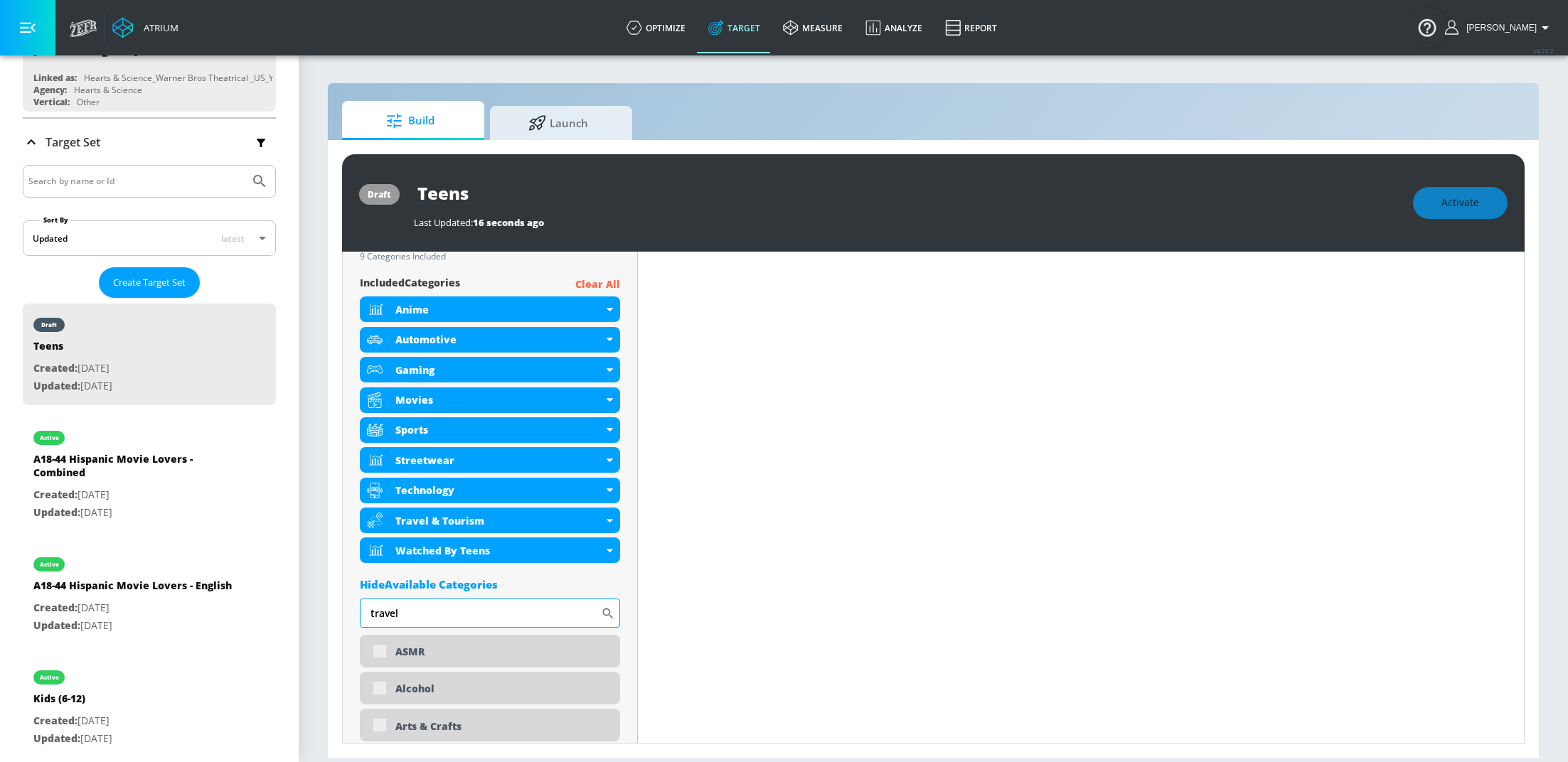
click at [413, 611] on input "travel" at bounding box center [481, 613] width 241 height 29
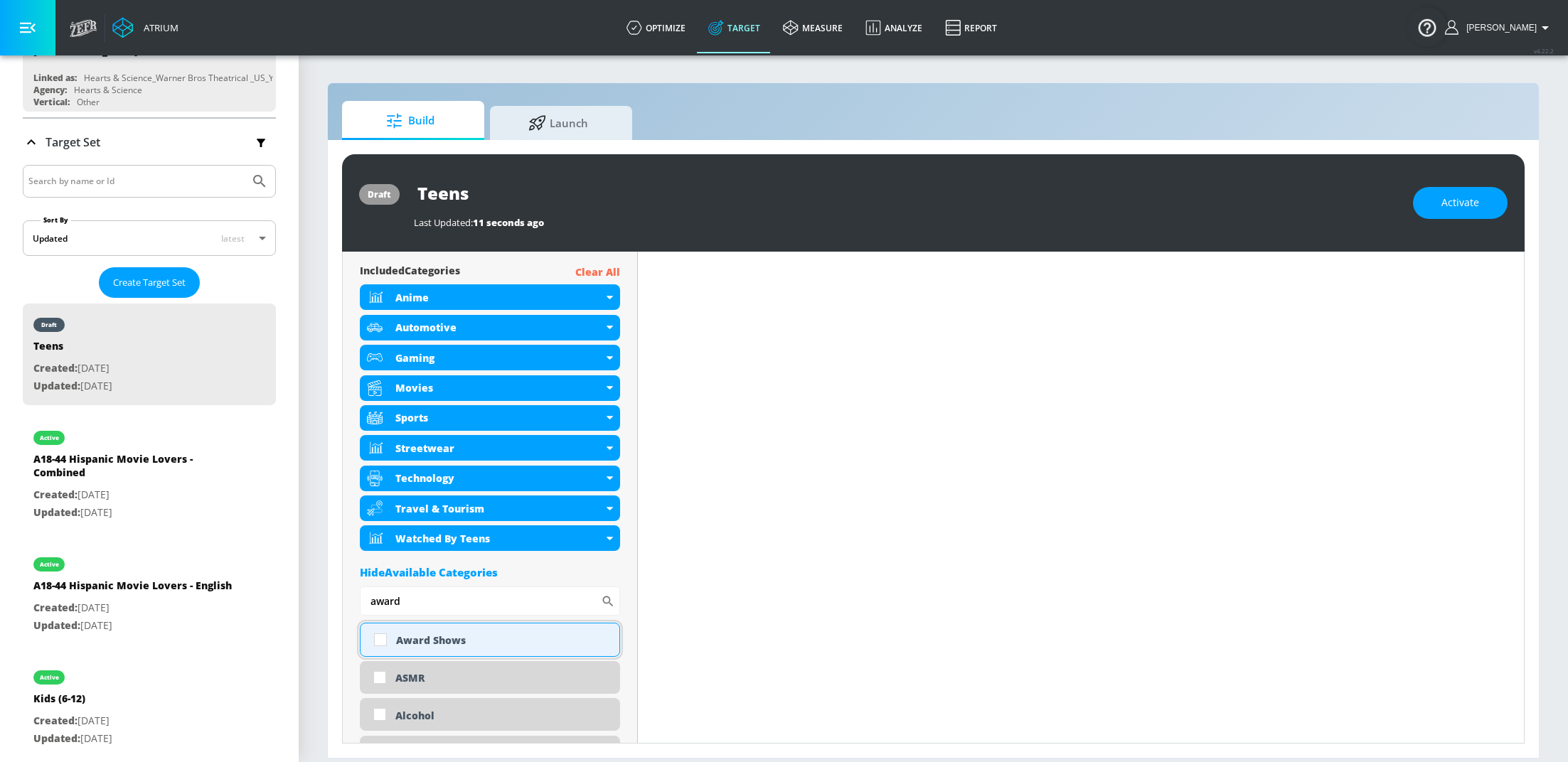
scroll to position [501, 0]
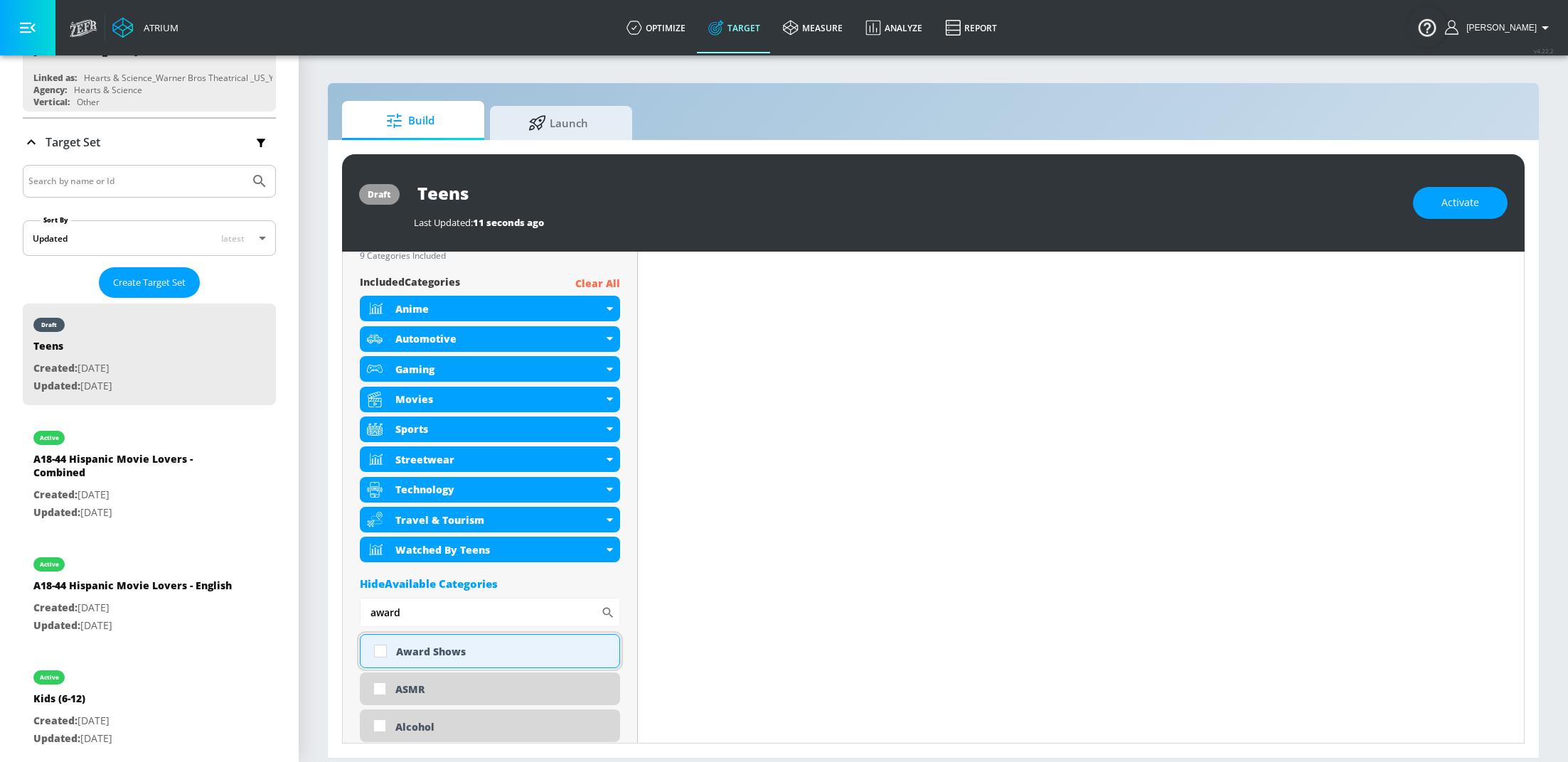
type input "award"
click at [382, 652] on input "checkbox" at bounding box center [380, 651] width 26 height 26
checkbox input "true"
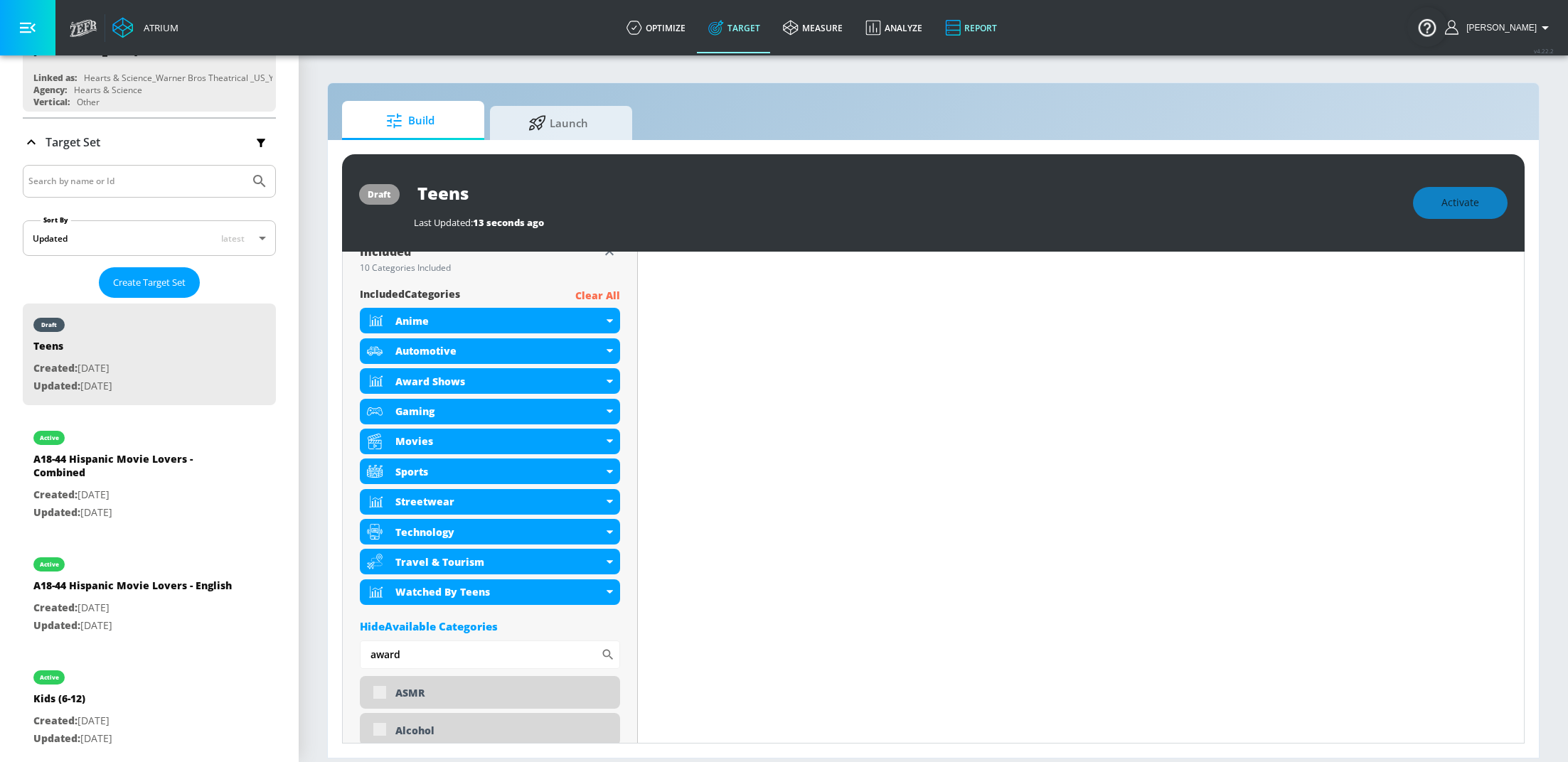
scroll to position [512, 0]
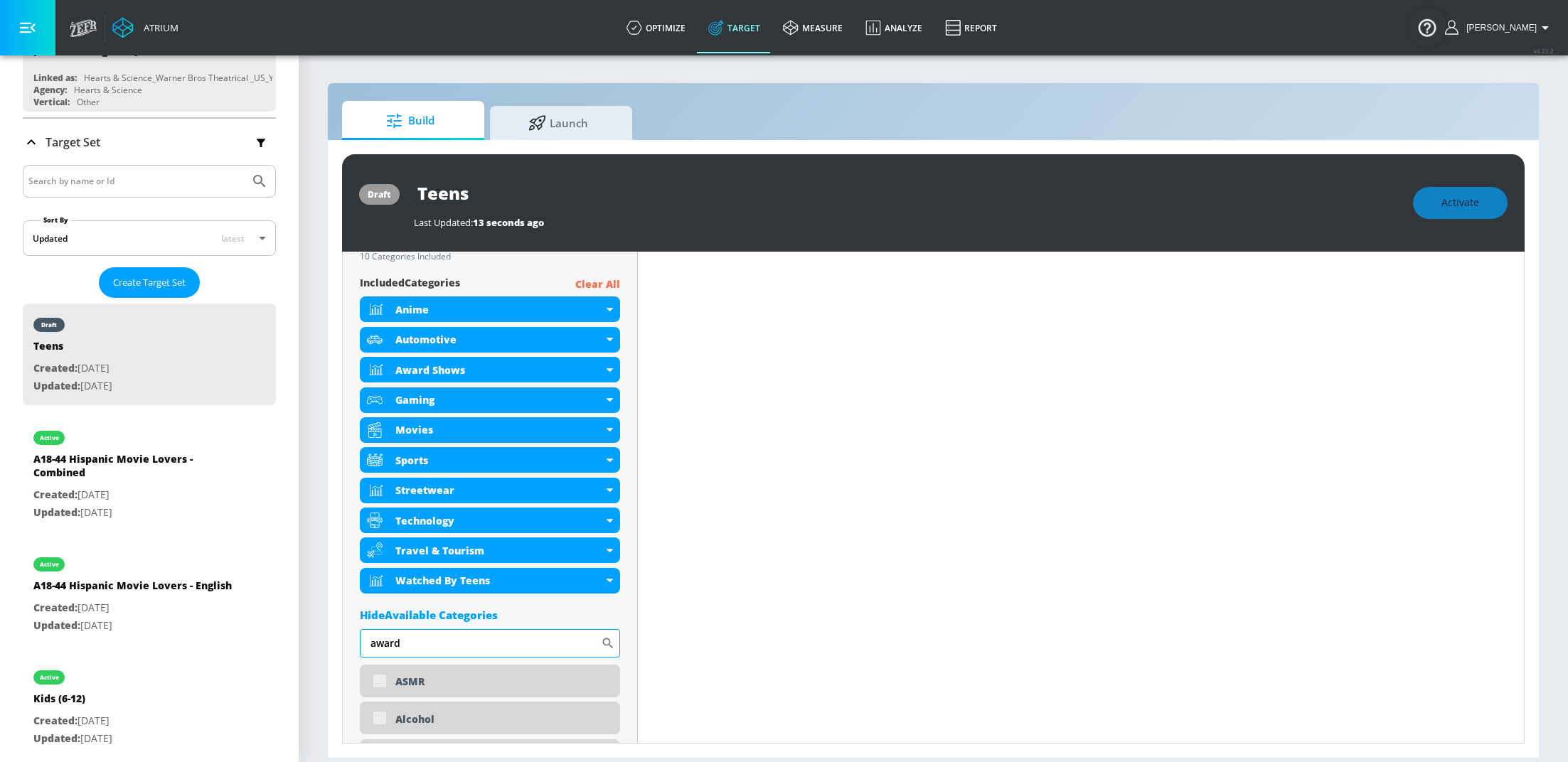
click at [430, 642] on input "award" at bounding box center [481, 644] width 241 height 29
type input "cele"
click at [378, 683] on div "Celebrity Culture" at bounding box center [490, 682] width 261 height 35
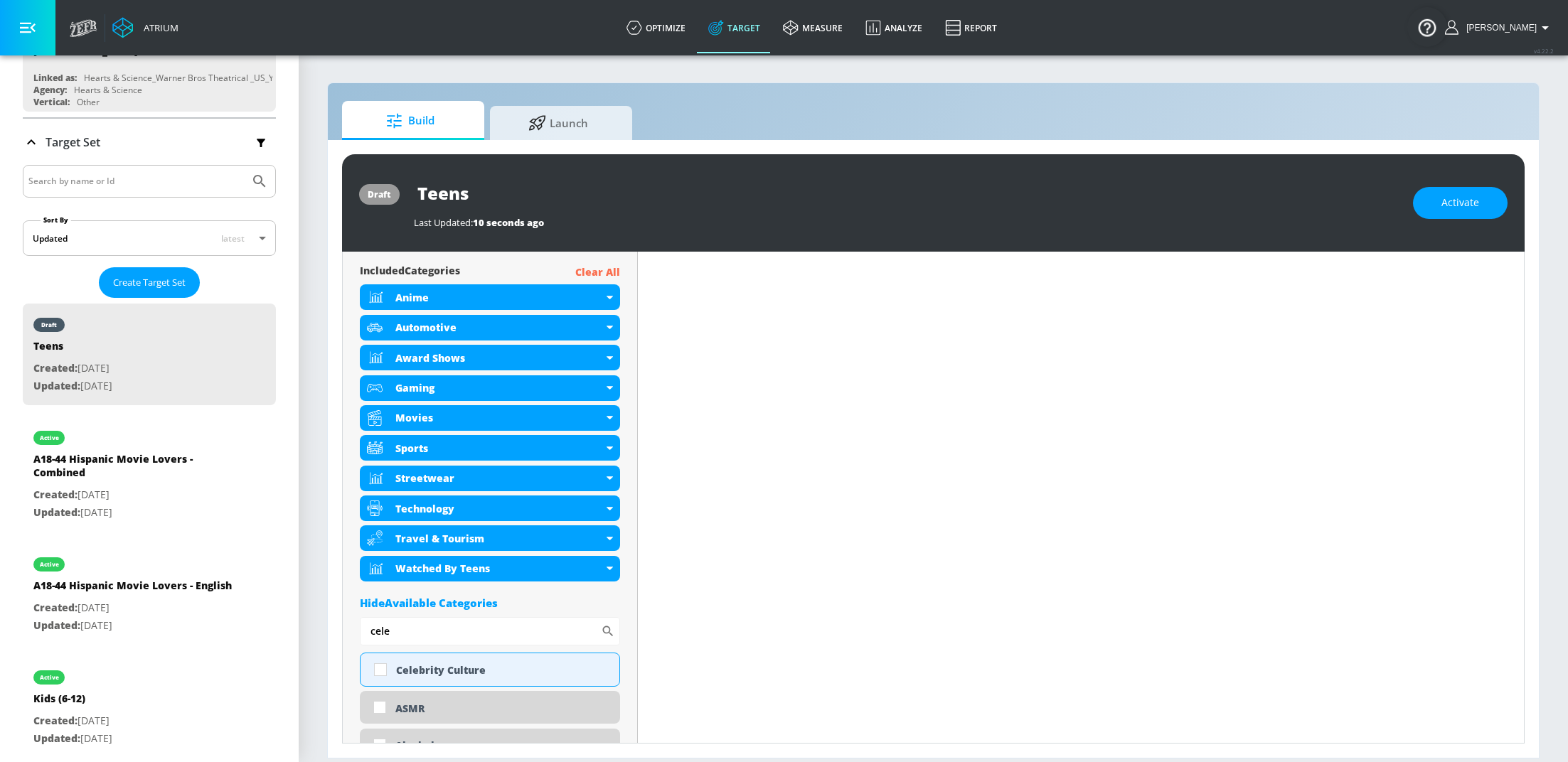
scroll to position [501, 0]
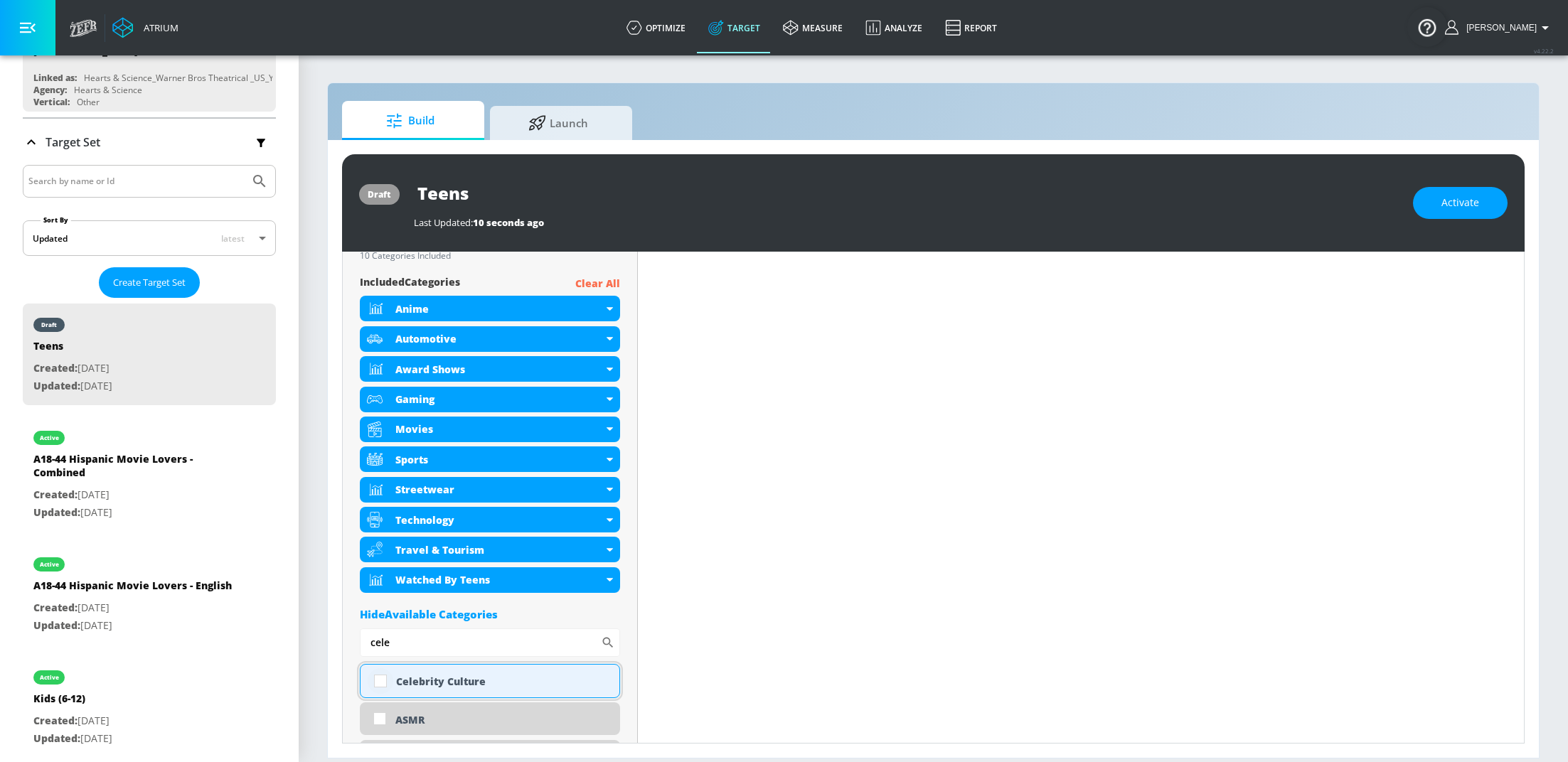
click at [382, 680] on input "checkbox" at bounding box center [380, 681] width 26 height 26
checkbox input "true"
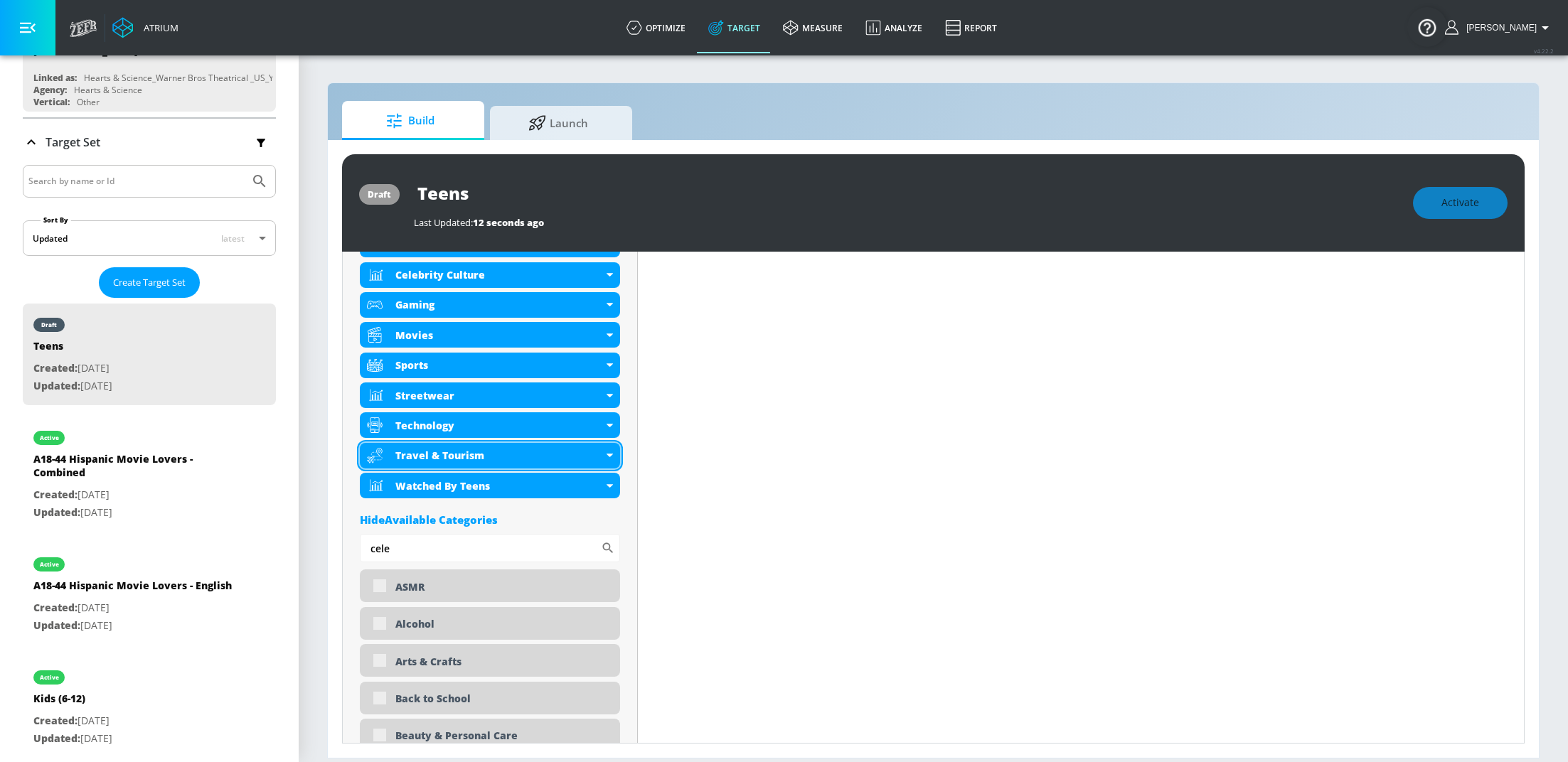
scroll to position [655, 0]
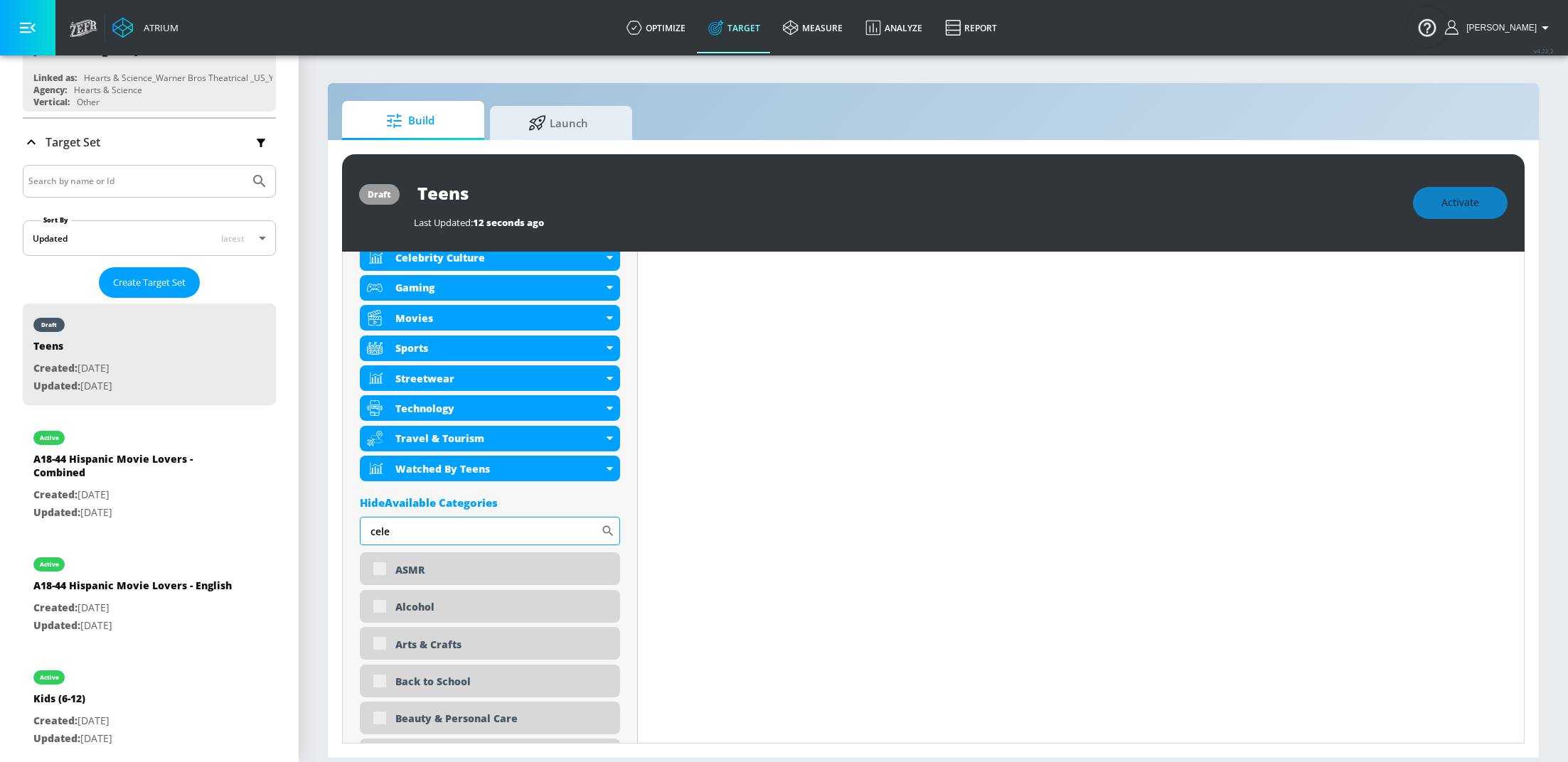
click at [418, 528] on input "cele" at bounding box center [481, 531] width 241 height 29
type input "fash"
click at [380, 571] on div "Fashion" at bounding box center [490, 570] width 261 height 35
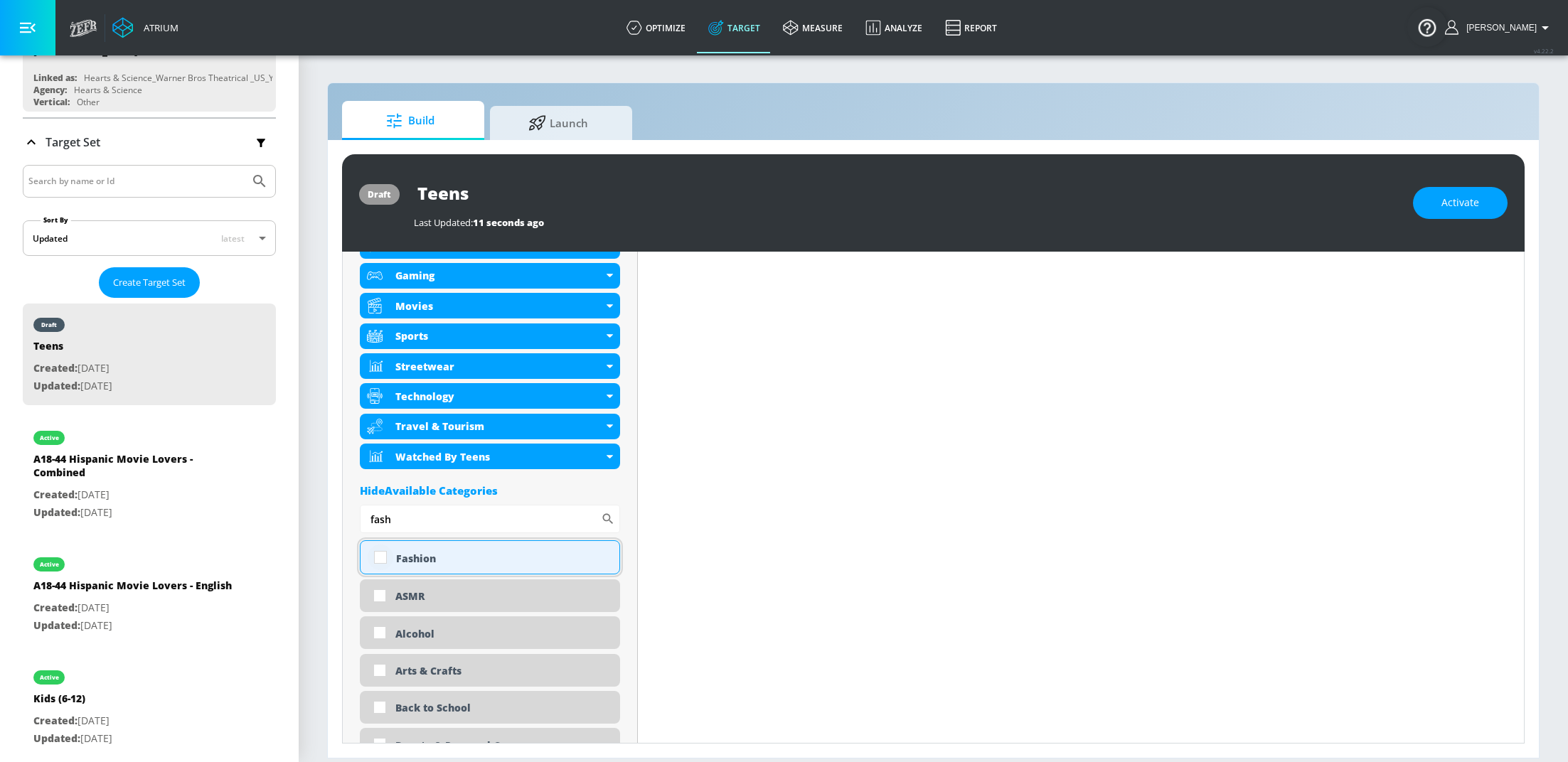
scroll to position [643, 0]
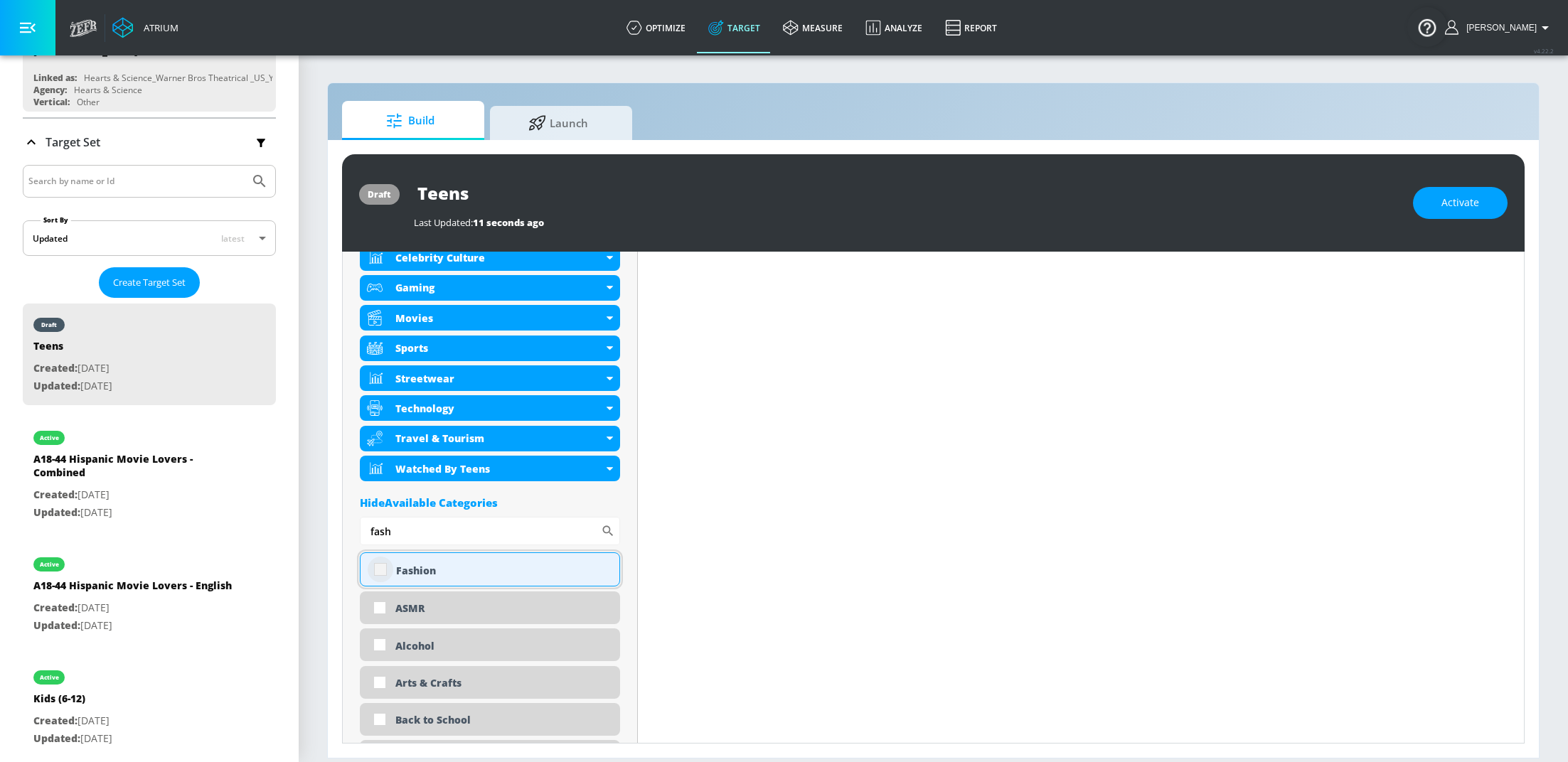
click at [380, 571] on input "checkbox" at bounding box center [380, 570] width 26 height 26
checkbox input "true"
click at [412, 533] on input "fash" at bounding box center [481, 531] width 241 height 29
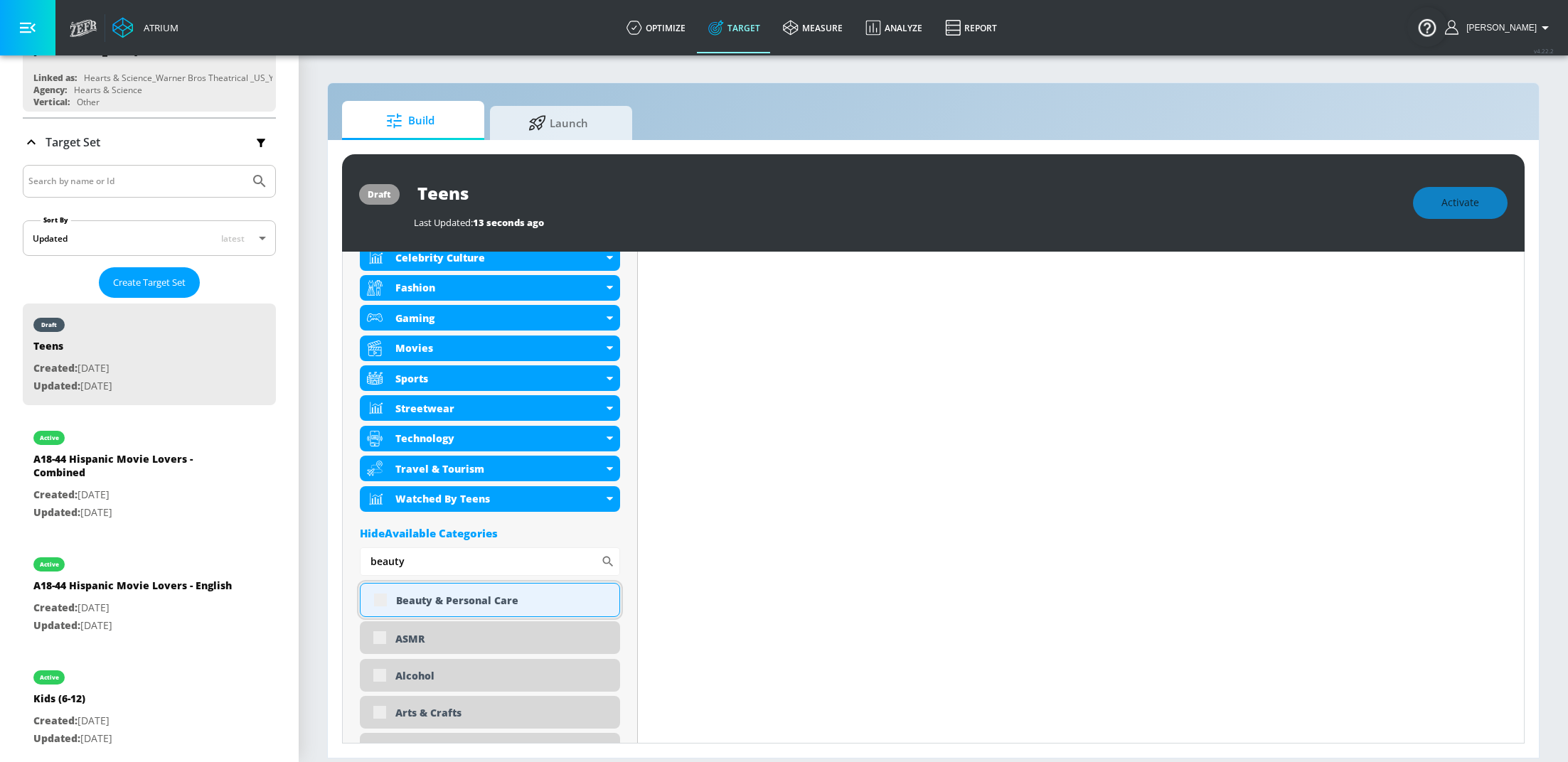
type input "beauty"
click at [382, 599] on div "Beauty & Personal Care" at bounding box center [490, 600] width 261 height 35
click at [382, 603] on div "Beauty & Personal Care" at bounding box center [490, 600] width 261 height 35
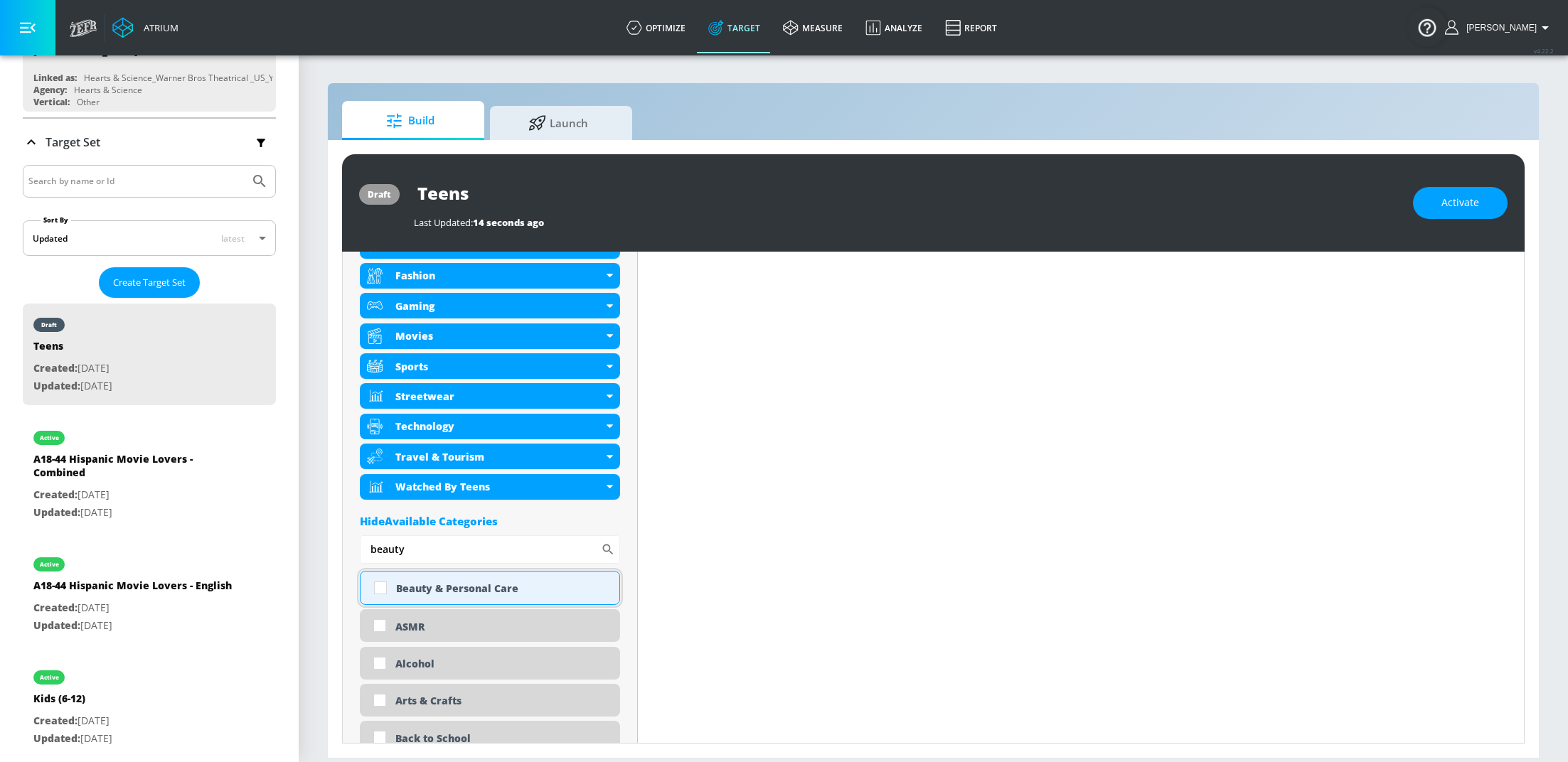
scroll to position [643, 0]
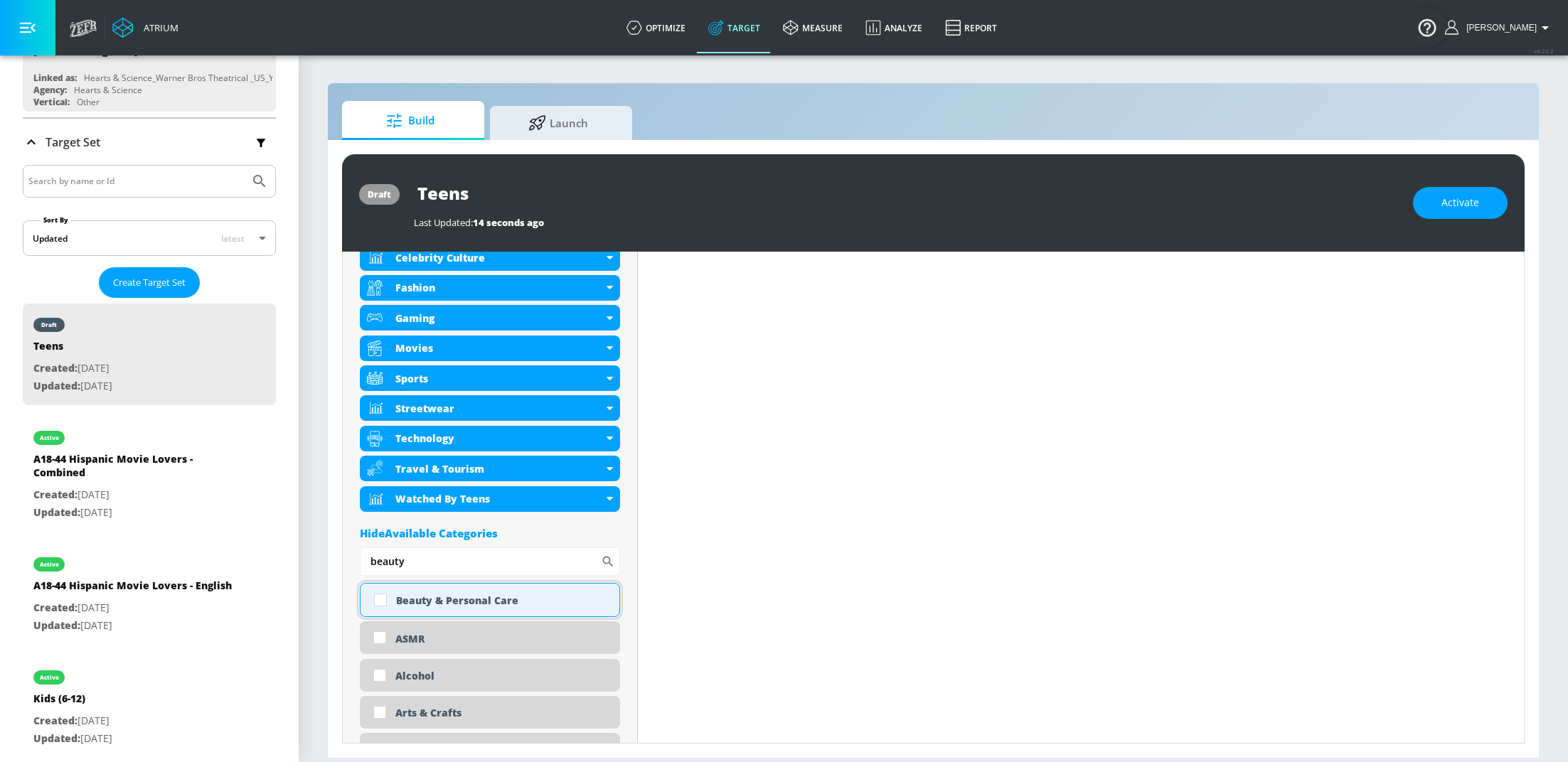
click at [381, 598] on input "checkbox" at bounding box center [380, 600] width 26 height 26
checkbox input "true"
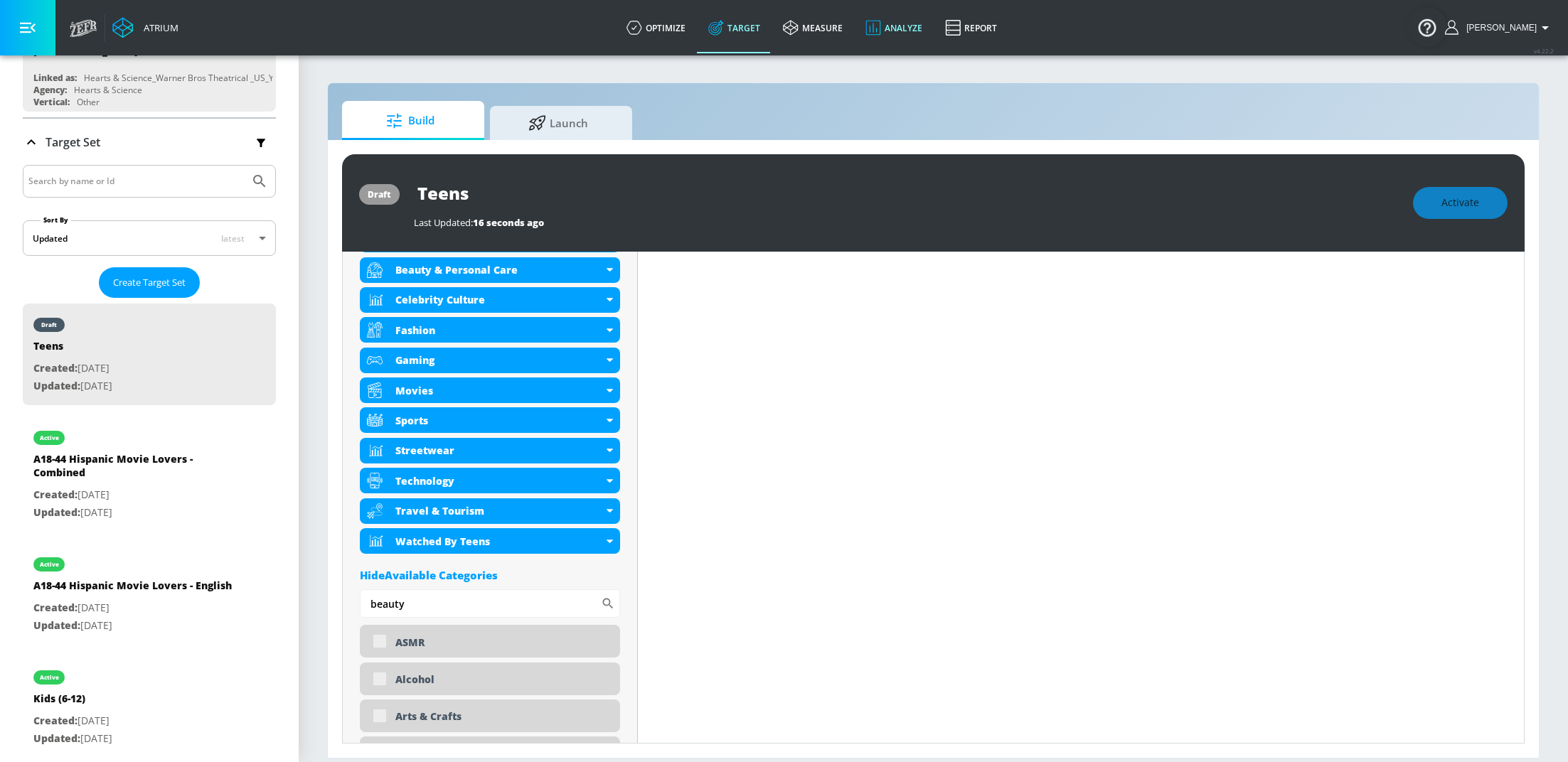
scroll to position [655, 0]
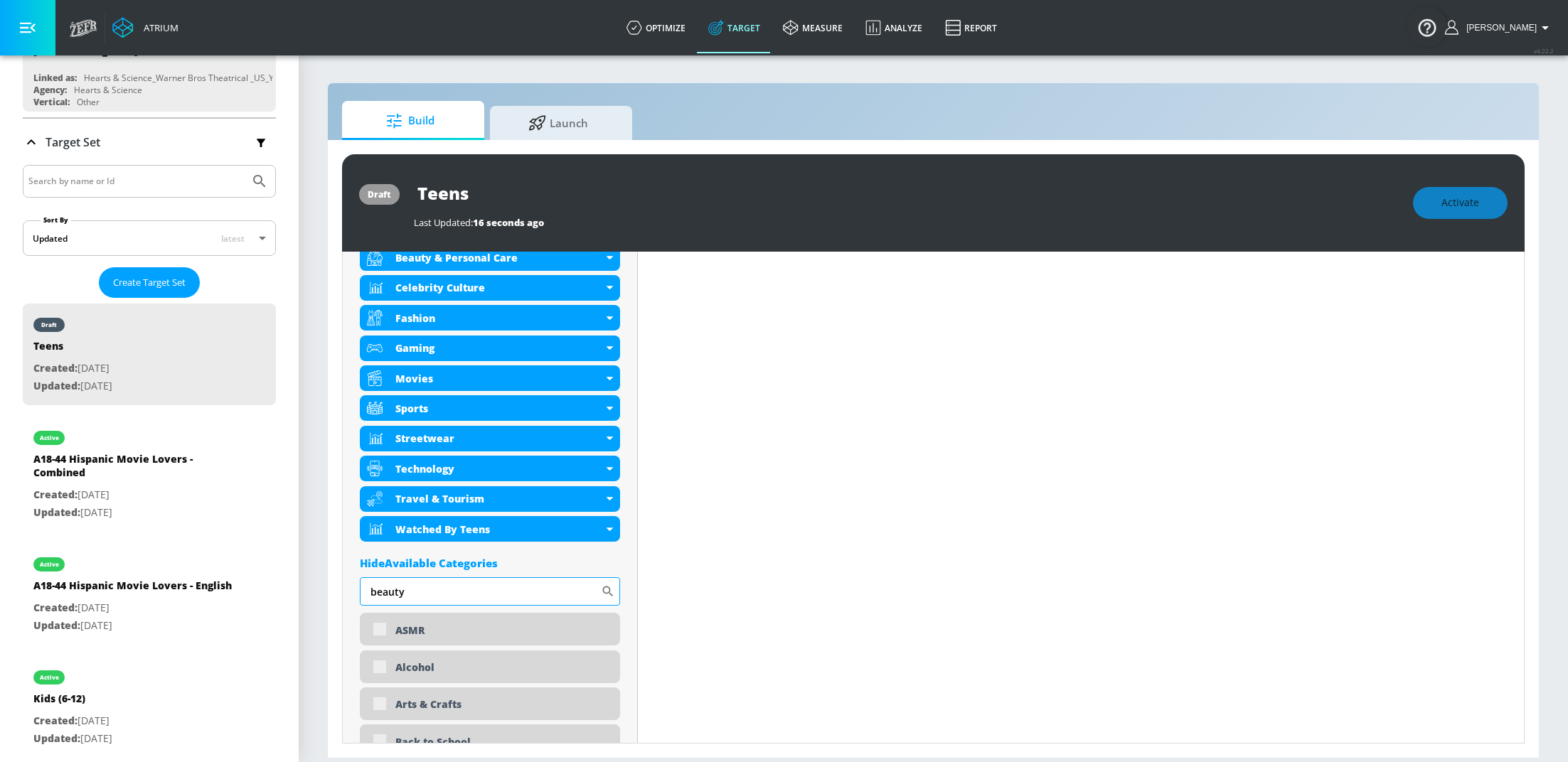
click at [464, 592] on input "beauty" at bounding box center [481, 591] width 241 height 29
type input "drama"
click at [374, 630] on div "Movies & TV - Drama" at bounding box center [490, 630] width 261 height 35
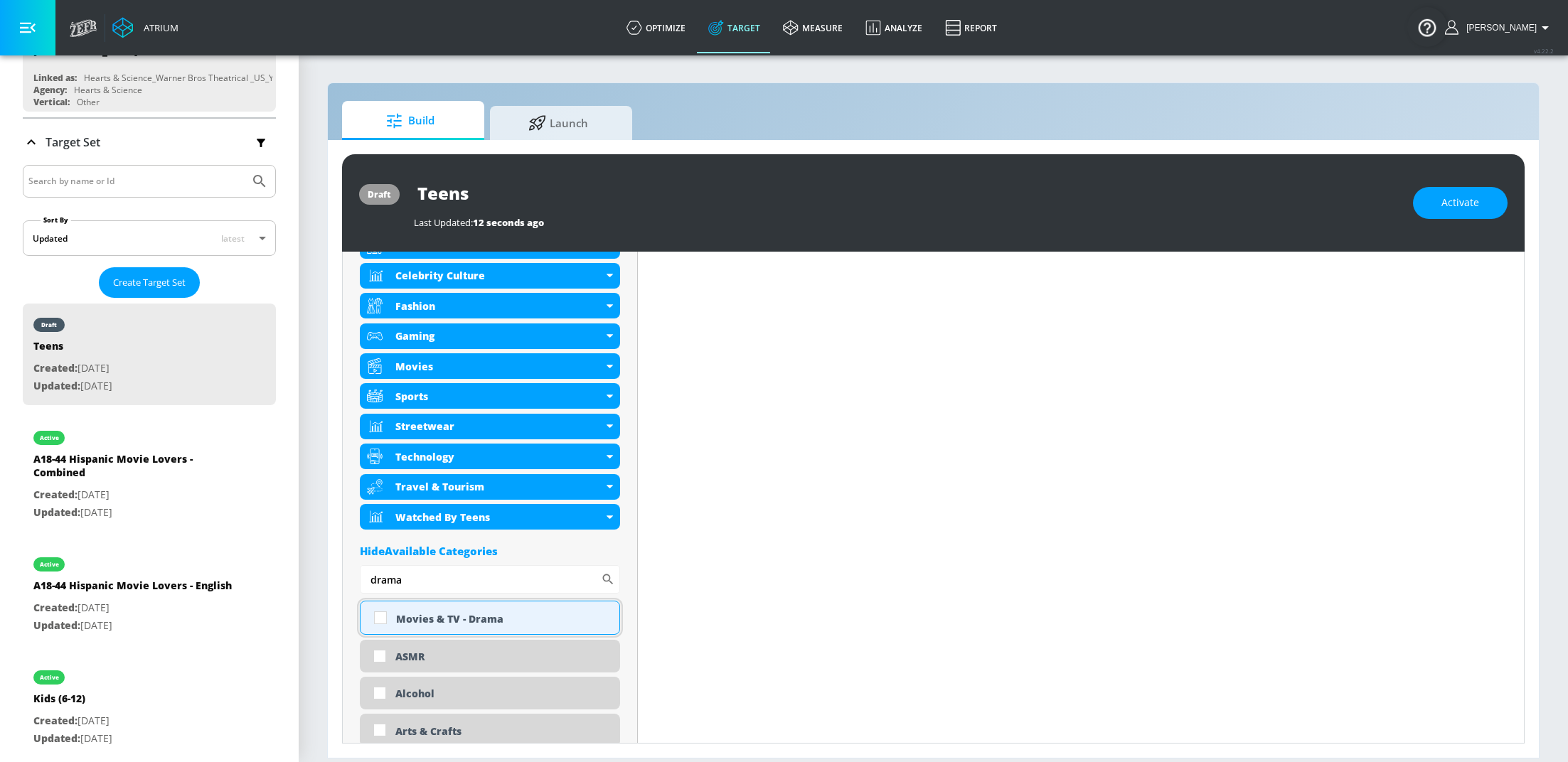
scroll to position [643, 0]
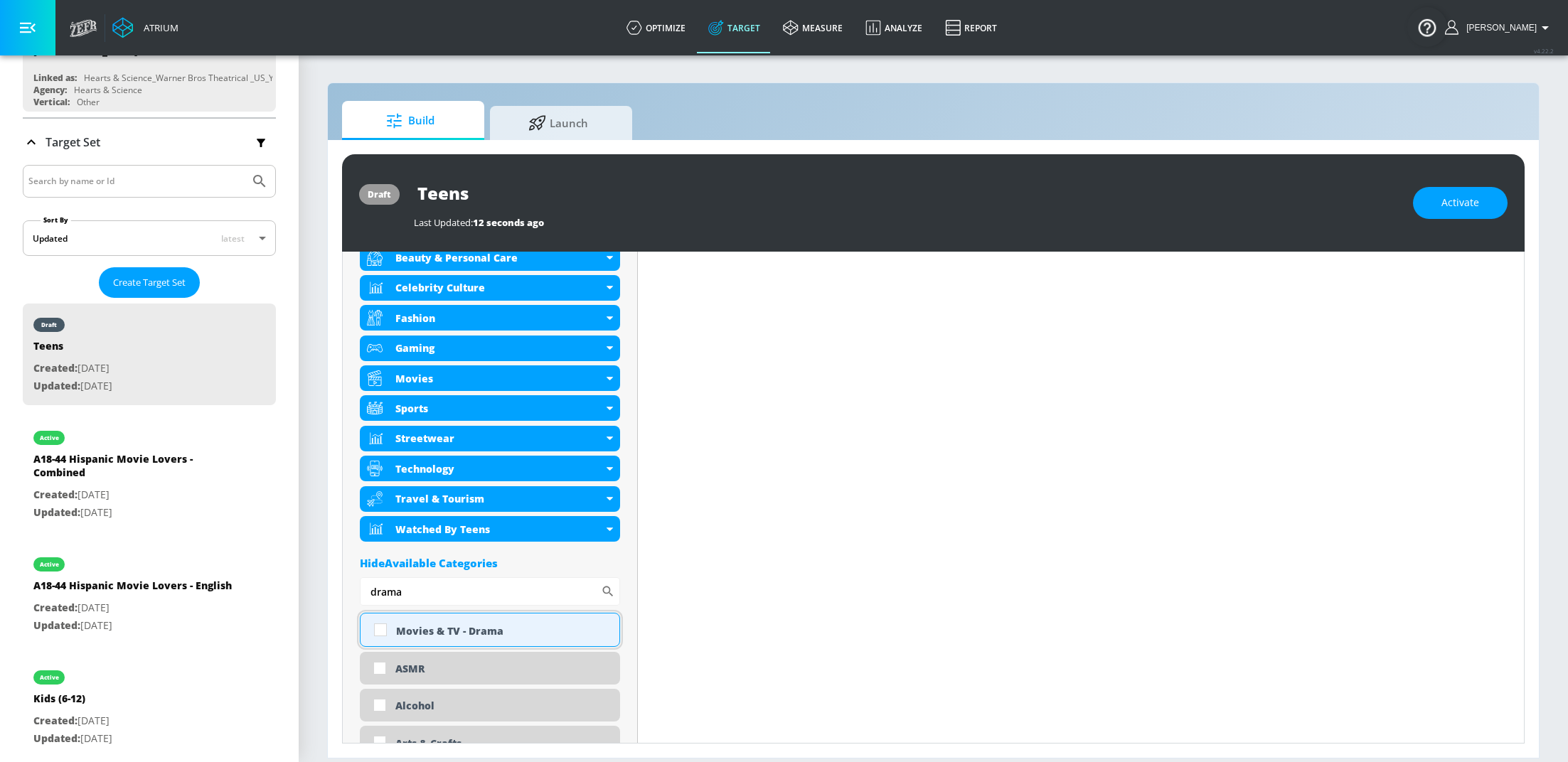
click at [374, 630] on input "checkbox" at bounding box center [380, 630] width 26 height 26
checkbox input "true"
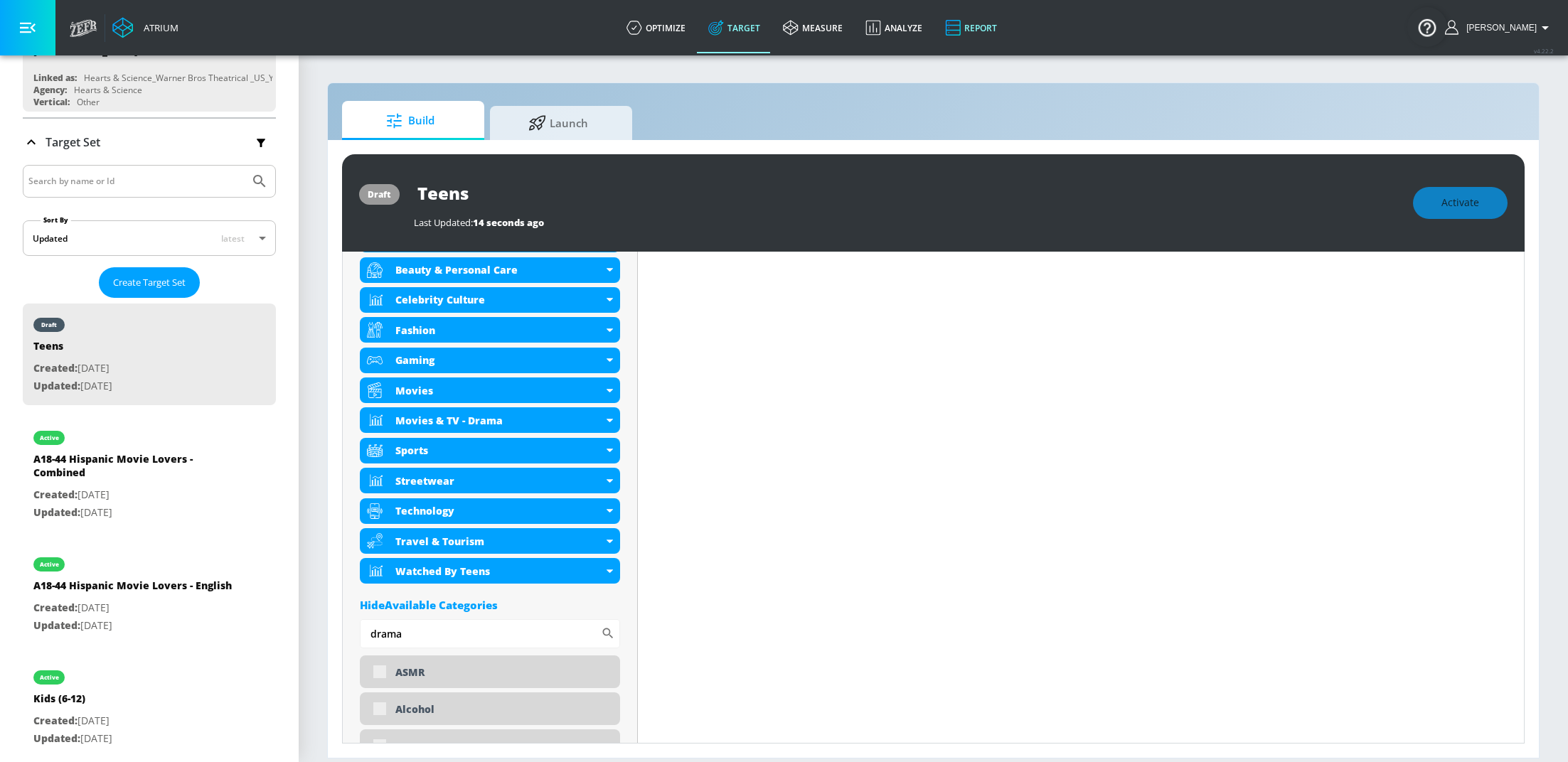
scroll to position [655, 0]
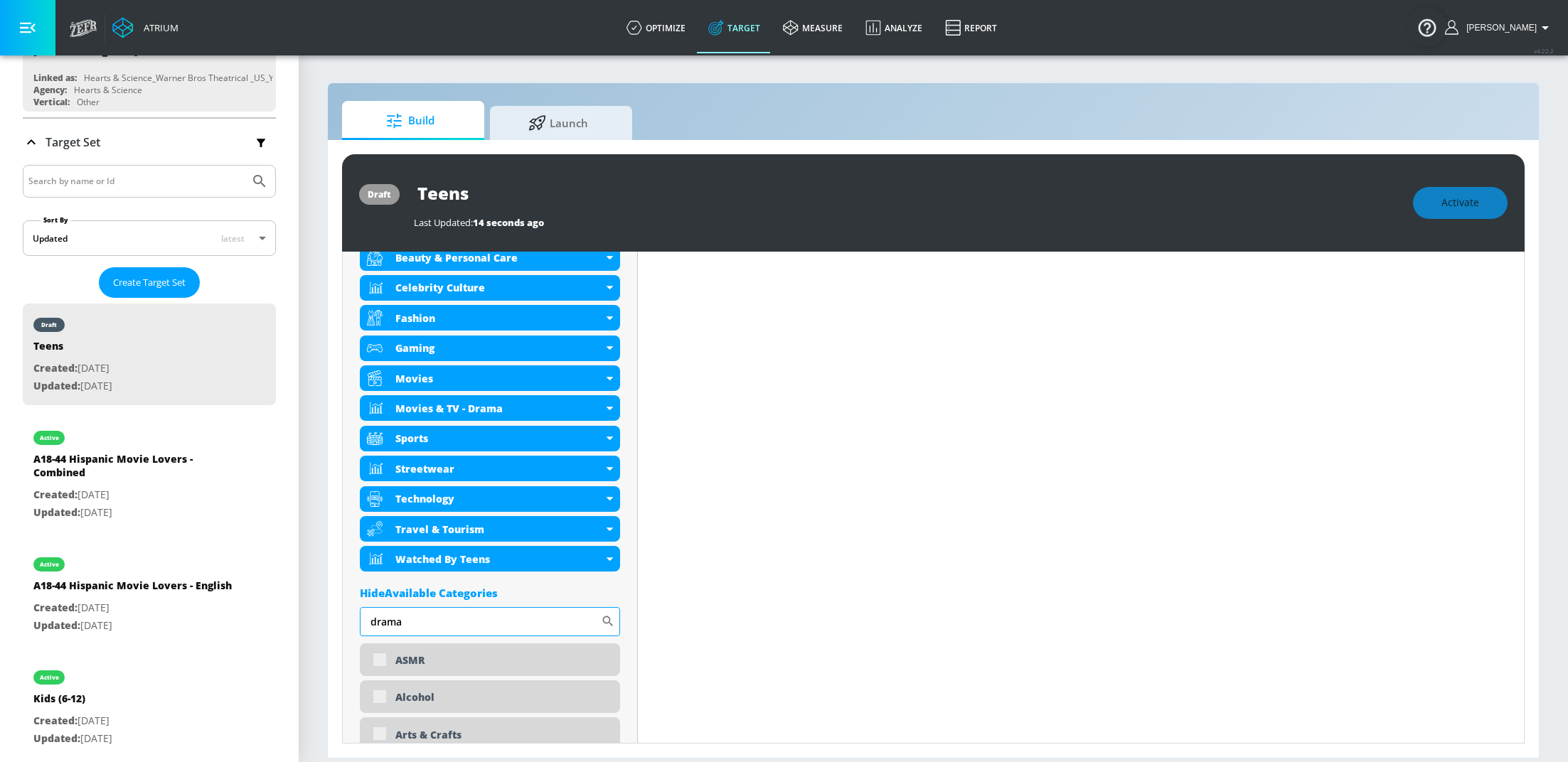
click at [426, 624] on input "drama" at bounding box center [481, 621] width 241 height 29
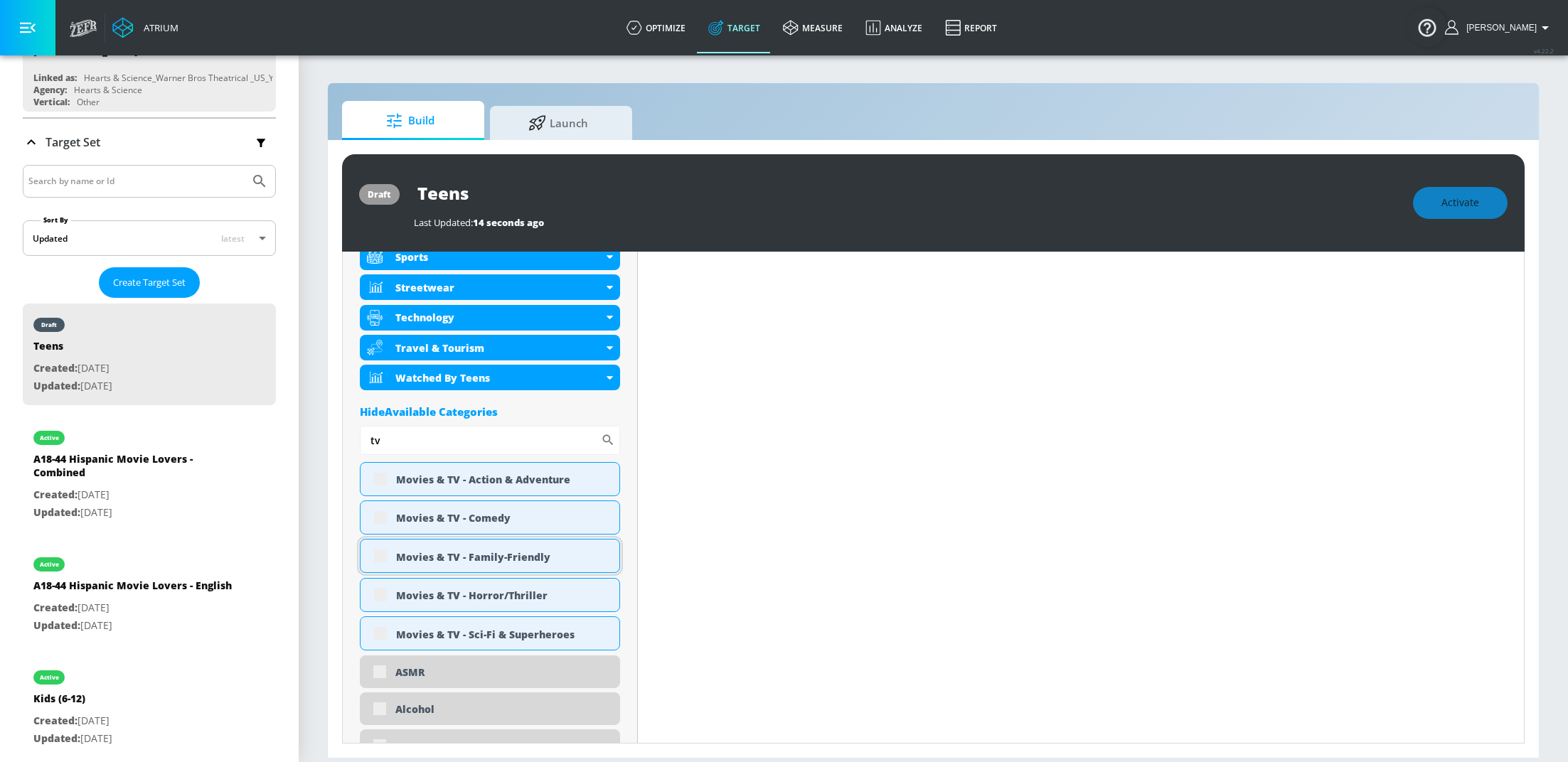
scroll to position [832, 0]
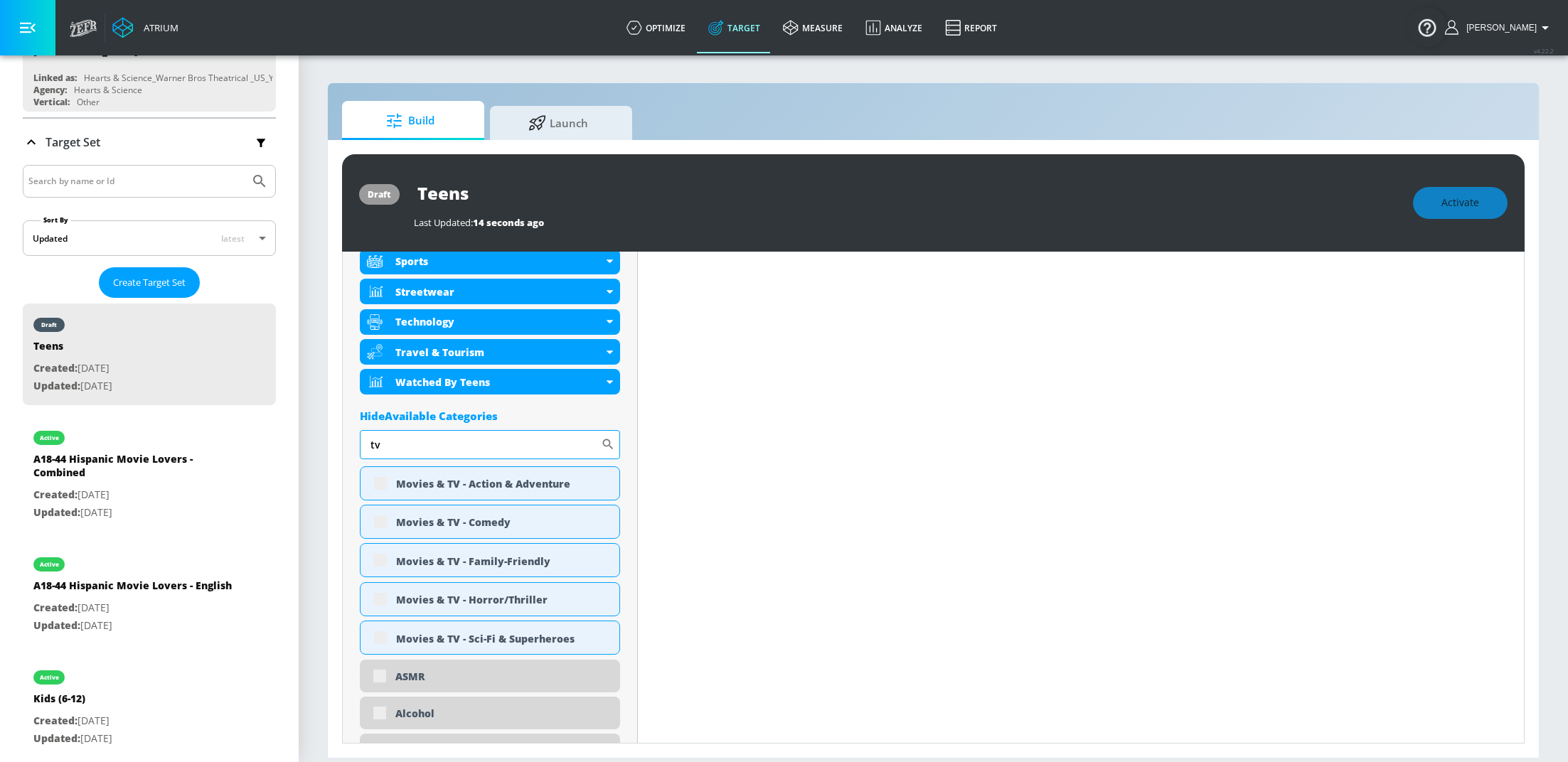
click at [427, 444] on input "tv" at bounding box center [481, 444] width 241 height 29
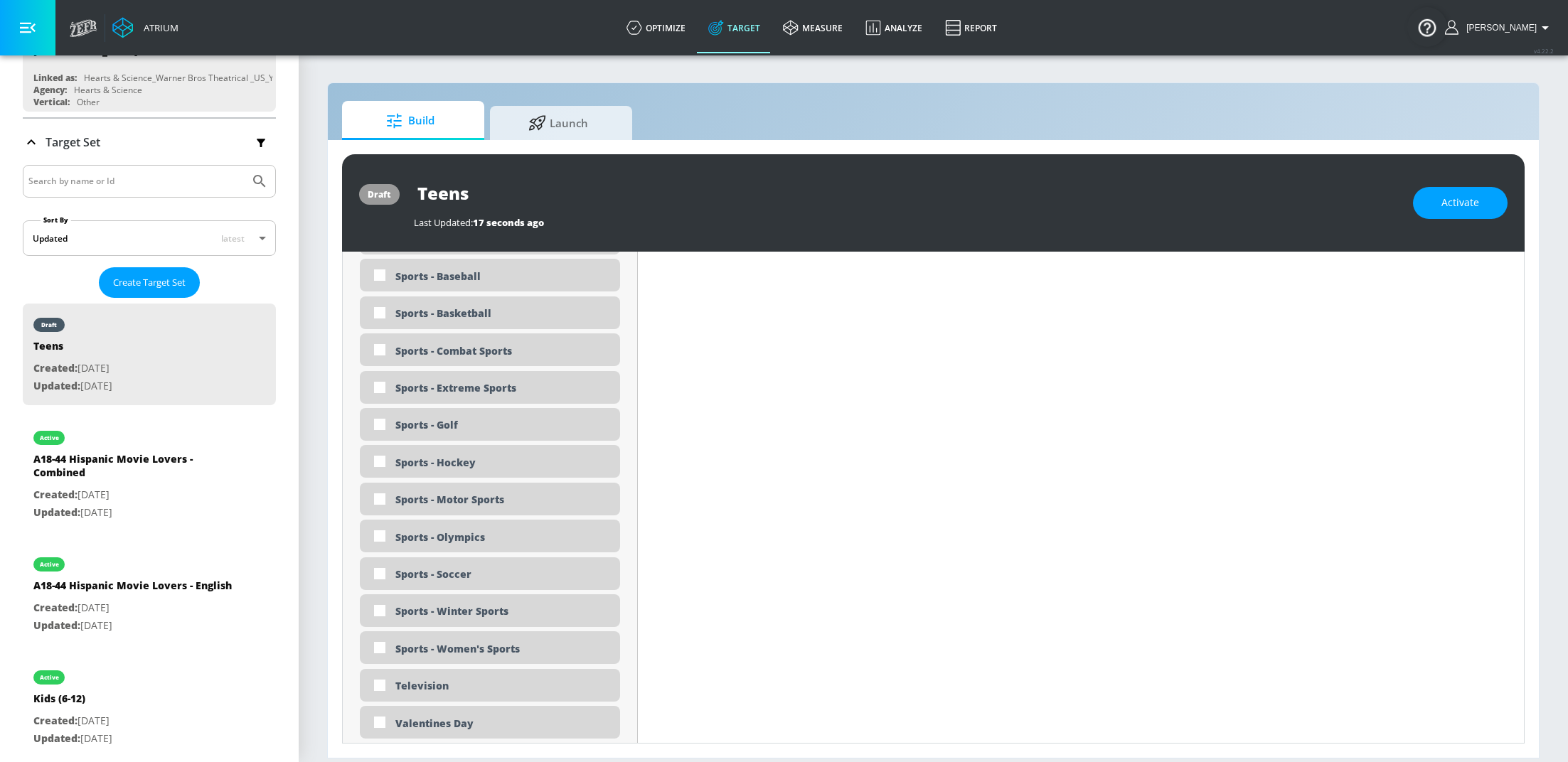
scroll to position [4049, 0]
type input "movies"
click at [378, 614] on input "checkbox" at bounding box center [380, 614] width 26 height 26
checkbox input "true"
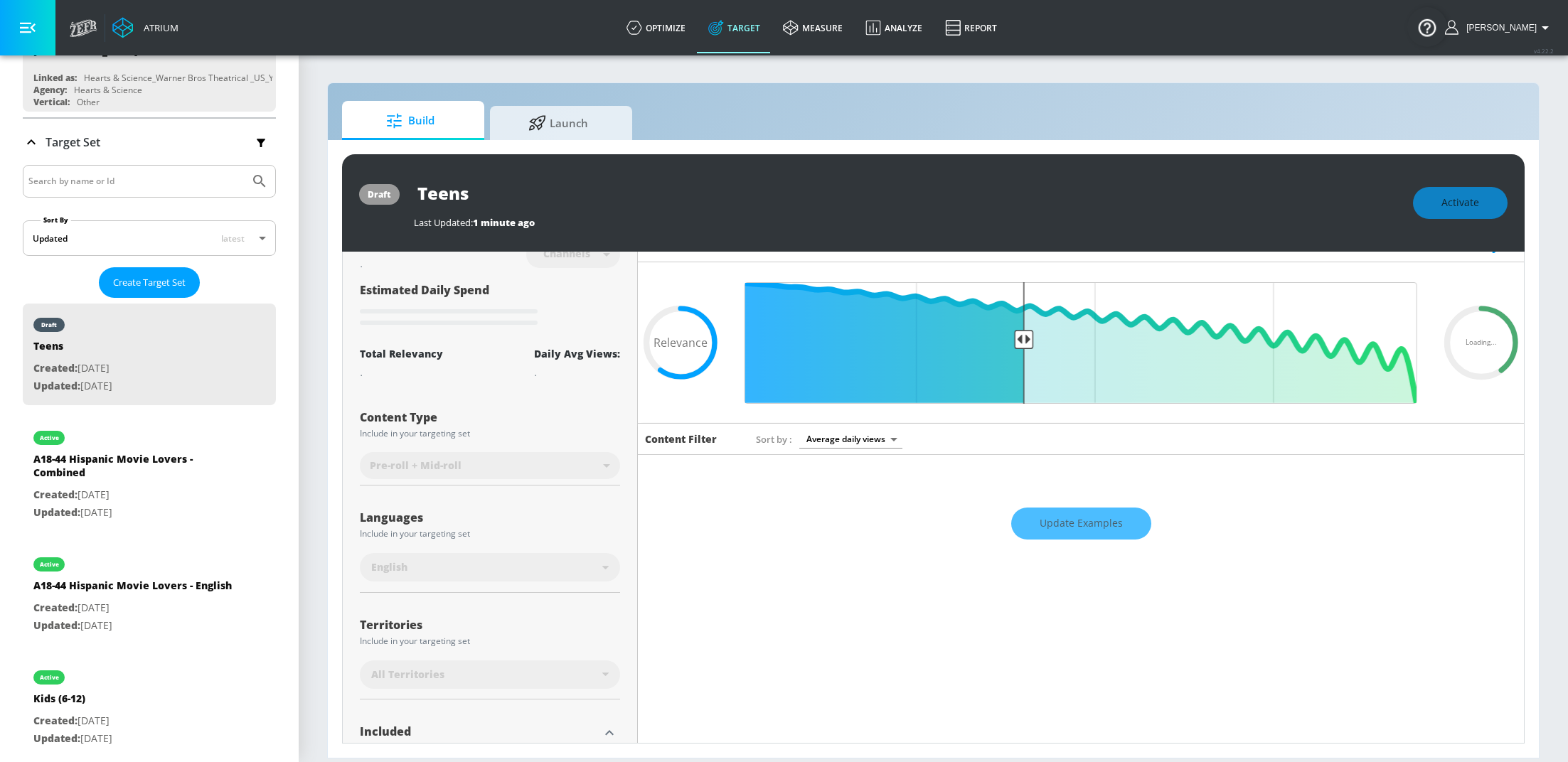
scroll to position [0, 0]
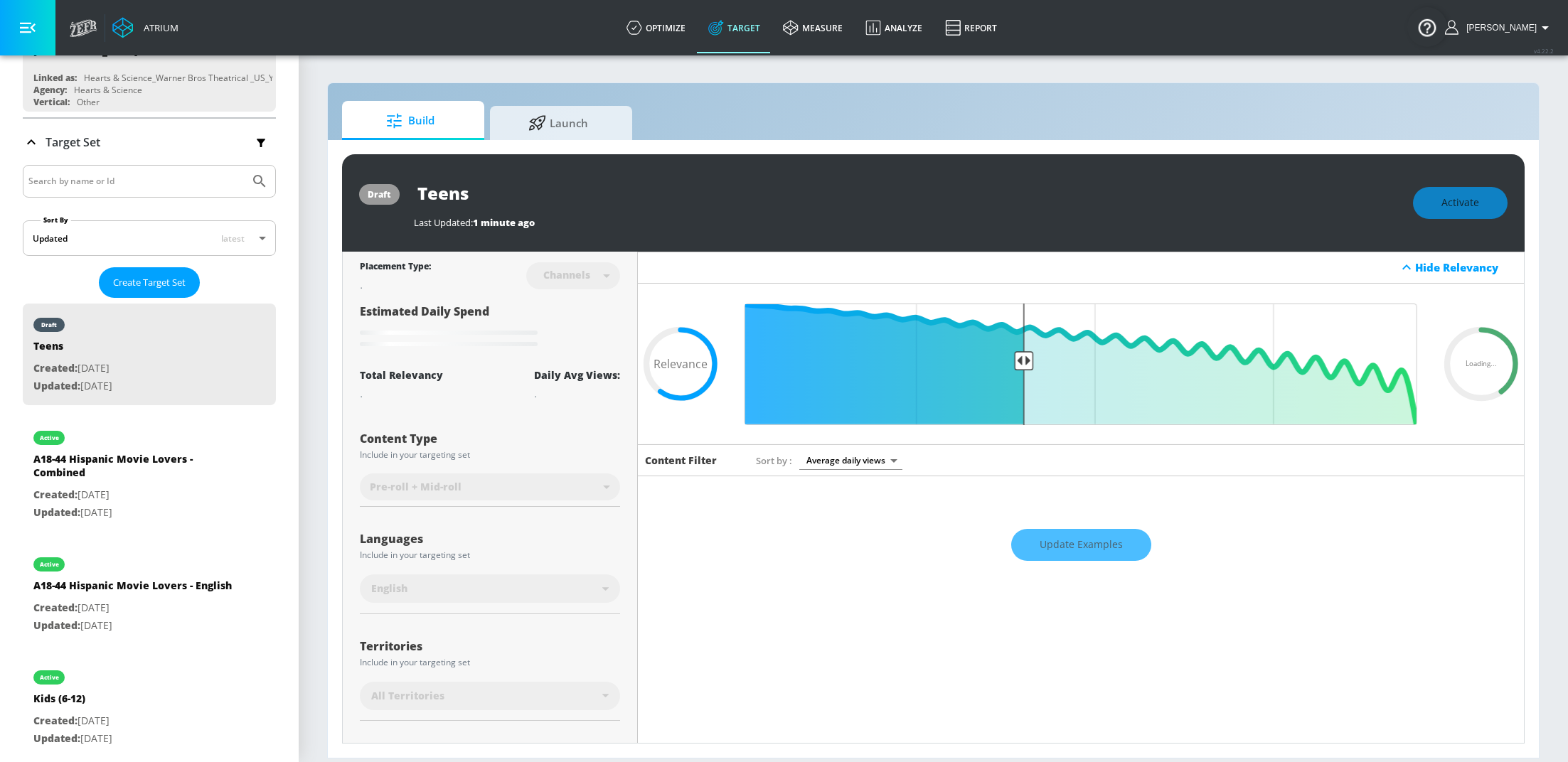
click at [1114, 547] on div "Update Examples" at bounding box center [1081, 545] width 886 height 49
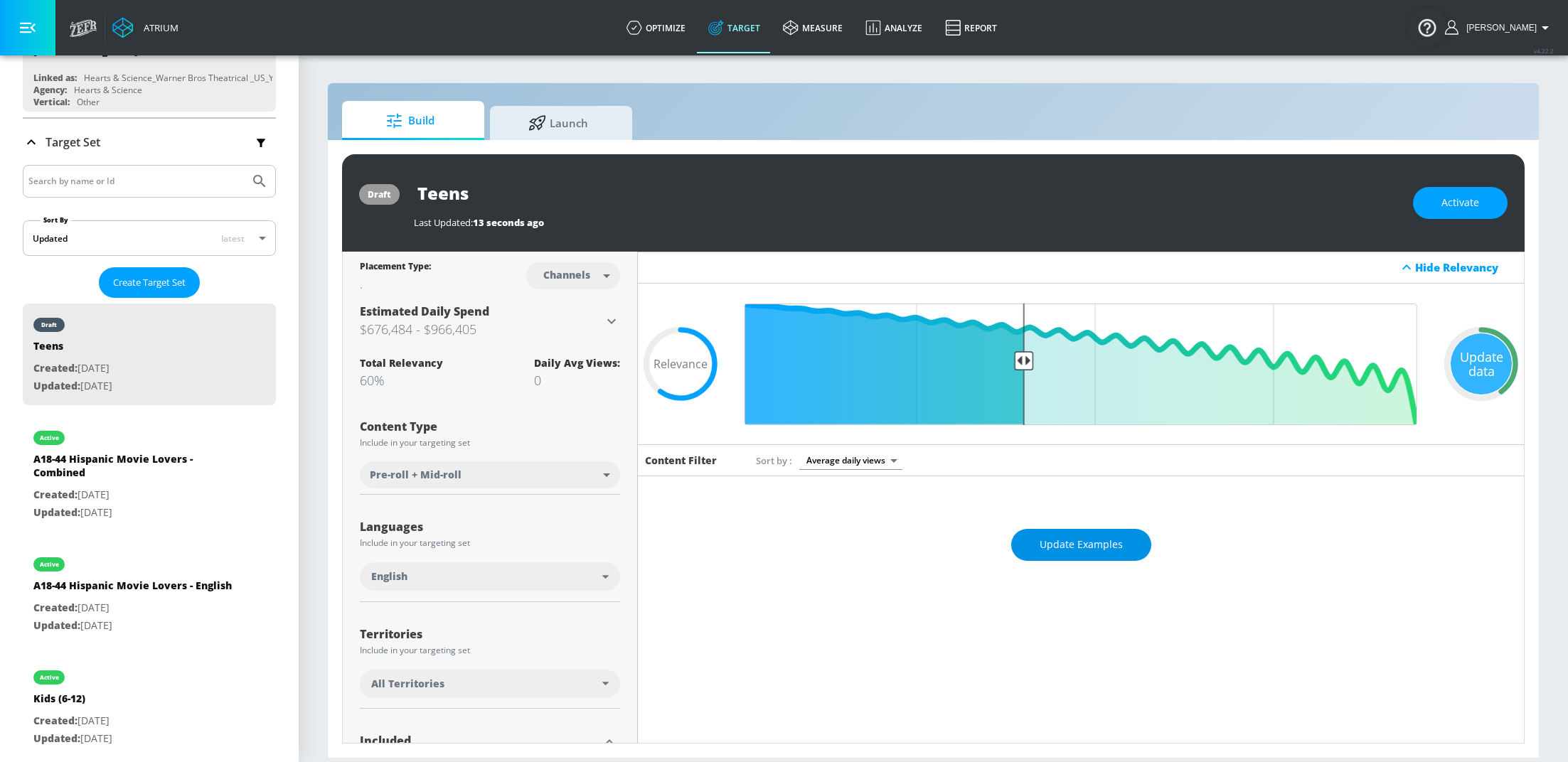
click at [1063, 555] on button "Update Examples" at bounding box center [1081, 545] width 140 height 32
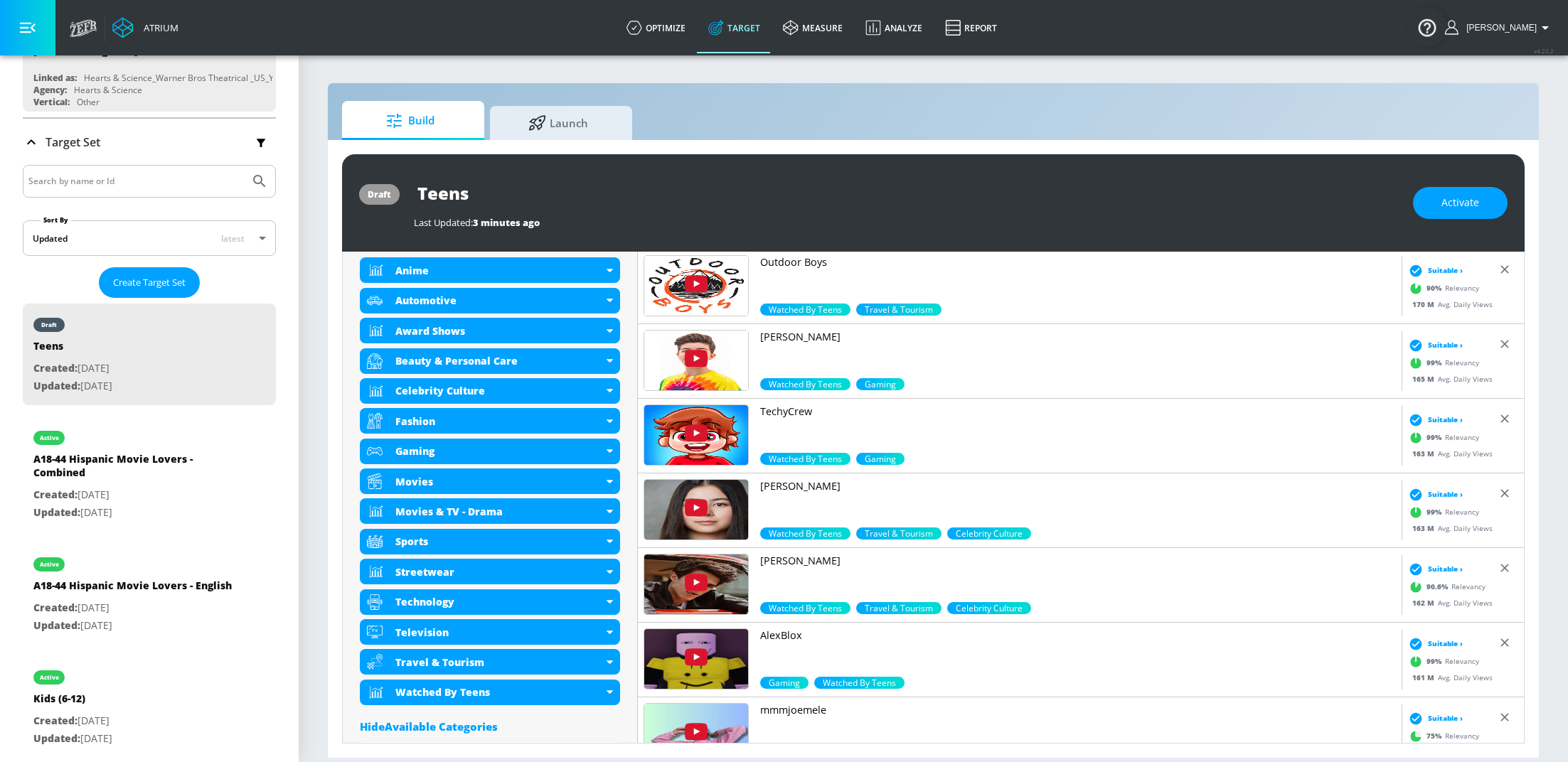
scroll to position [541, 0]
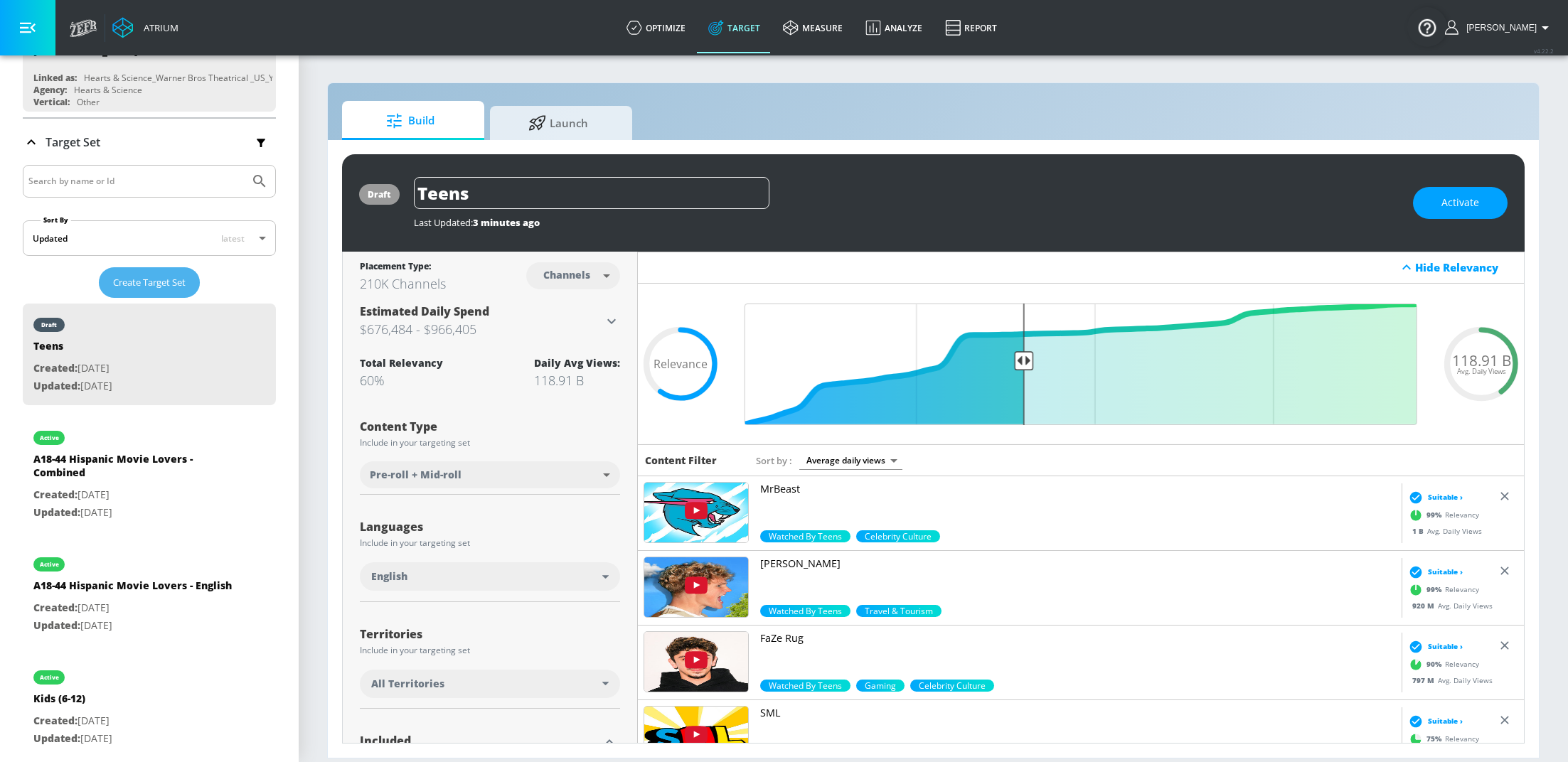
click at [167, 274] on span "Create Target Set" at bounding box center [149, 282] width 72 height 17
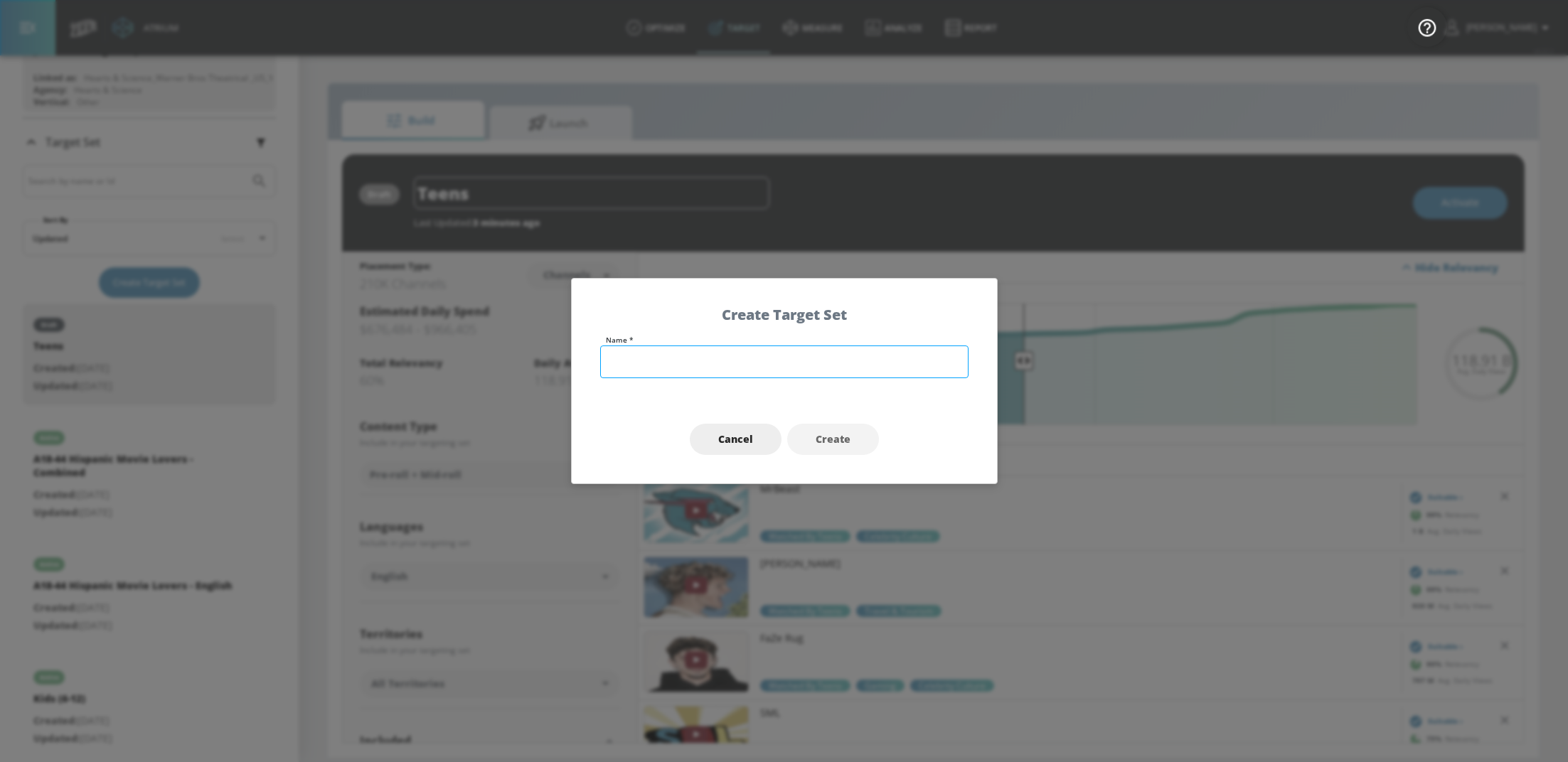
click at [638, 377] on input "text" at bounding box center [784, 361] width 368 height 33
type input "Teens 2"
click at [838, 437] on span "Create" at bounding box center [832, 440] width 35 height 18
type input "Teens 2"
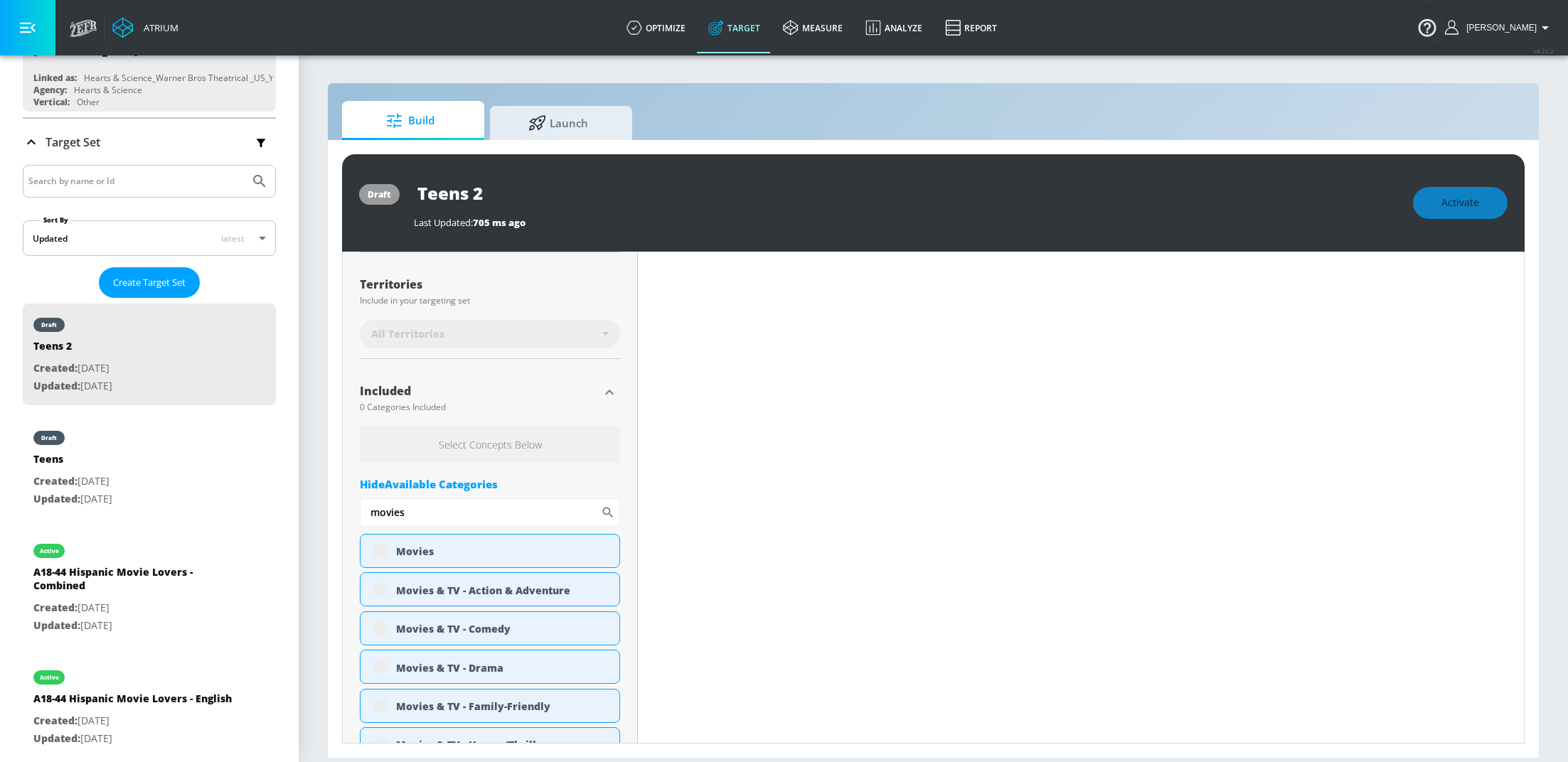
type input "0.6"
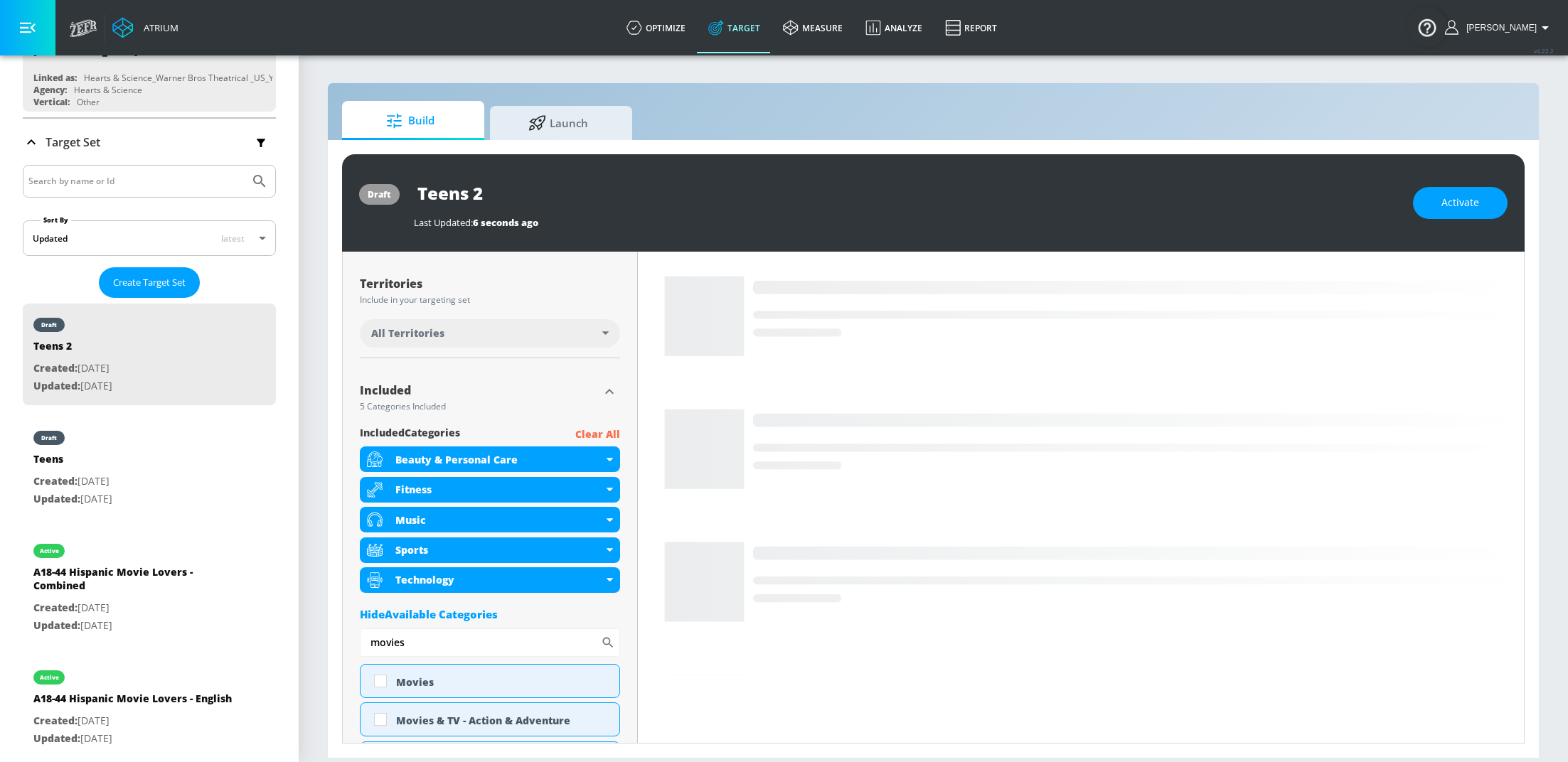
click at [599, 438] on p "Clear All" at bounding box center [597, 435] width 44 height 18
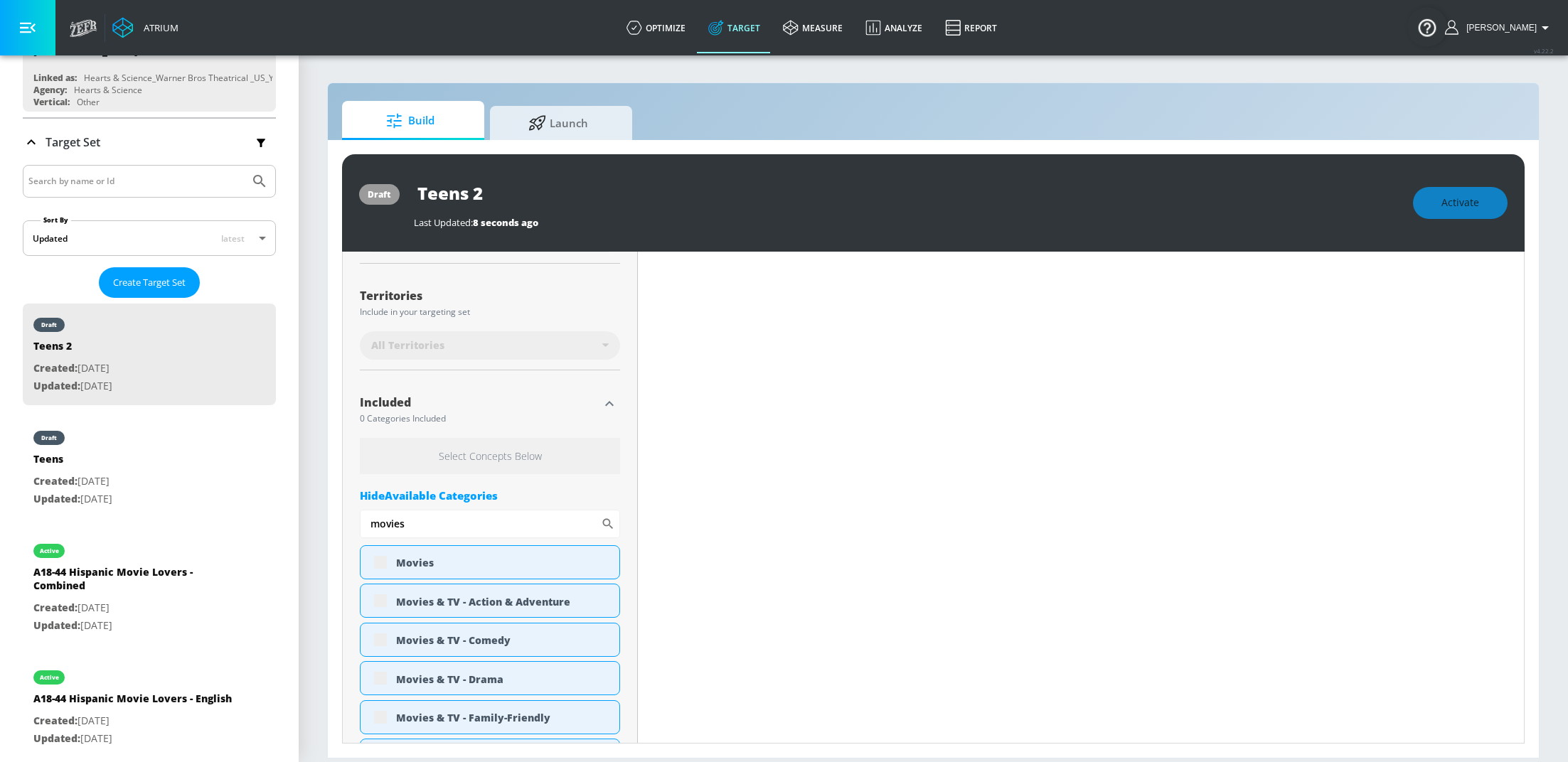
scroll to position [362, 0]
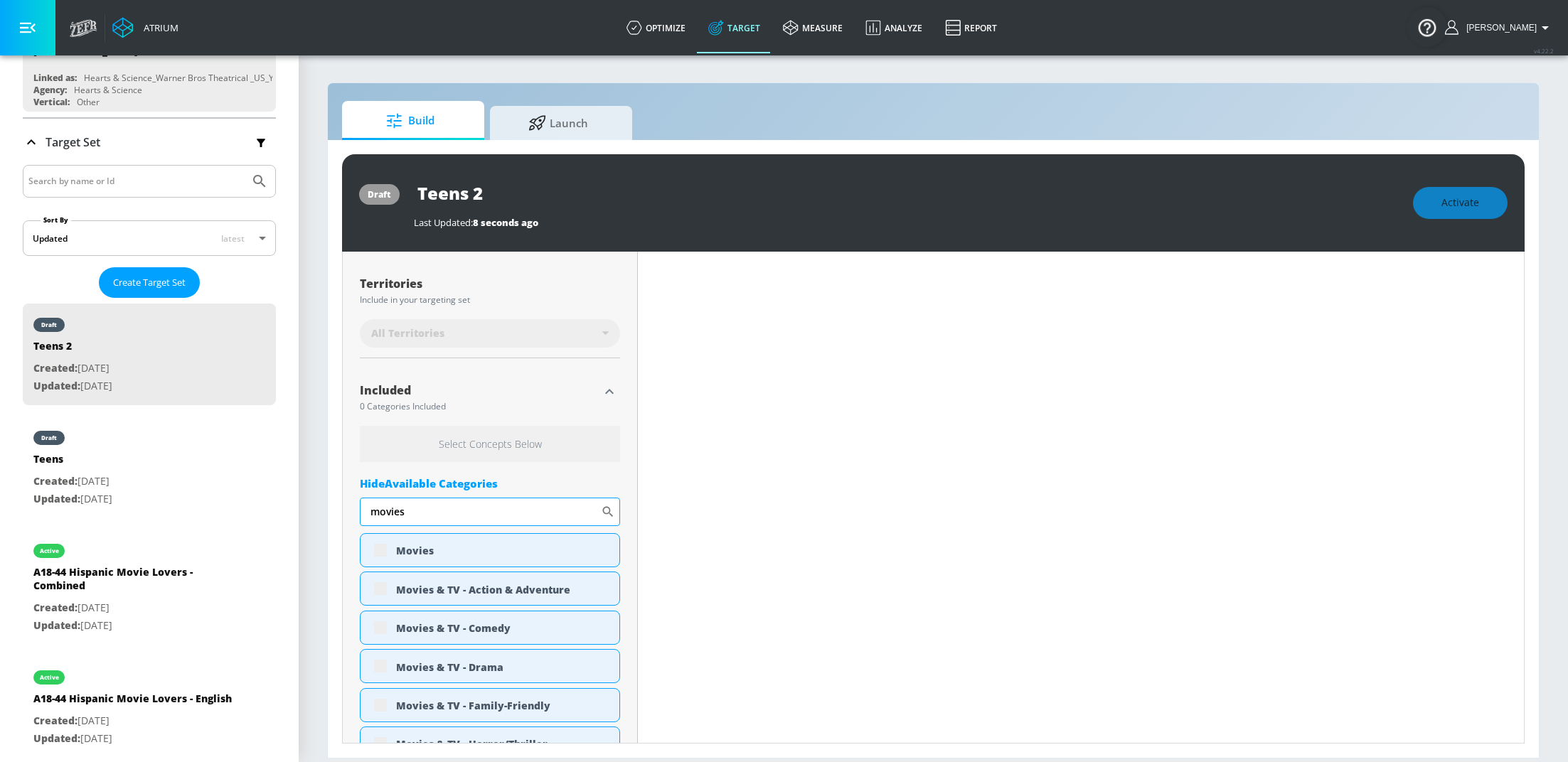
click at [503, 512] on input "movies" at bounding box center [481, 511] width 241 height 29
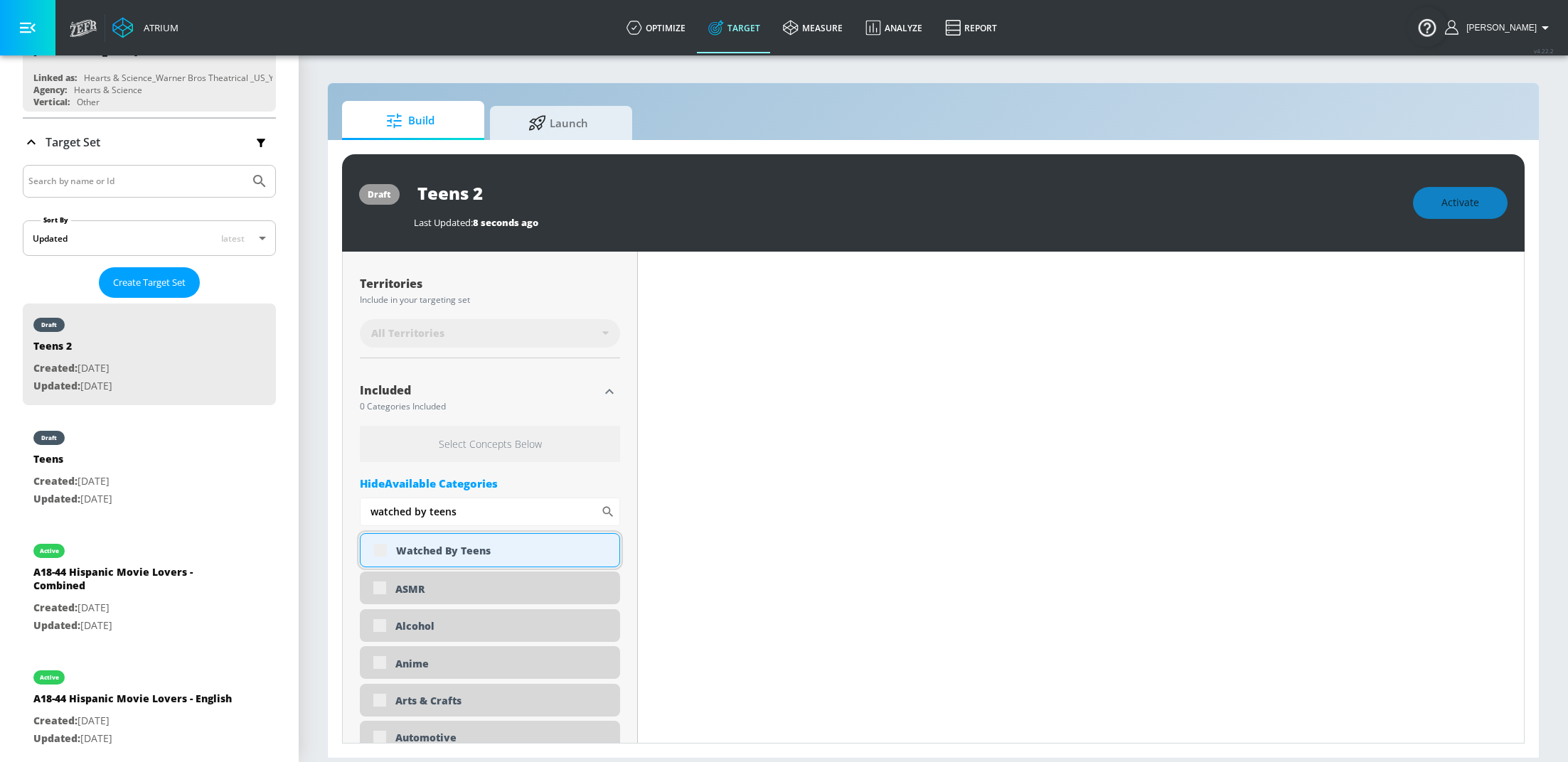
scroll to position [350, 0]
type input "watched by teens"
click at [383, 552] on input "checkbox" at bounding box center [380, 551] width 26 height 26
checkbox input "true"
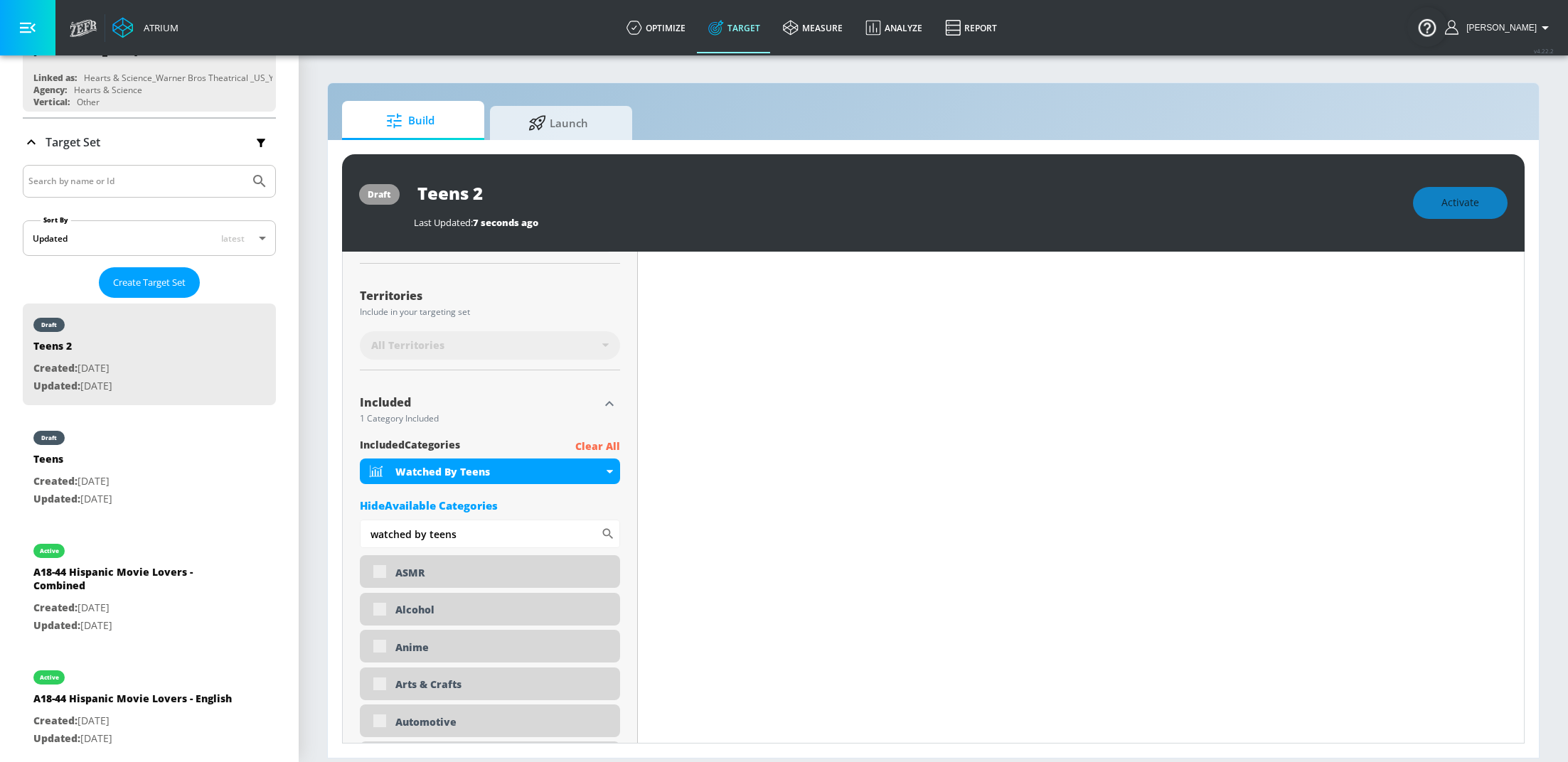
scroll to position [362, 0]
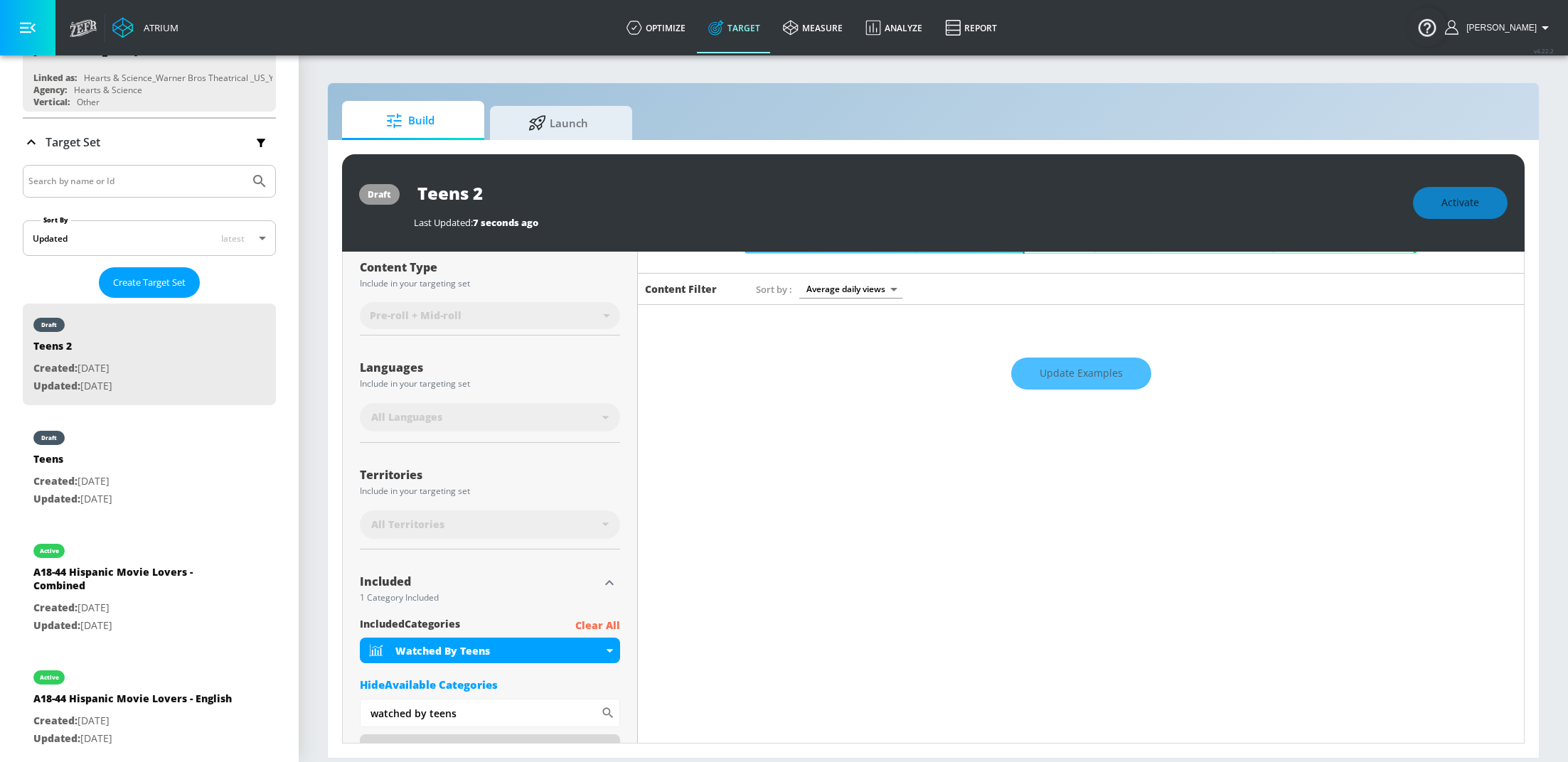
scroll to position [171, 0]
click at [591, 419] on div "All Languages" at bounding box center [486, 418] width 231 height 14
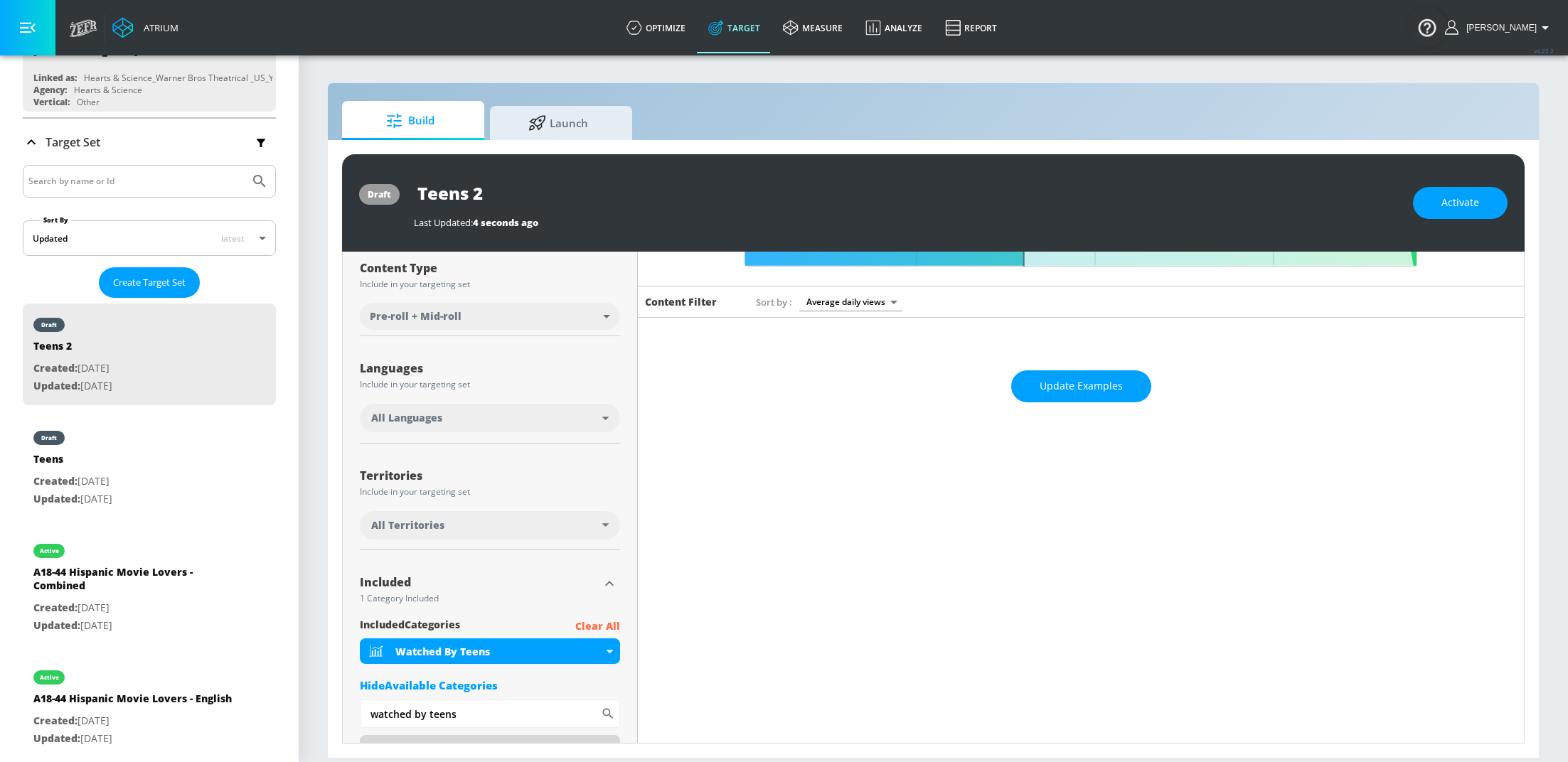
click at [590, 419] on div "All Languages" at bounding box center [486, 418] width 231 height 14
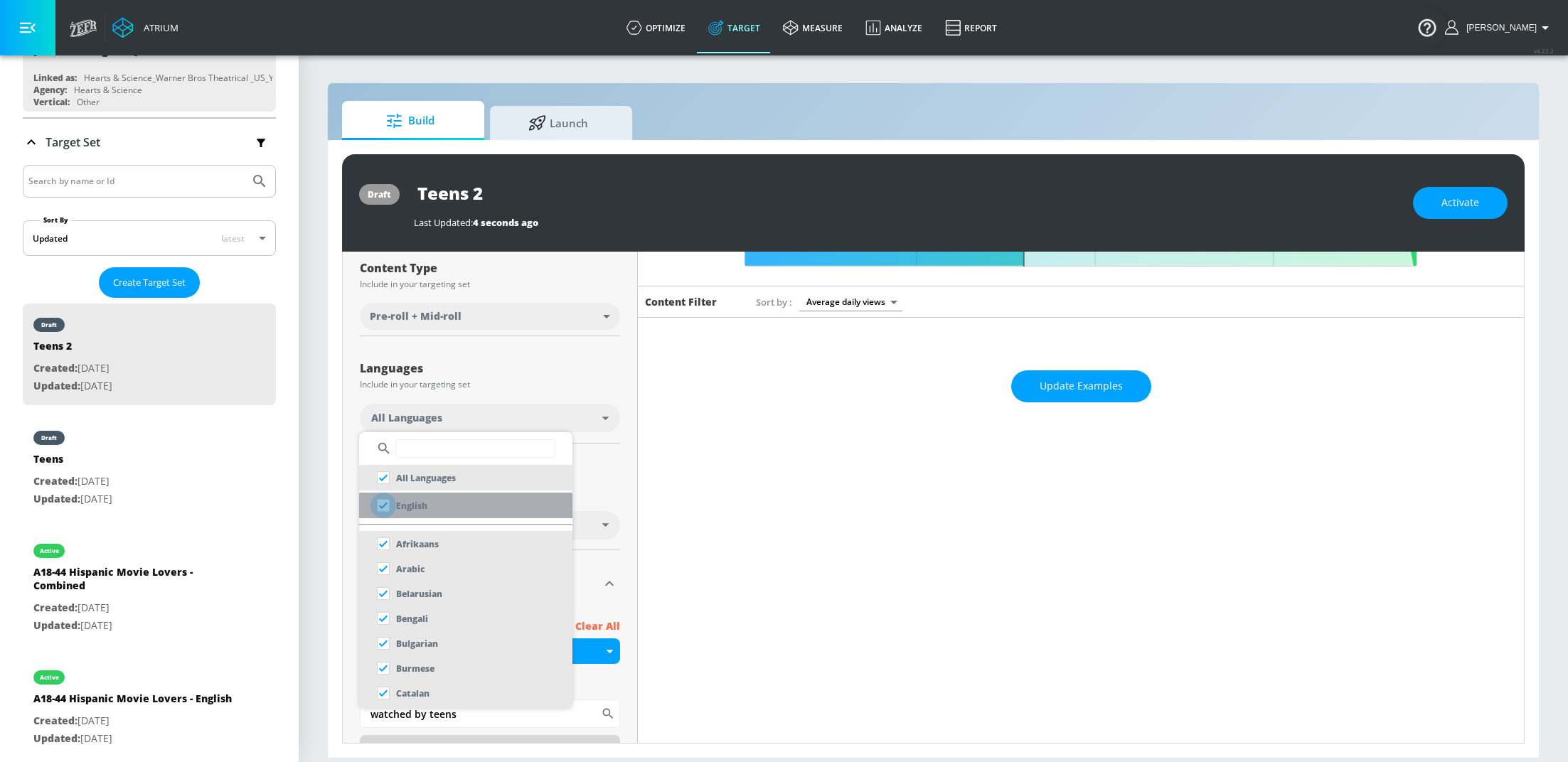
click at [383, 512] on input "checkbox" at bounding box center [383, 505] width 26 height 26
checkbox input "true"
checkbox input "false"
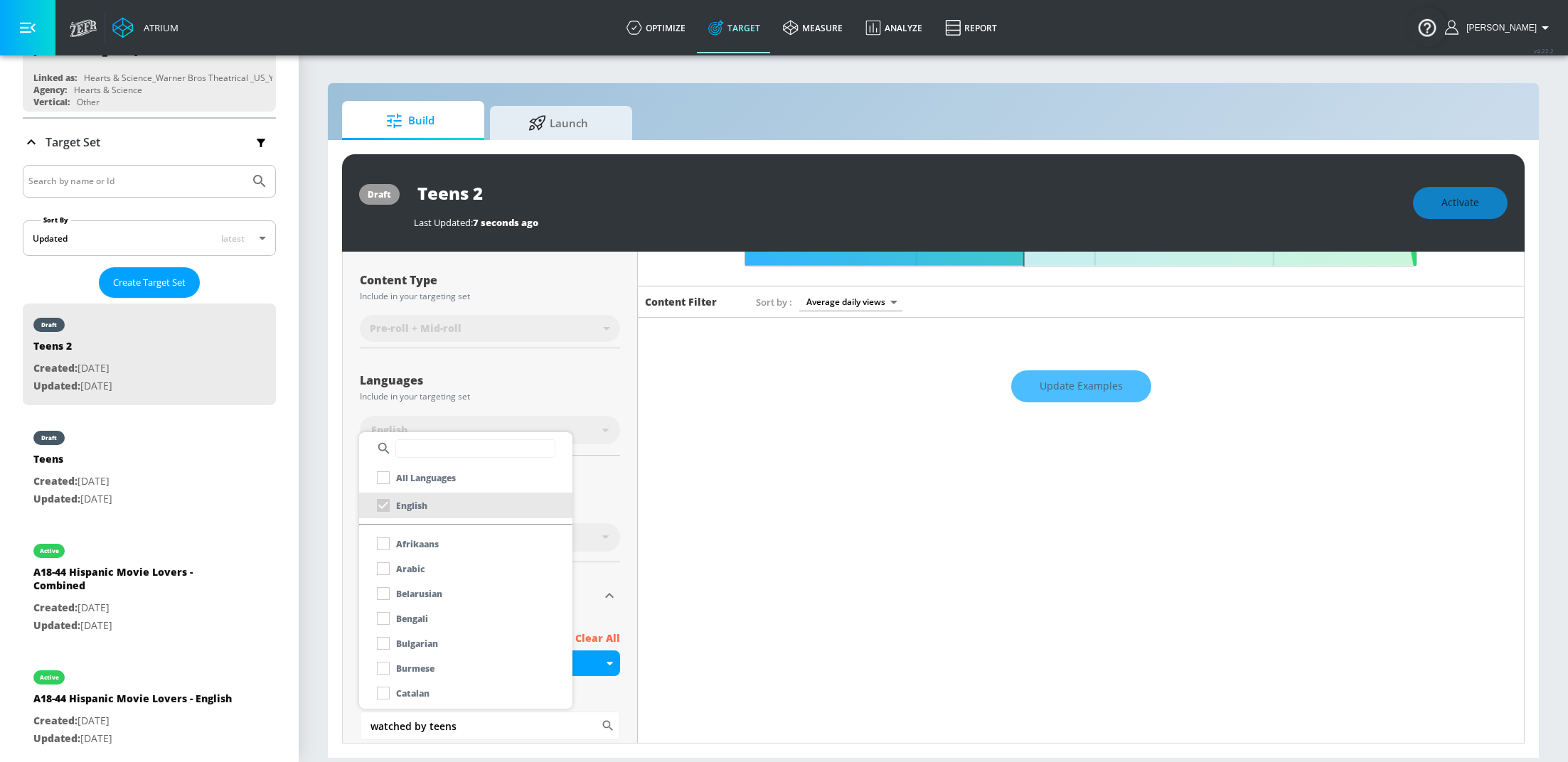
scroll to position [171, 0]
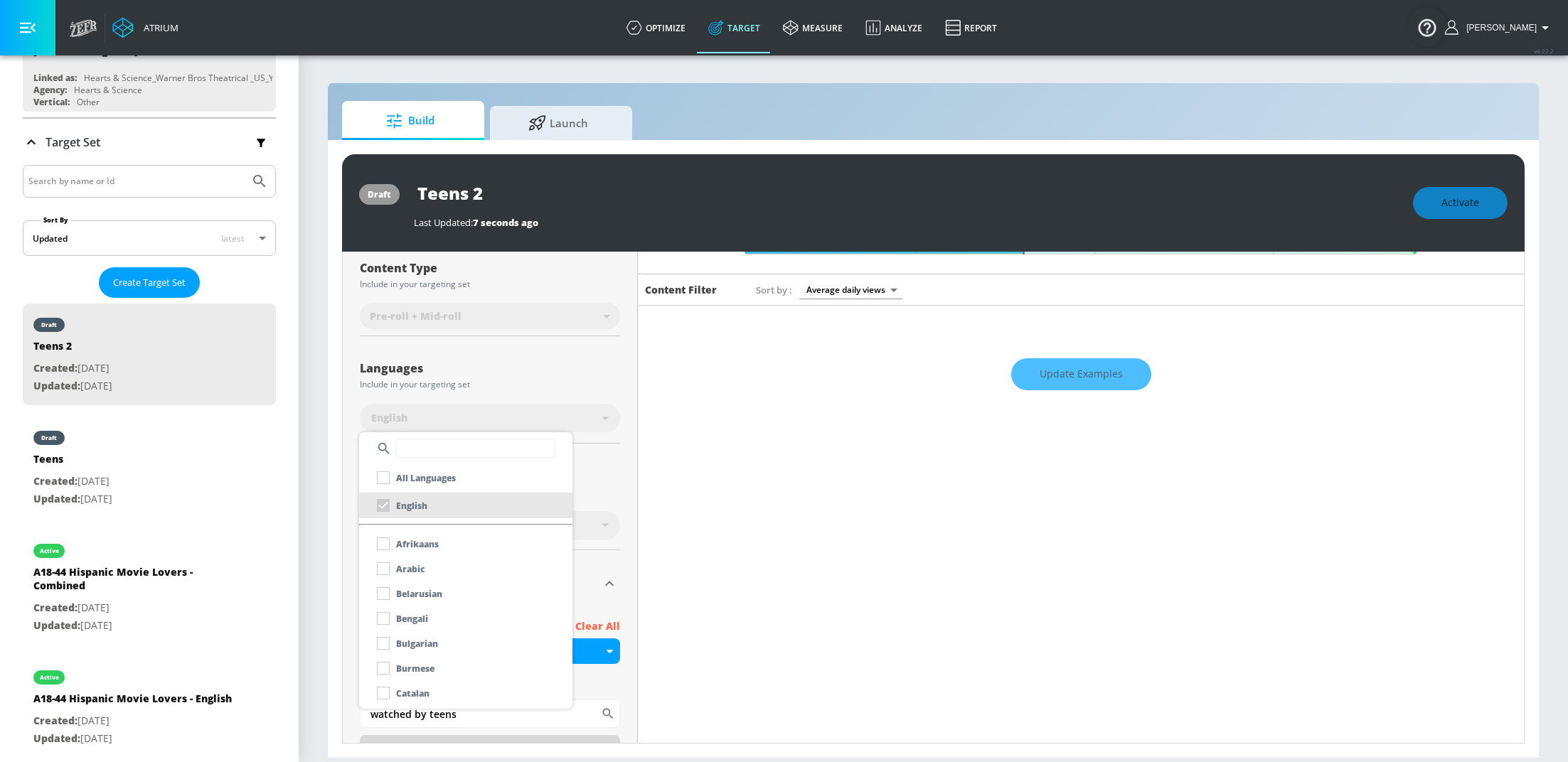
click at [622, 451] on div at bounding box center [784, 381] width 1568 height 762
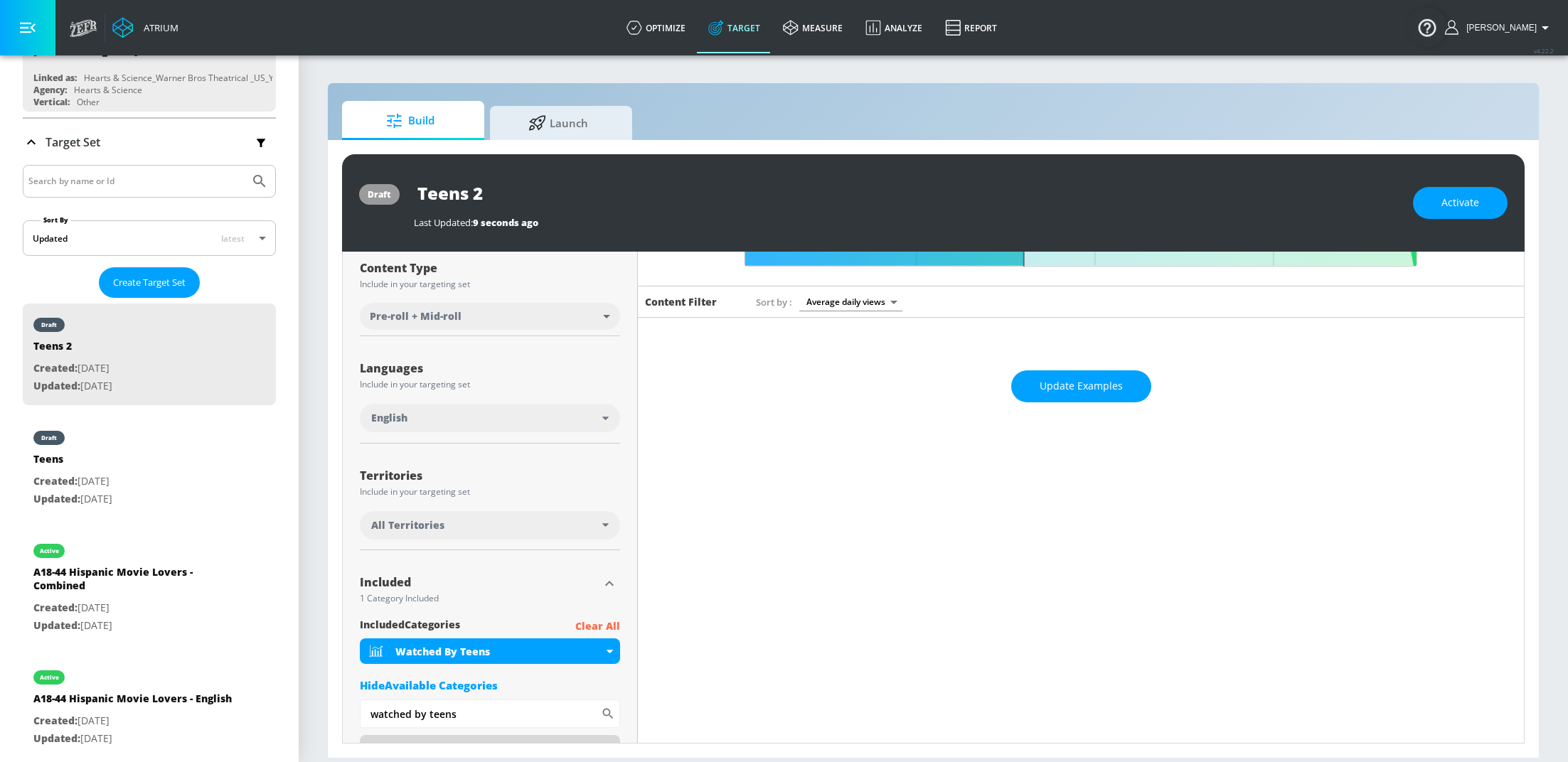
scroll to position [0, 0]
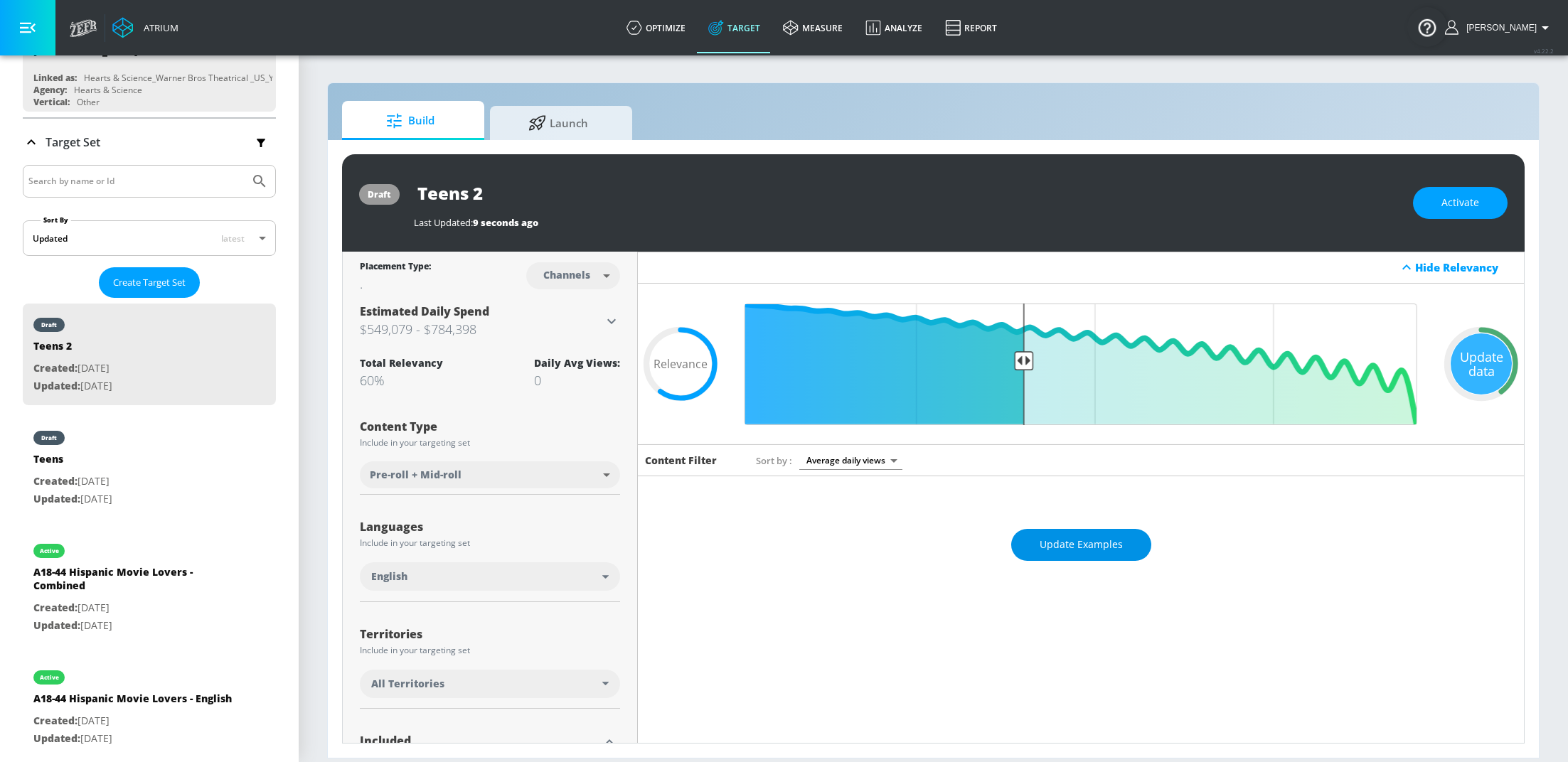
click at [1084, 534] on button "Update Examples" at bounding box center [1081, 545] width 140 height 32
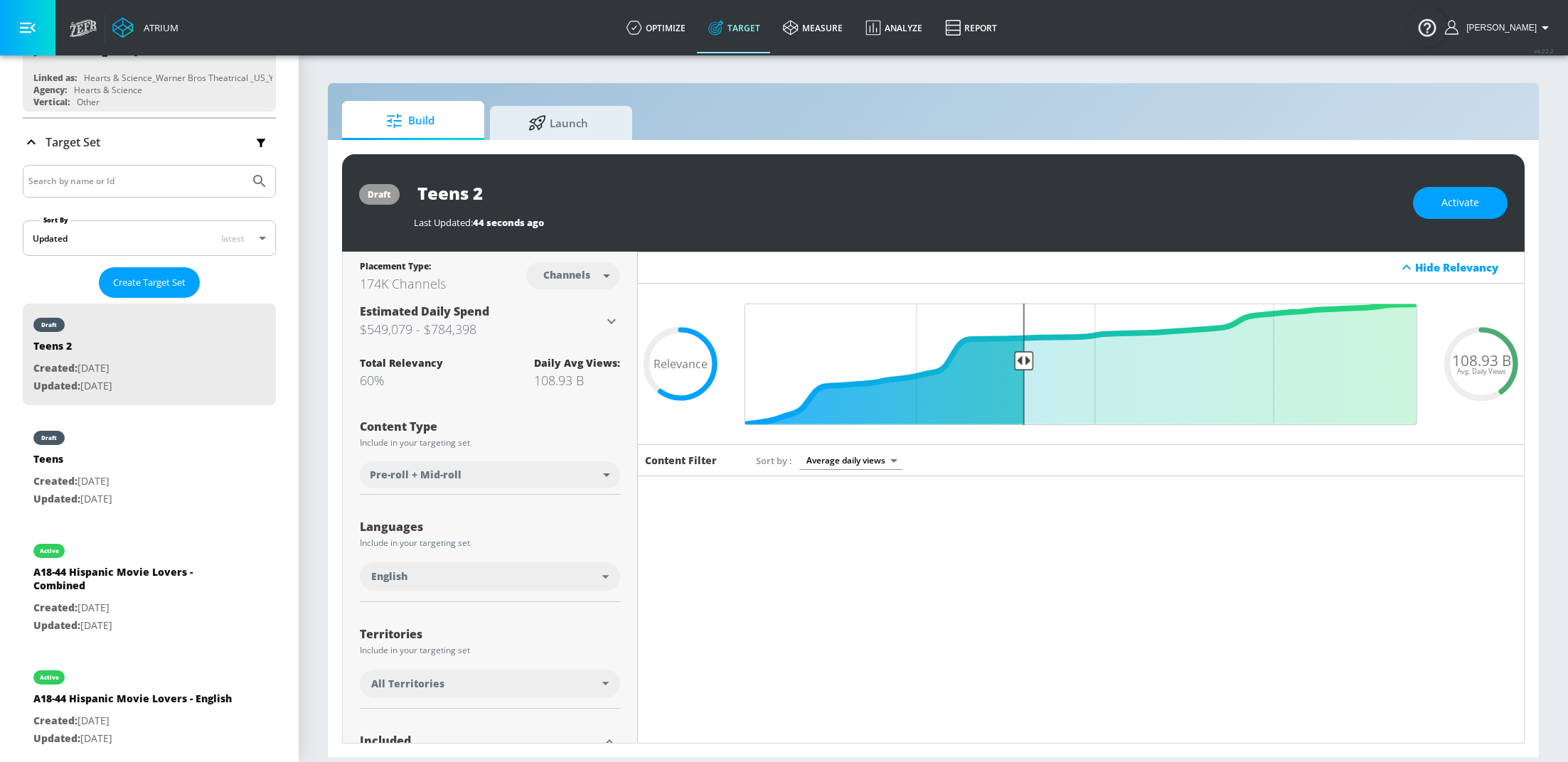
scroll to position [2031, 0]
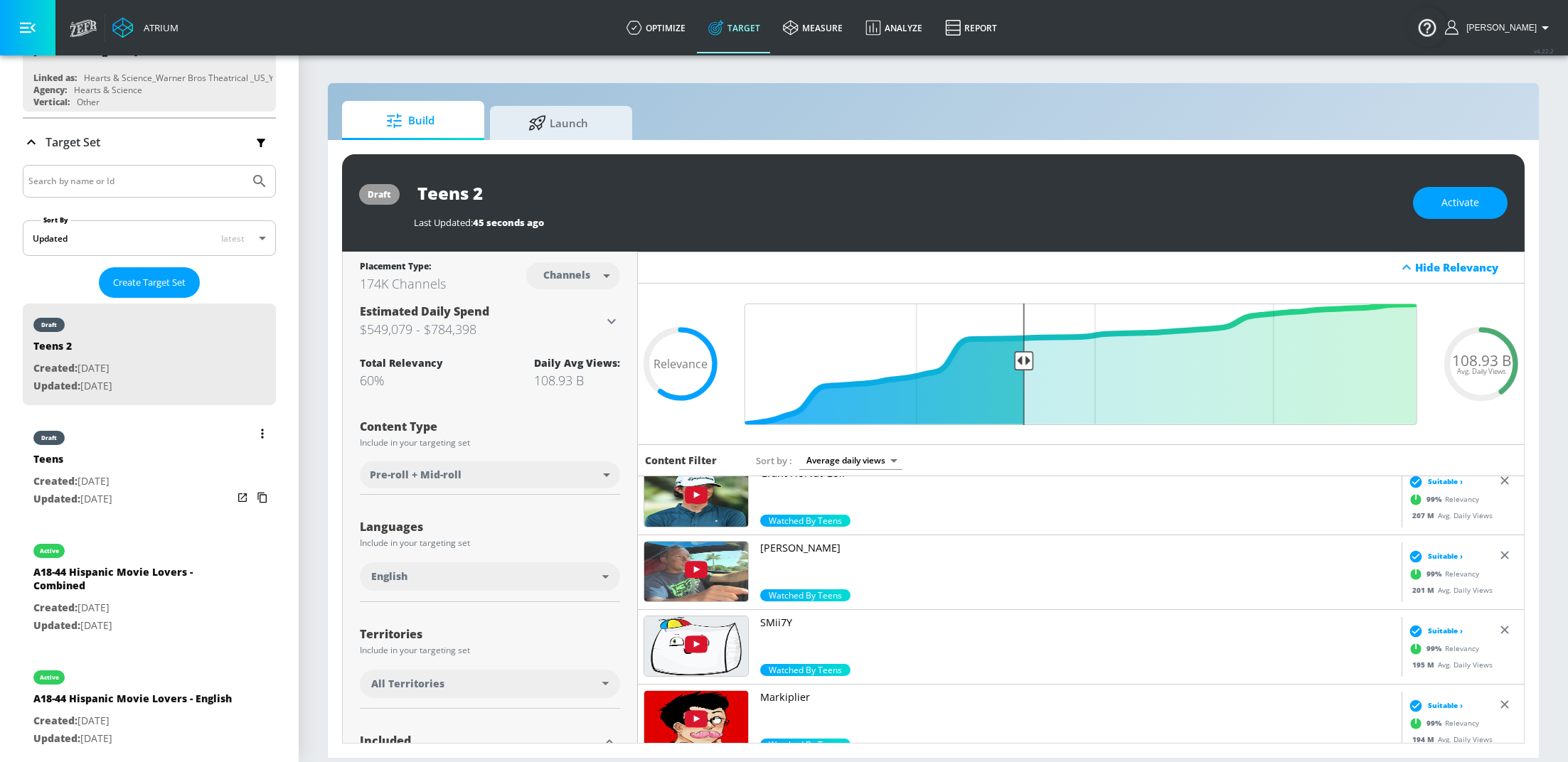
click at [166, 482] on div "draft Teens Created: Aug. 20, 2025 Updated: Aug. 20, 2025" at bounding box center [149, 467] width 253 height 102
type input "Teens"
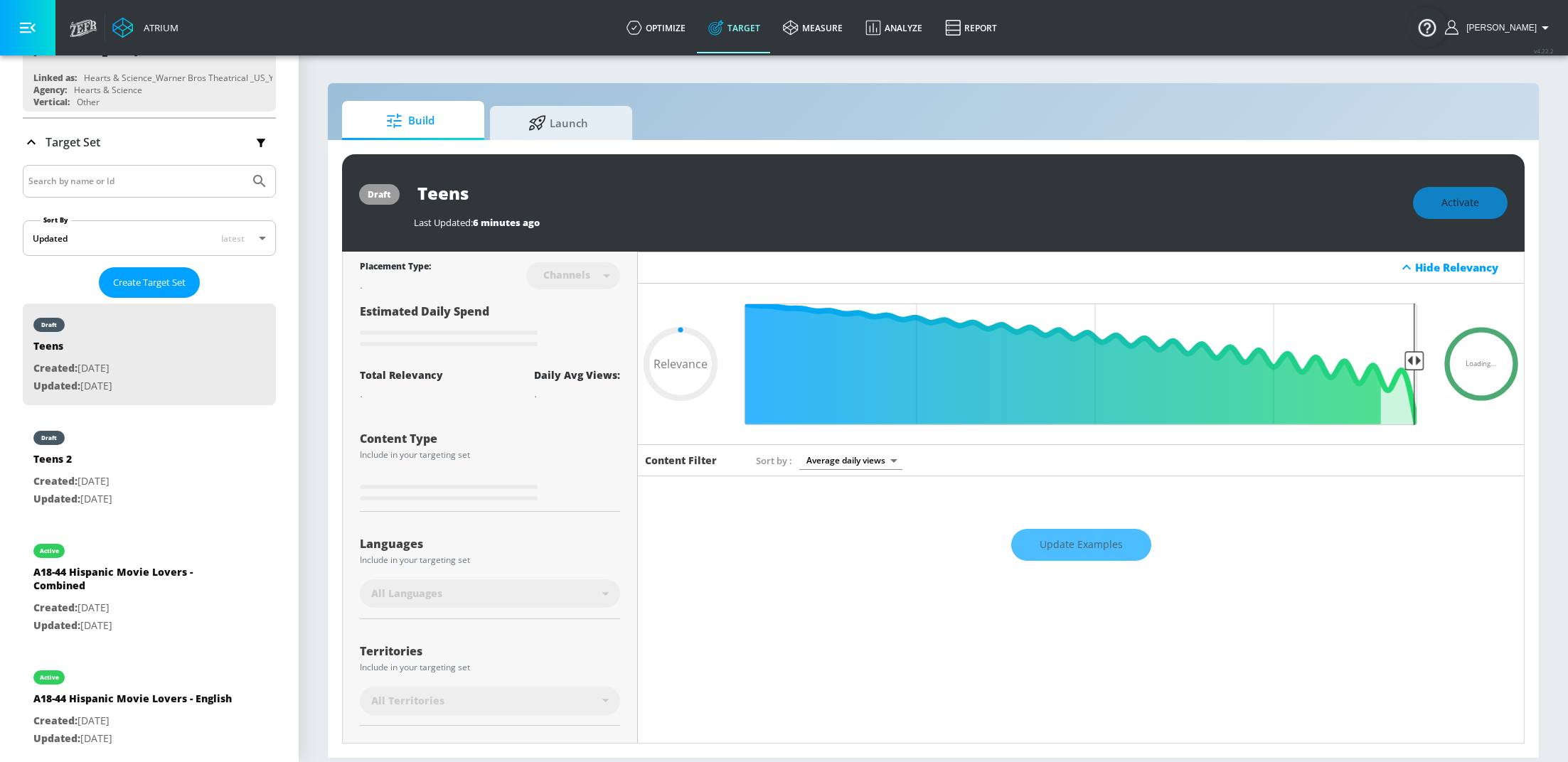
click at [1141, 533] on div "Update Examples" at bounding box center [1081, 545] width 886 height 49
click at [1093, 543] on div "Update Examples" at bounding box center [1081, 545] width 886 height 49
type input "0.6"
